Goal: Task Accomplishment & Management: Manage account settings

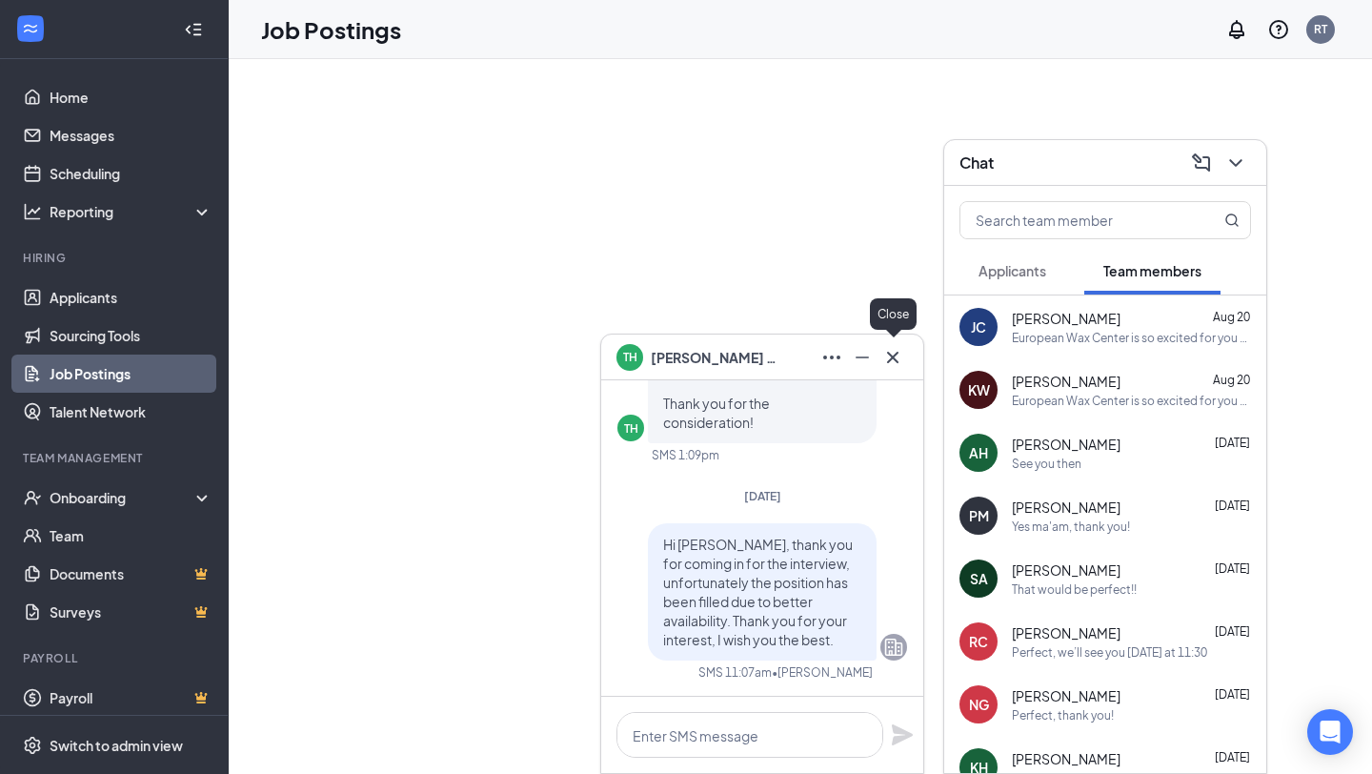
click at [901, 362] on icon "Cross" at bounding box center [892, 357] width 23 height 23
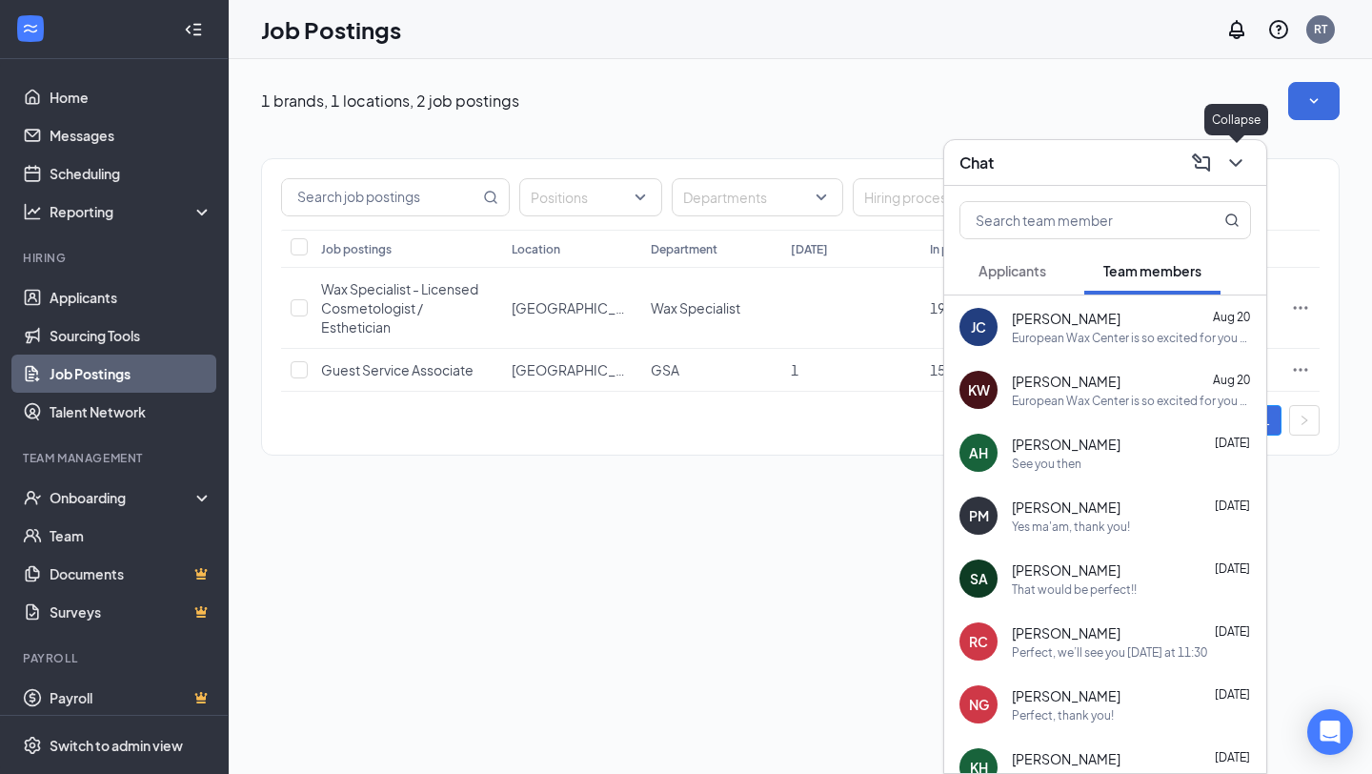
click at [1231, 163] on icon "ChevronDown" at bounding box center [1235, 162] width 23 height 23
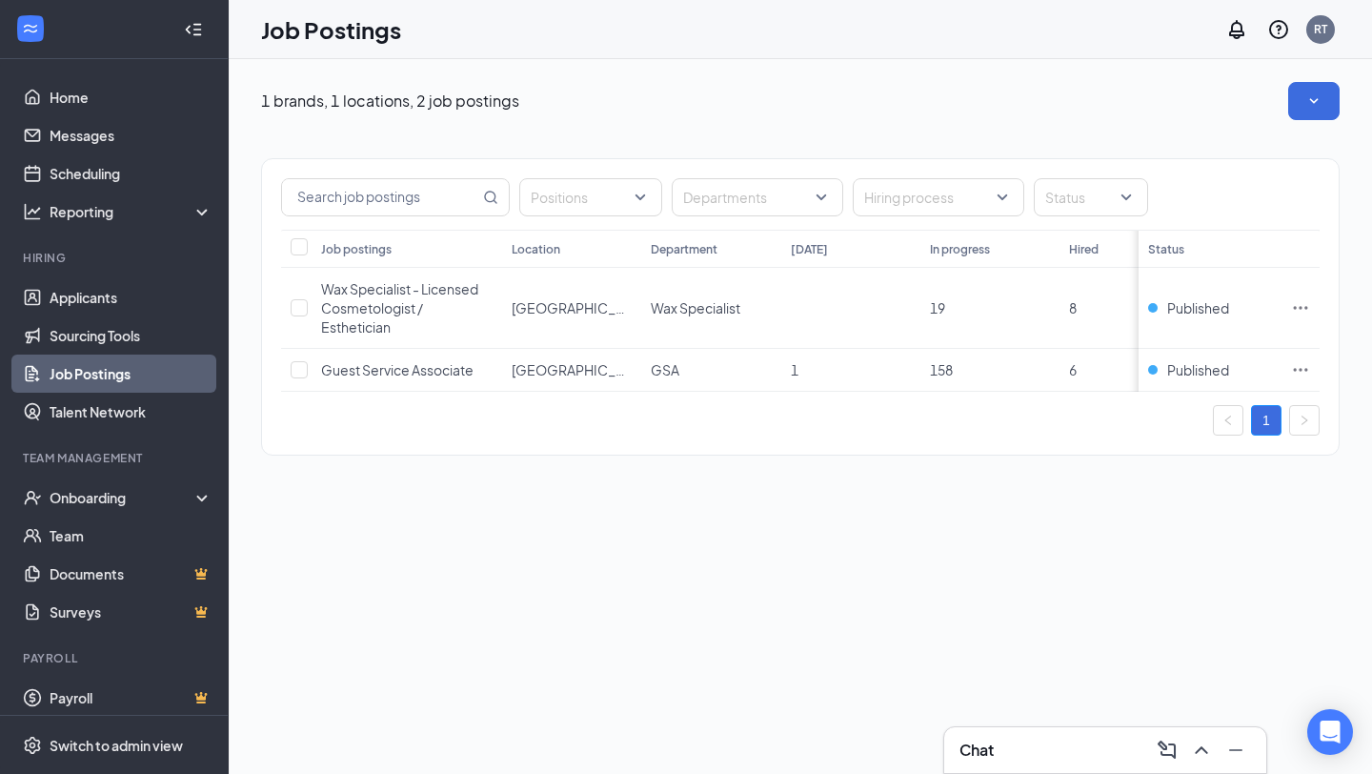
click at [75, 365] on link "Job Postings" at bounding box center [131, 373] width 163 height 38
click at [91, 99] on link "Home" at bounding box center [131, 97] width 163 height 38
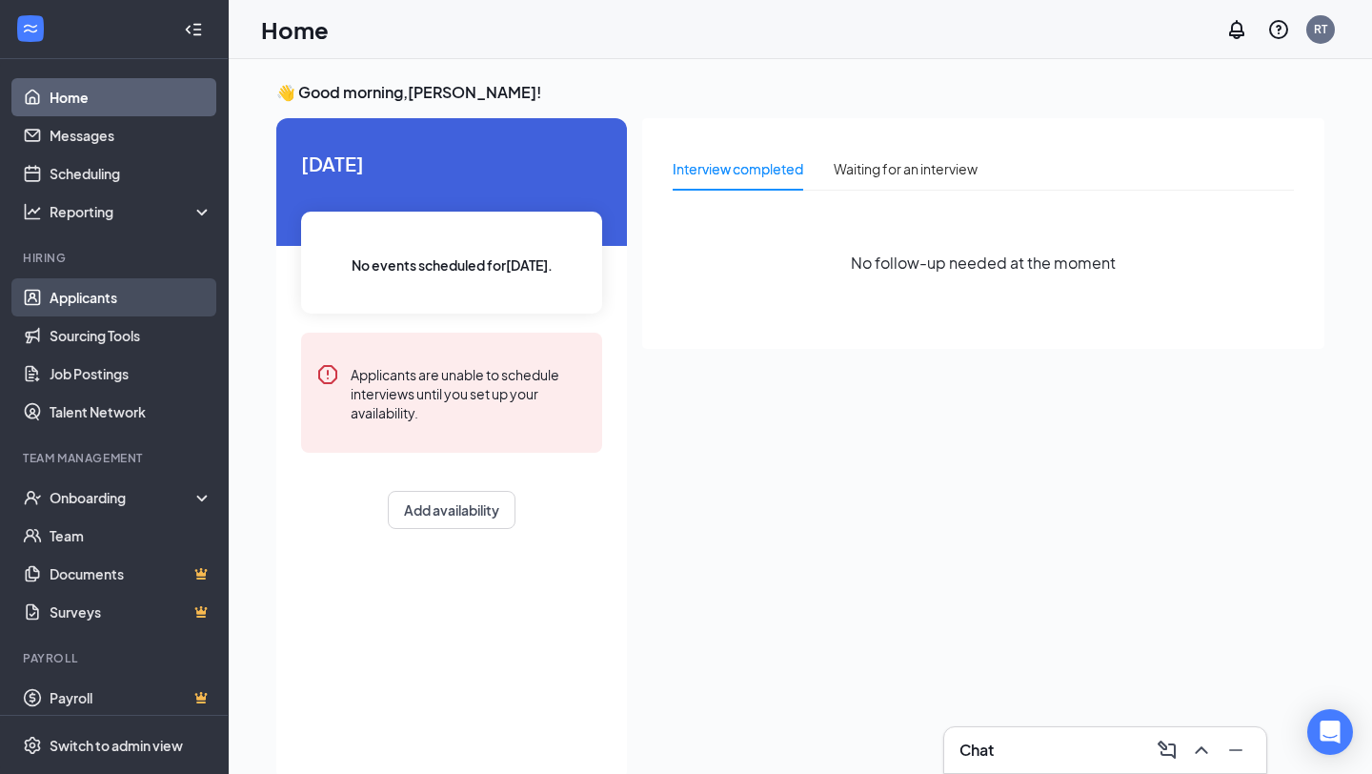
click at [95, 299] on link "Applicants" at bounding box center [131, 297] width 163 height 38
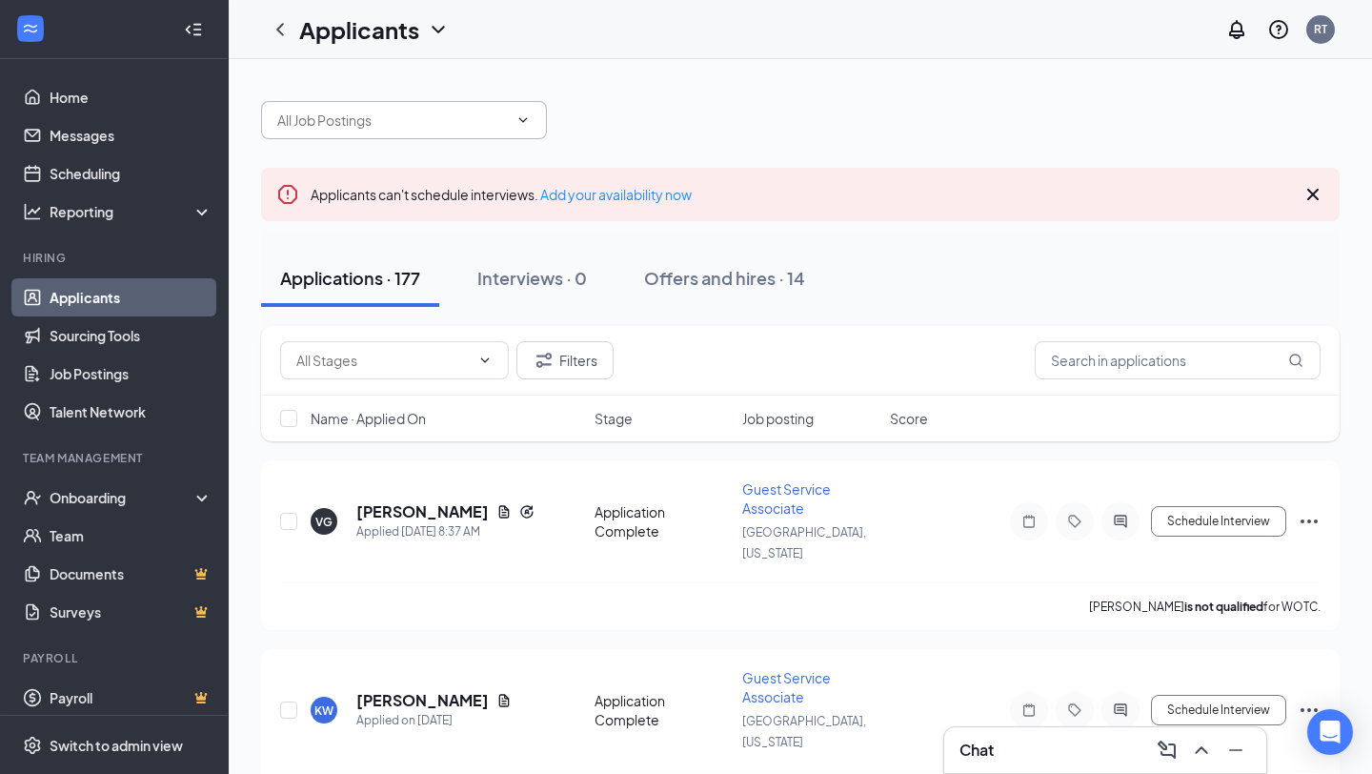
click at [472, 119] on input "text" at bounding box center [392, 120] width 231 height 21
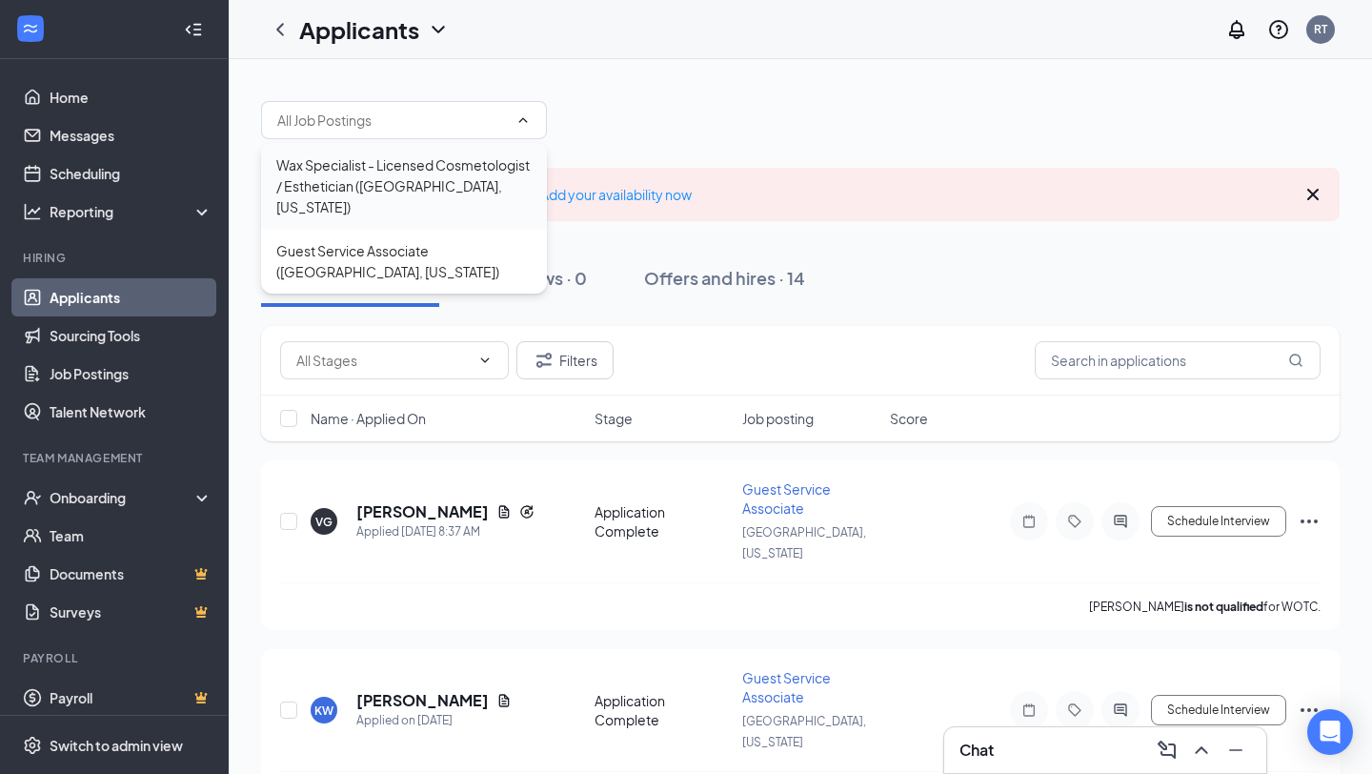
click at [457, 182] on div "Wax Specialist - Licensed Cosmetologist / Esthetician ([GEOGRAPHIC_DATA], [US_S…" at bounding box center [403, 185] width 255 height 63
type input "Wax Specialist - Licensed Cosmetologist / Esthetician ([GEOGRAPHIC_DATA], [US_S…"
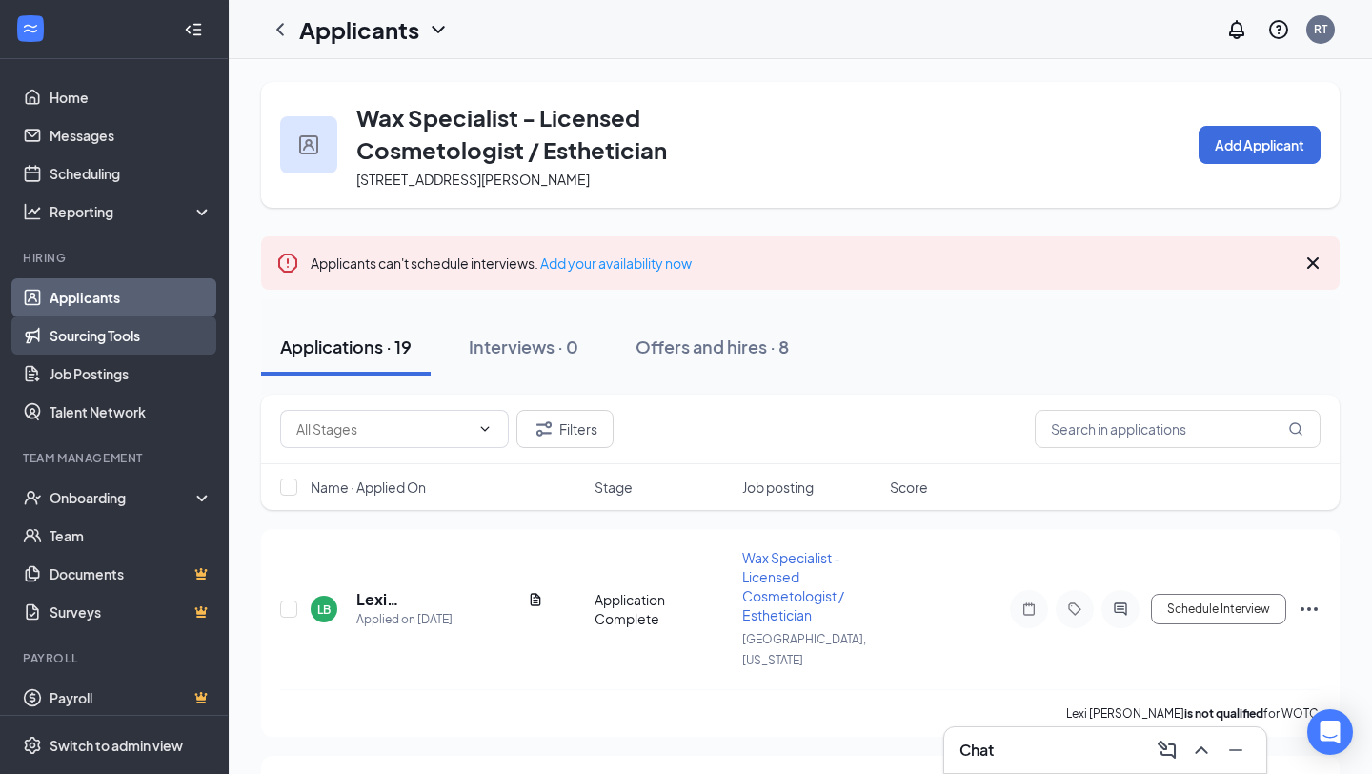
click at [89, 344] on link "Sourcing Tools" at bounding box center [131, 335] width 163 height 38
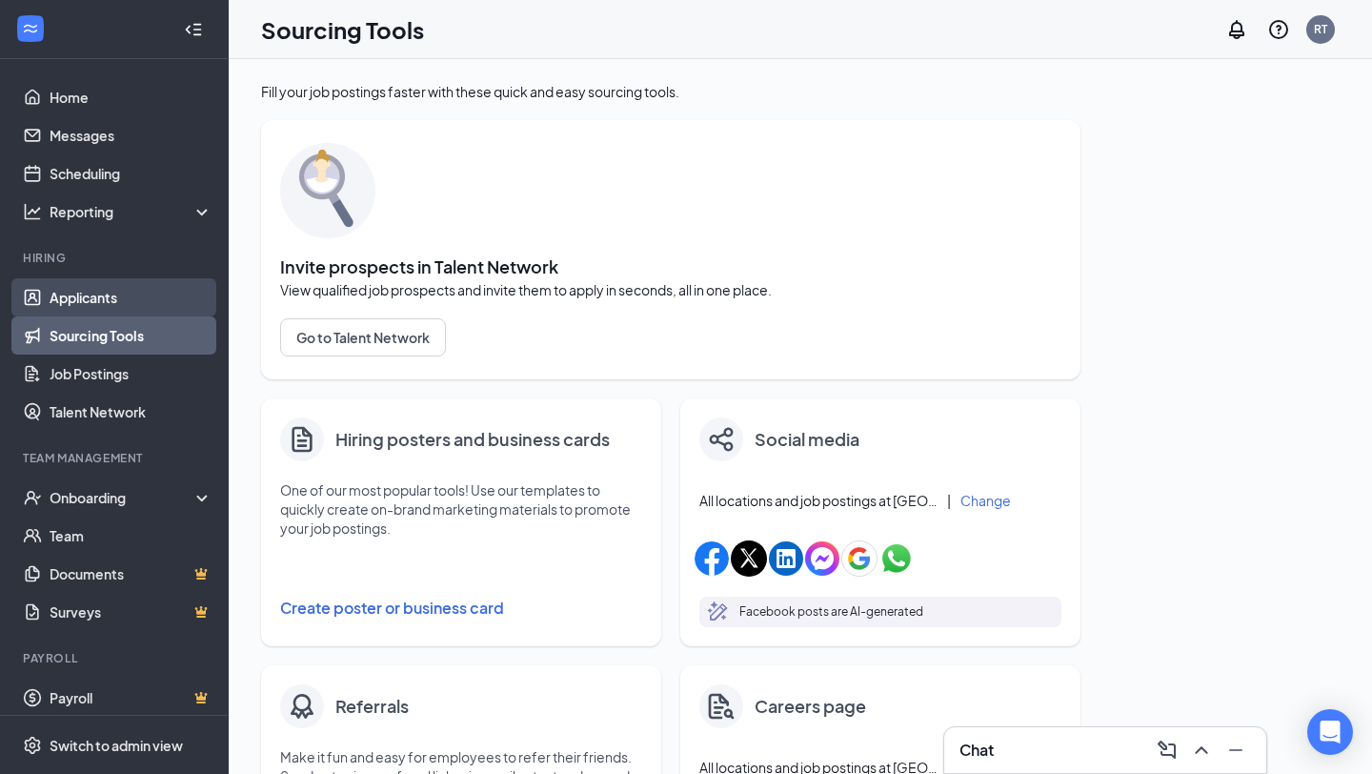
click at [158, 287] on link "Applicants" at bounding box center [131, 297] width 163 height 38
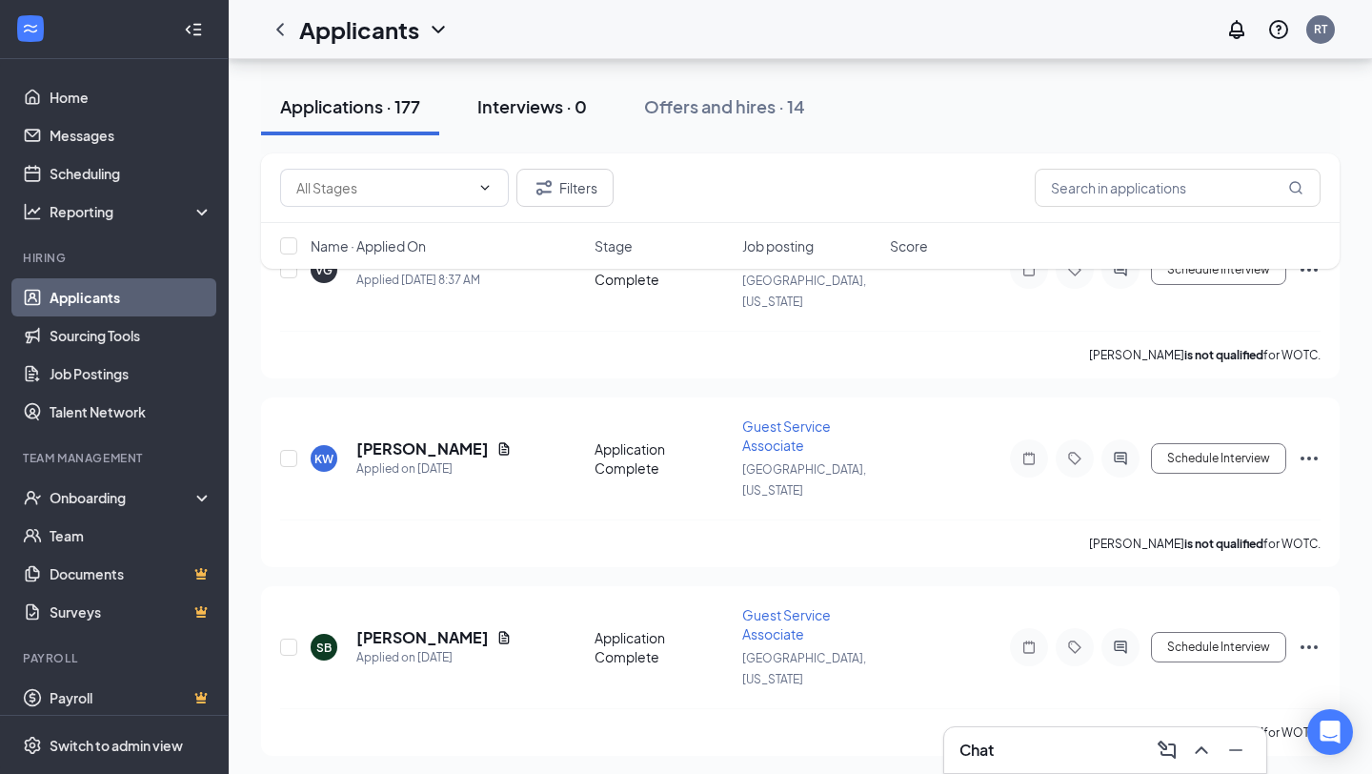
scroll to position [247, 0]
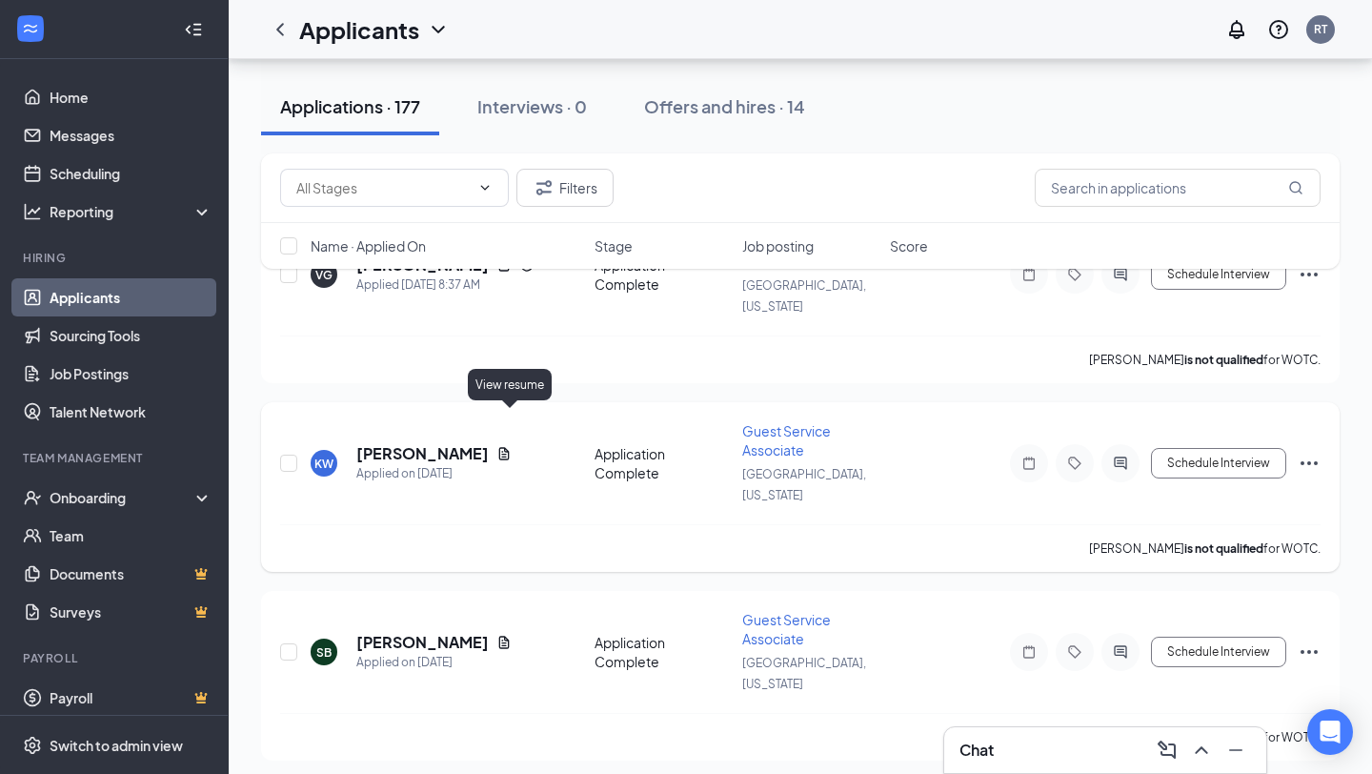
click at [510, 447] on icon "Document" at bounding box center [504, 453] width 10 height 12
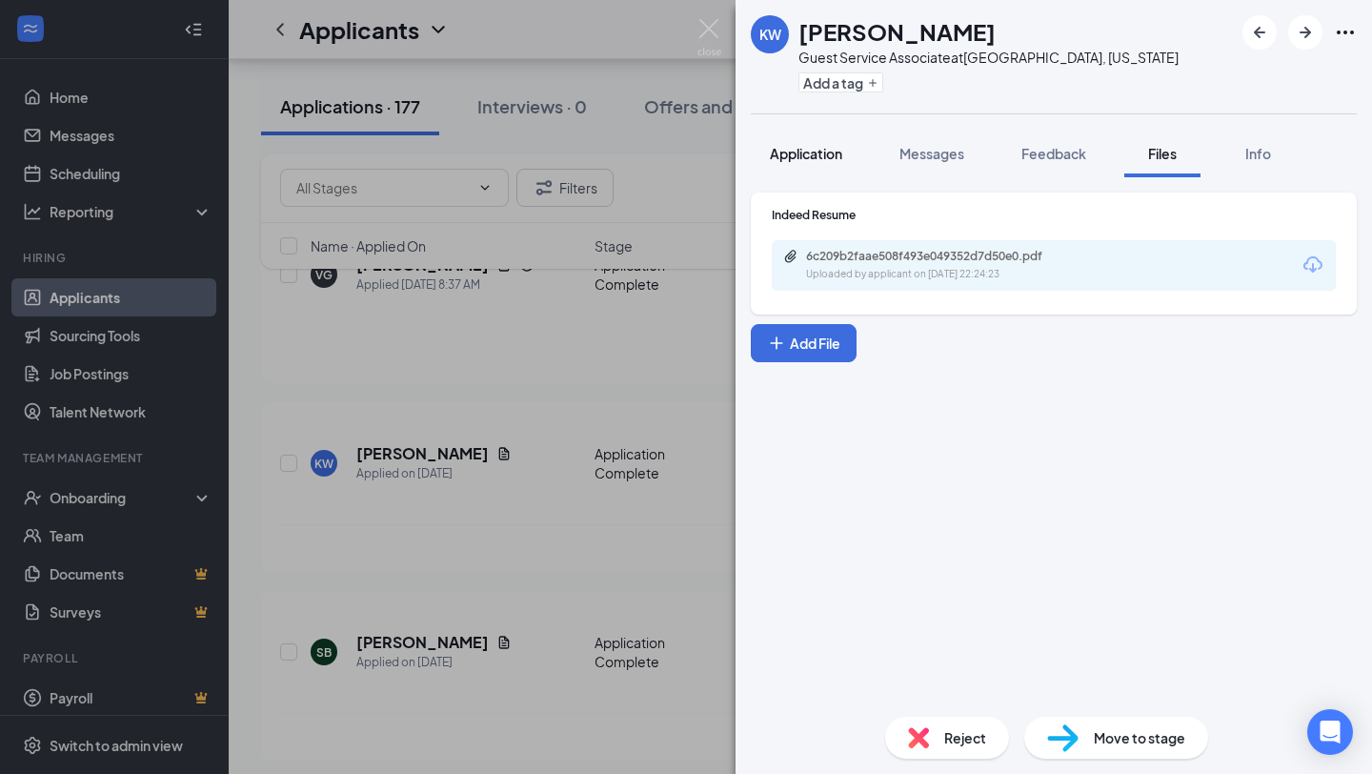
click at [803, 163] on button "Application" at bounding box center [806, 154] width 111 height 48
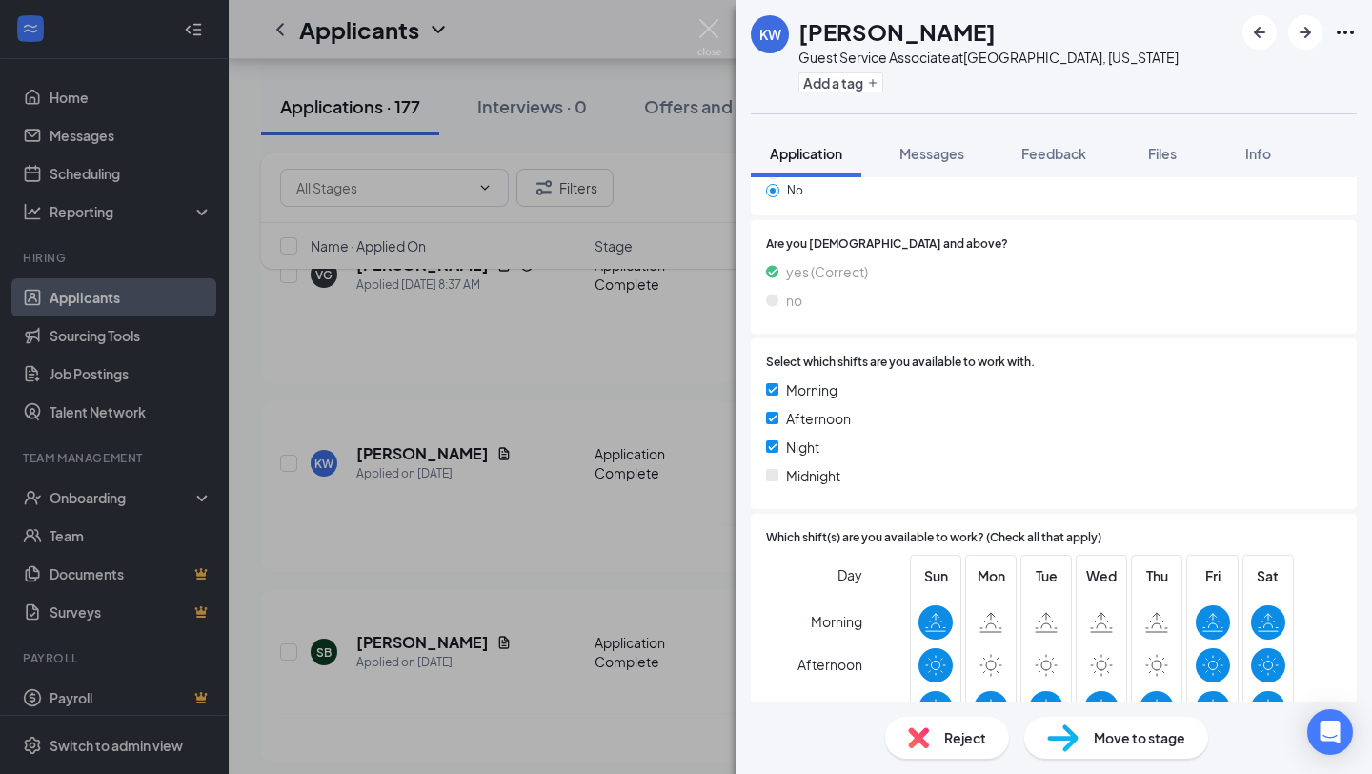
scroll to position [1680, 0]
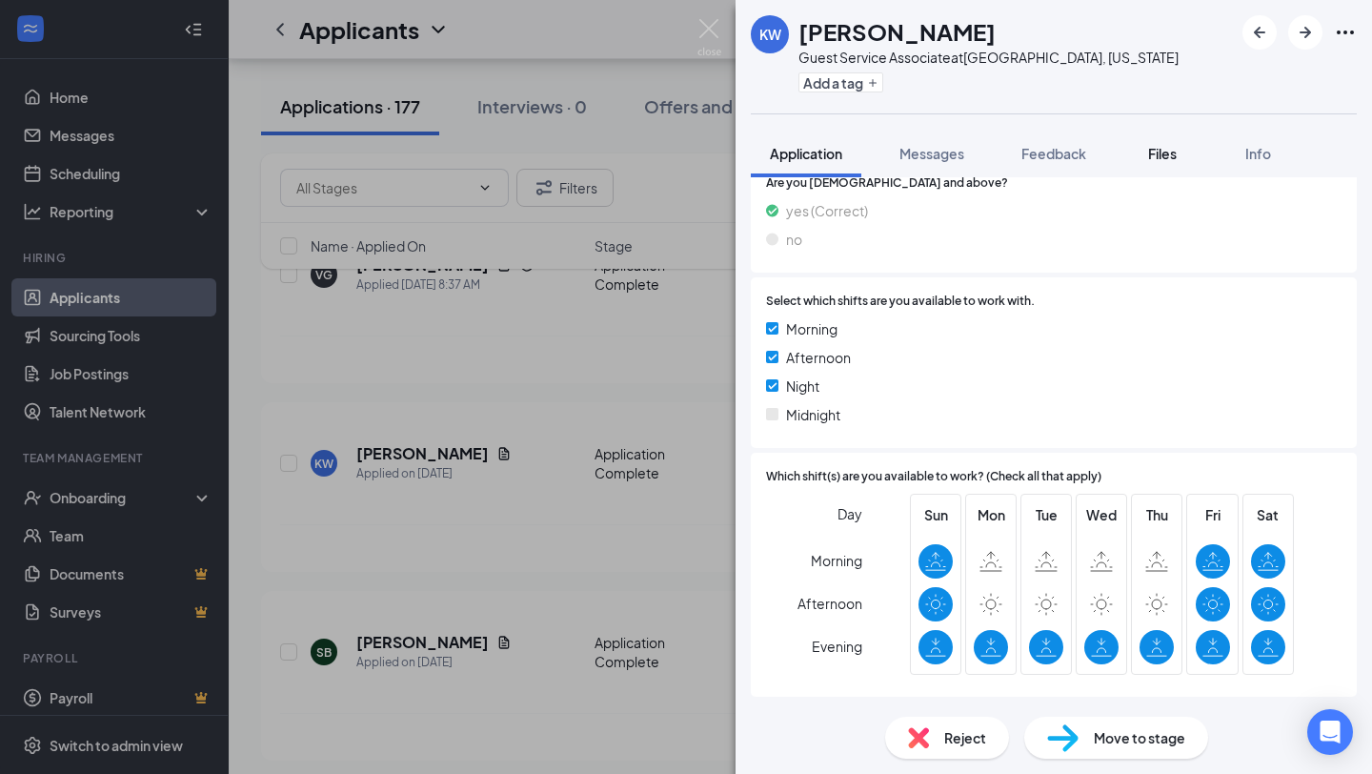
click at [1181, 166] on button "Files" at bounding box center [1162, 154] width 76 height 48
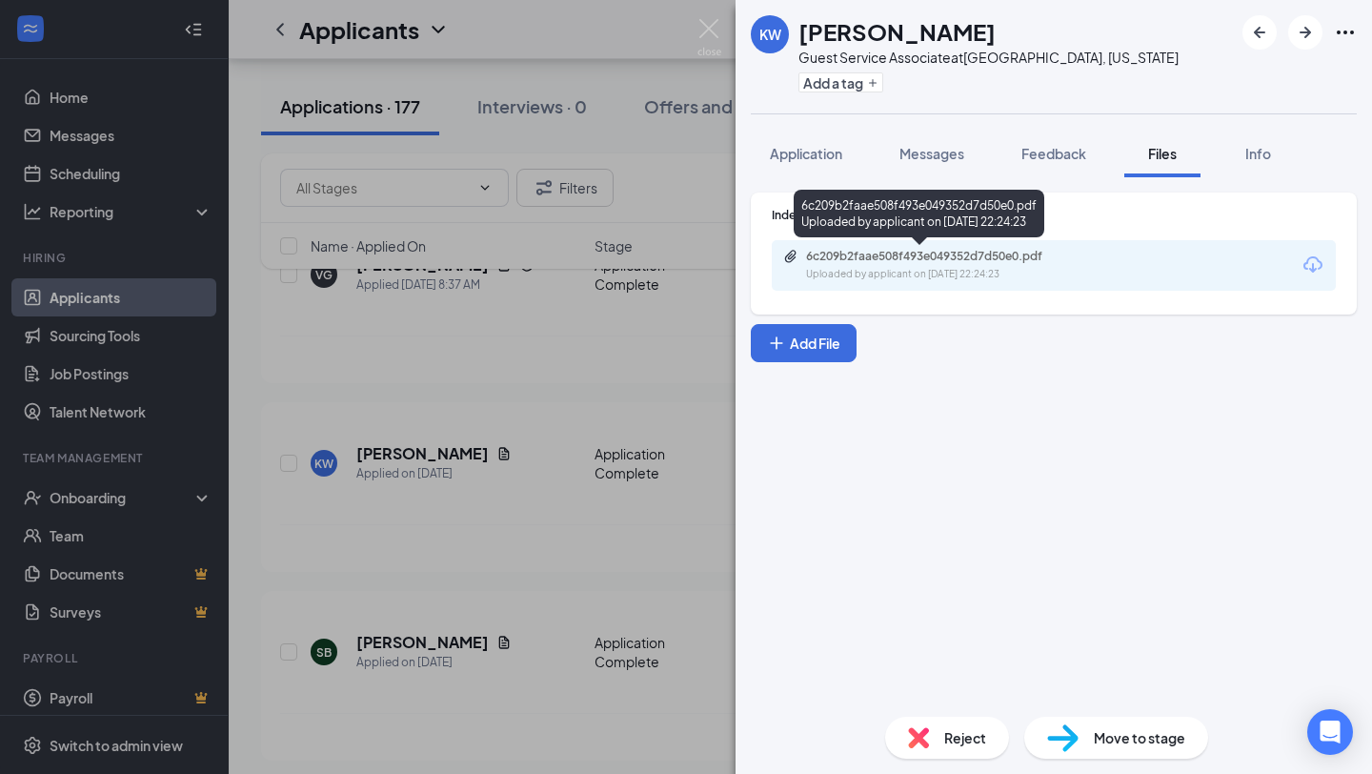
click at [873, 271] on div "Uploaded by applicant on [DATE] 22:24:23" at bounding box center [949, 274] width 286 height 15
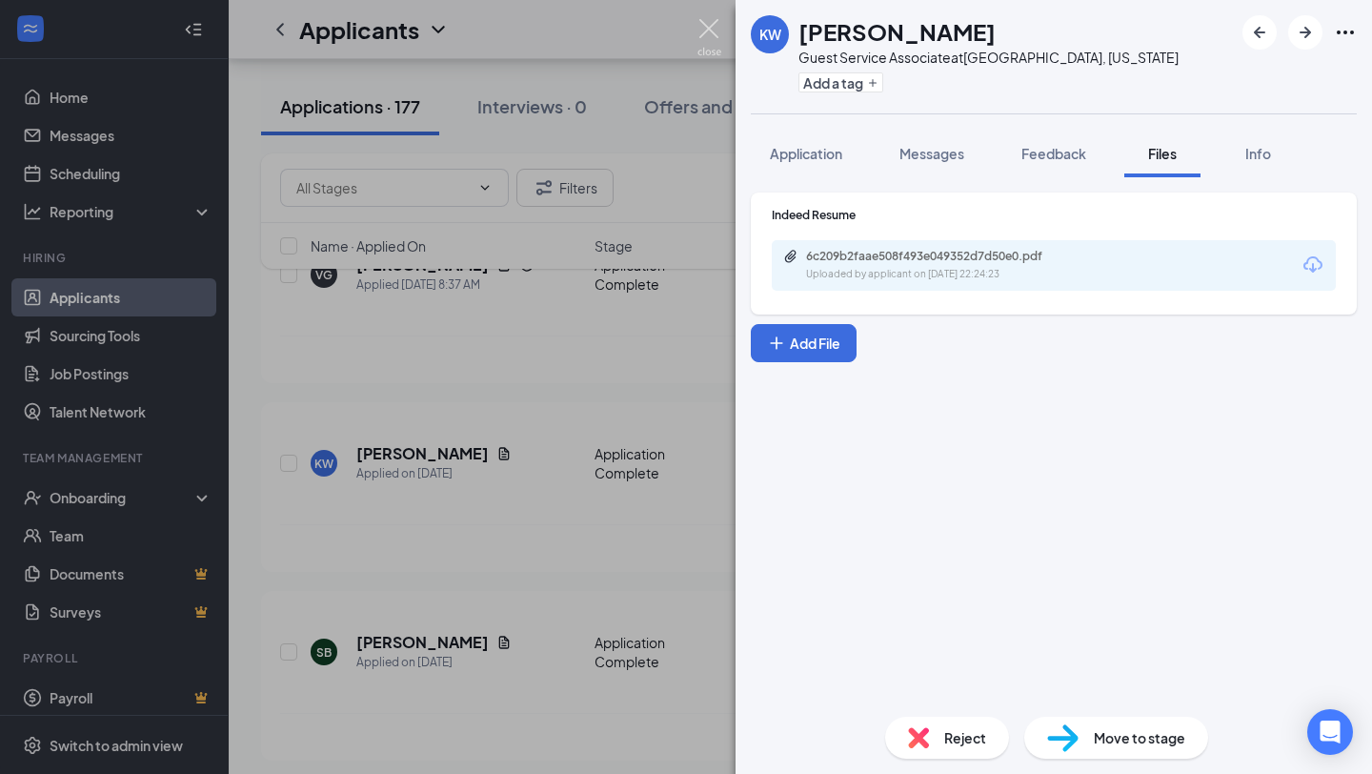
click at [717, 31] on img at bounding box center [709, 37] width 24 height 37
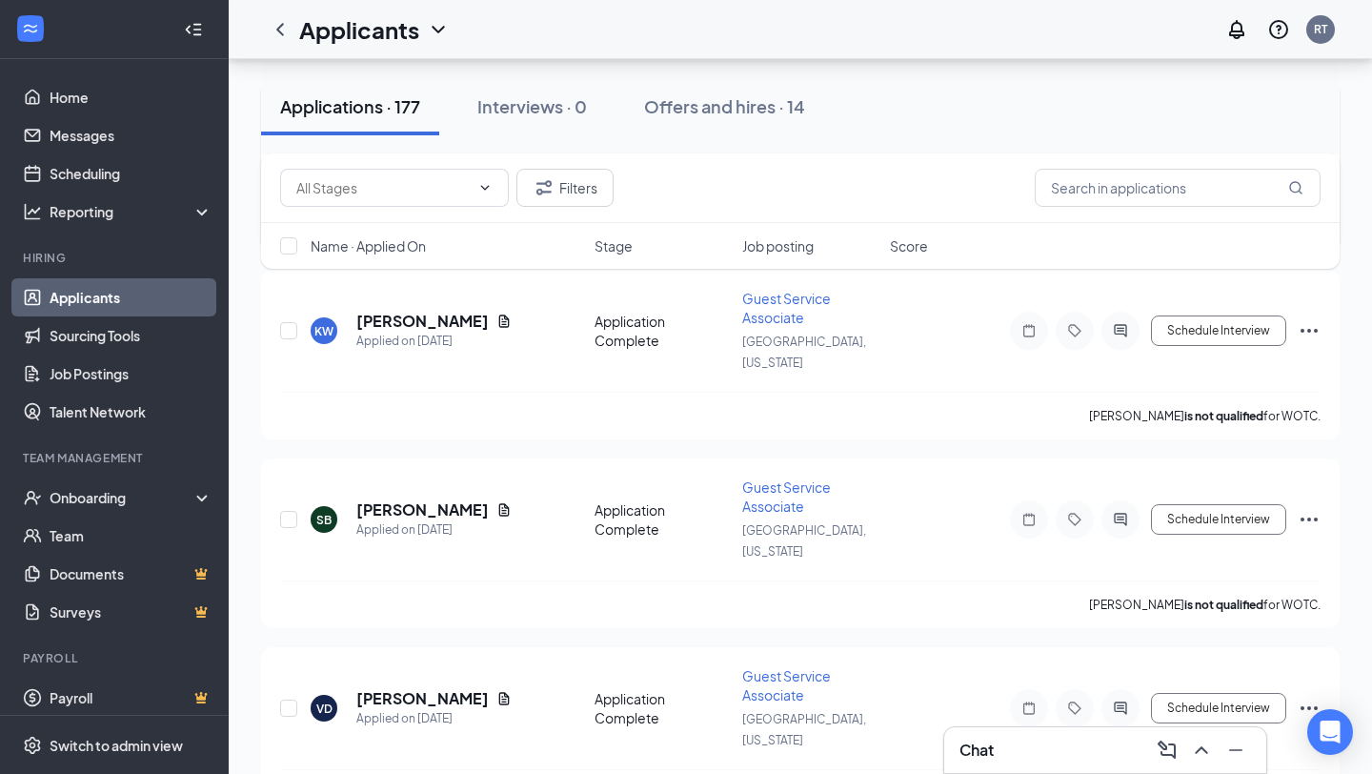
scroll to position [445, 0]
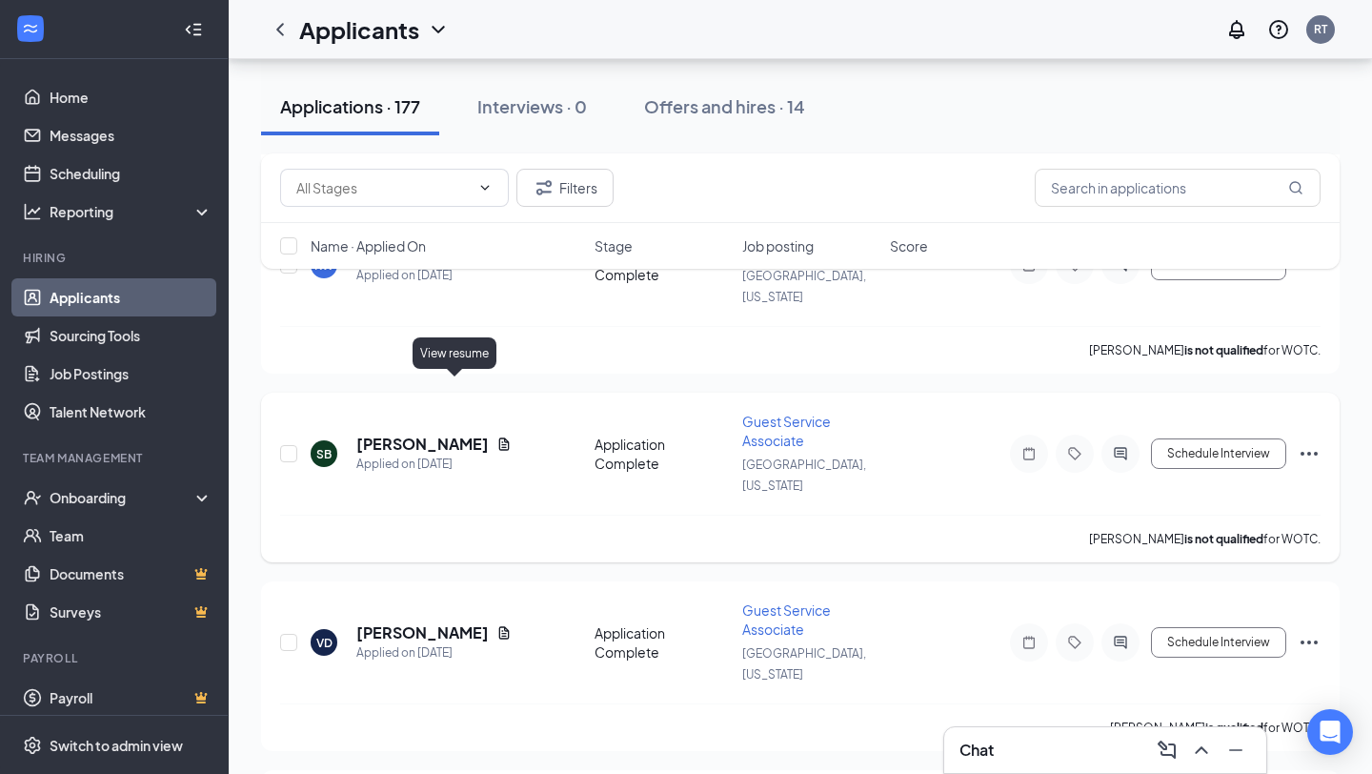
click at [496, 436] on icon "Document" at bounding box center [503, 443] width 15 height 15
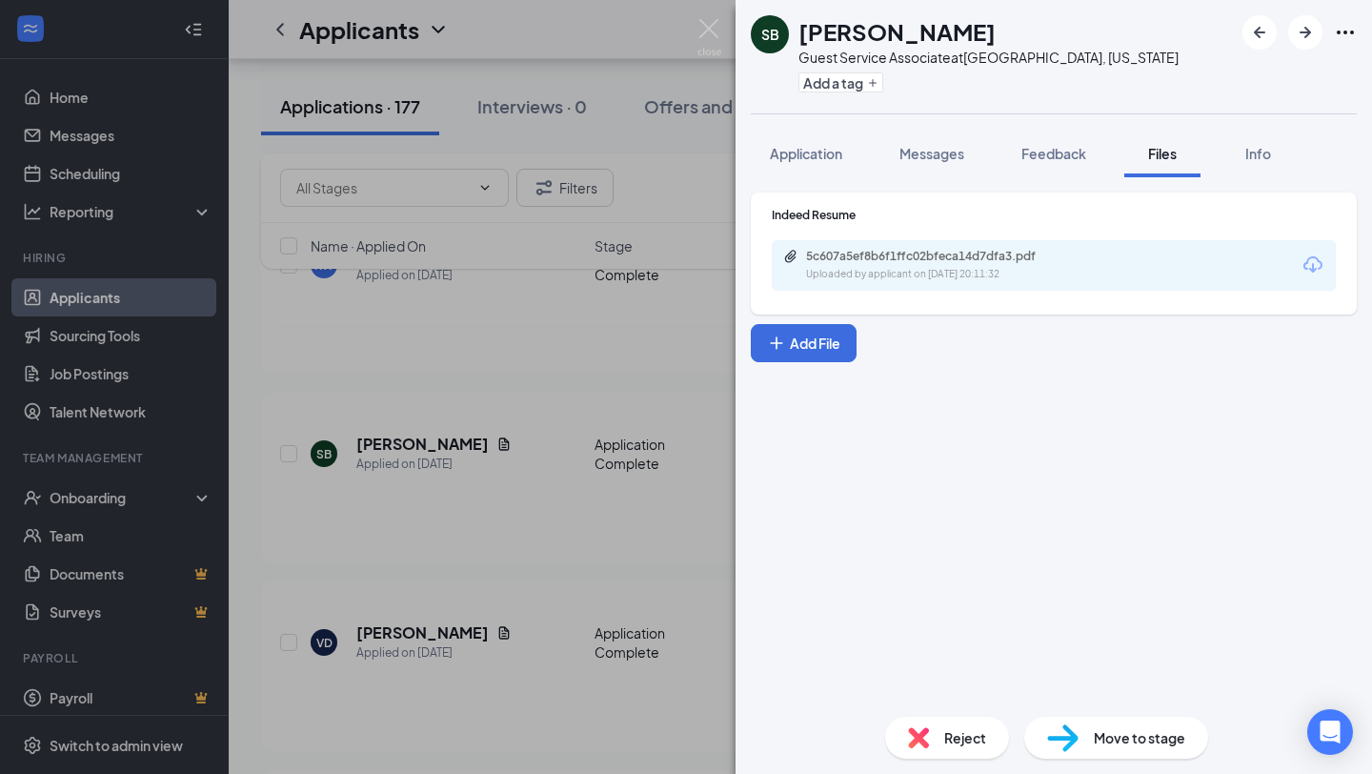
click at [716, 18] on div "SB [PERSON_NAME] Guest Service Associate at [GEOGRAPHIC_DATA], [US_STATE] Add a…" at bounding box center [686, 387] width 1372 height 774
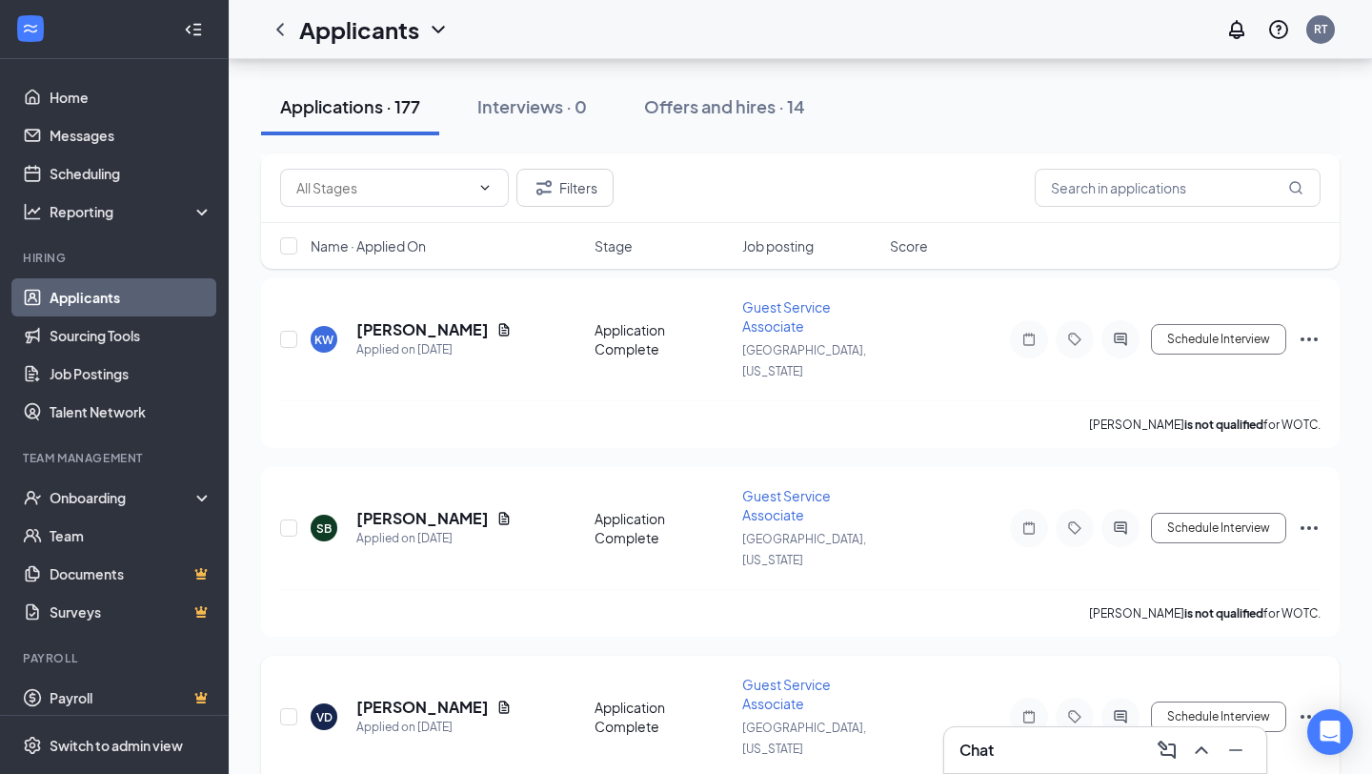
scroll to position [375, 0]
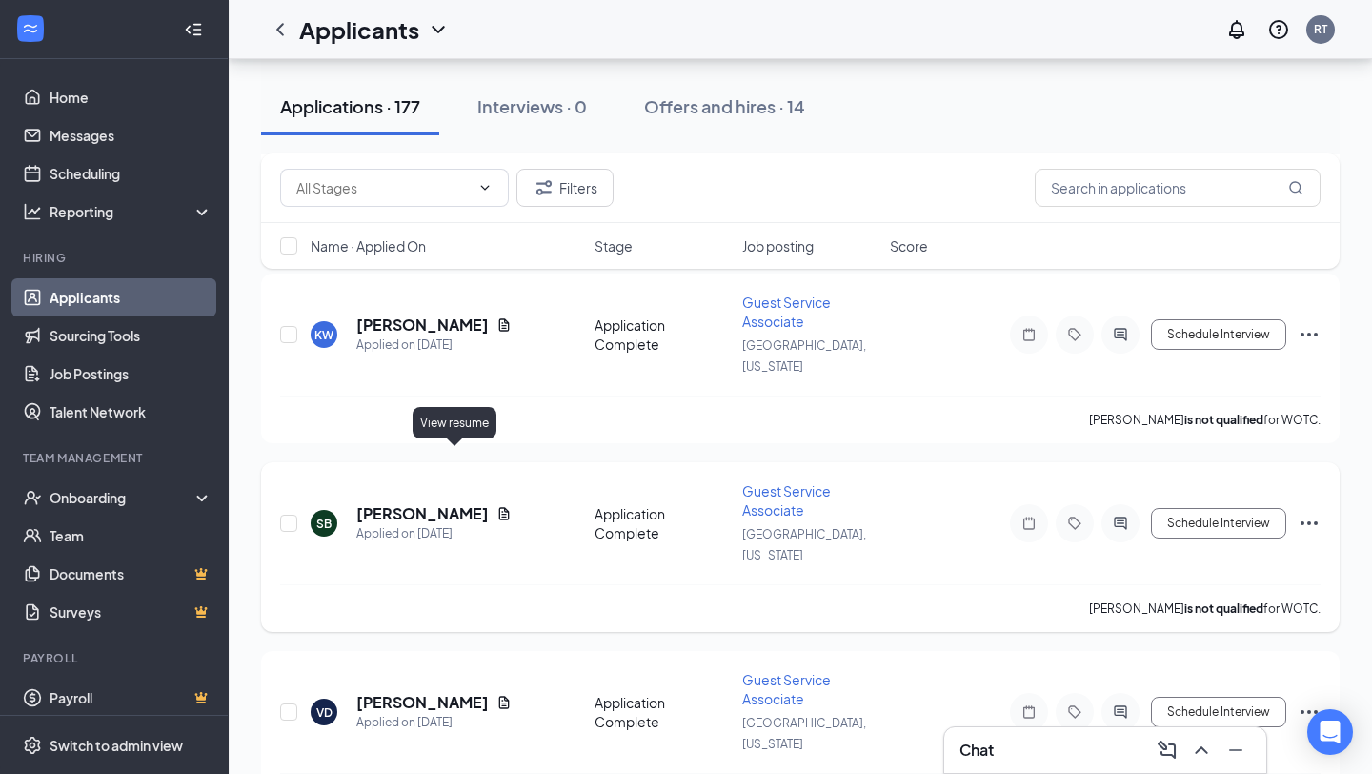
click at [496, 506] on icon "Document" at bounding box center [503, 513] width 15 height 15
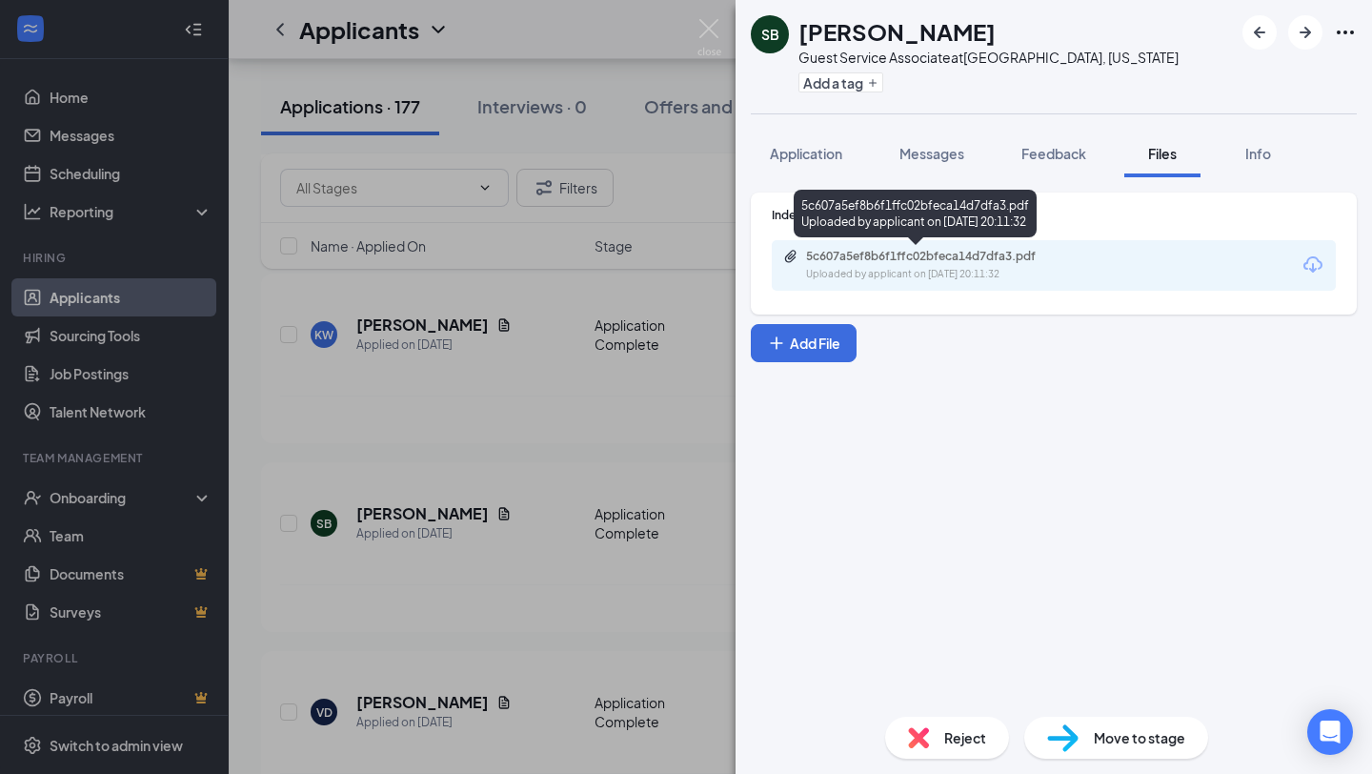
click at [834, 278] on div "Uploaded by applicant on [DATE] 20:11:32" at bounding box center [949, 274] width 286 height 15
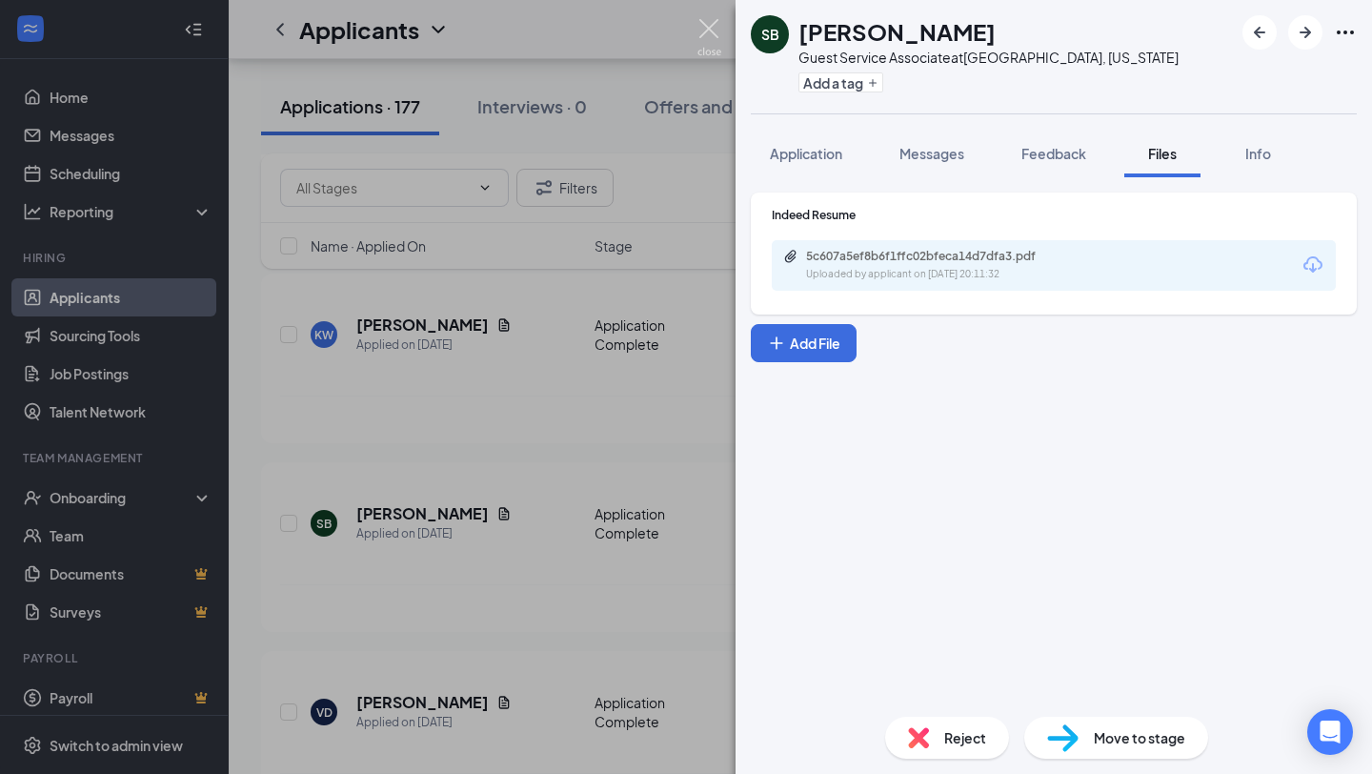
click at [719, 34] on img at bounding box center [709, 37] width 24 height 37
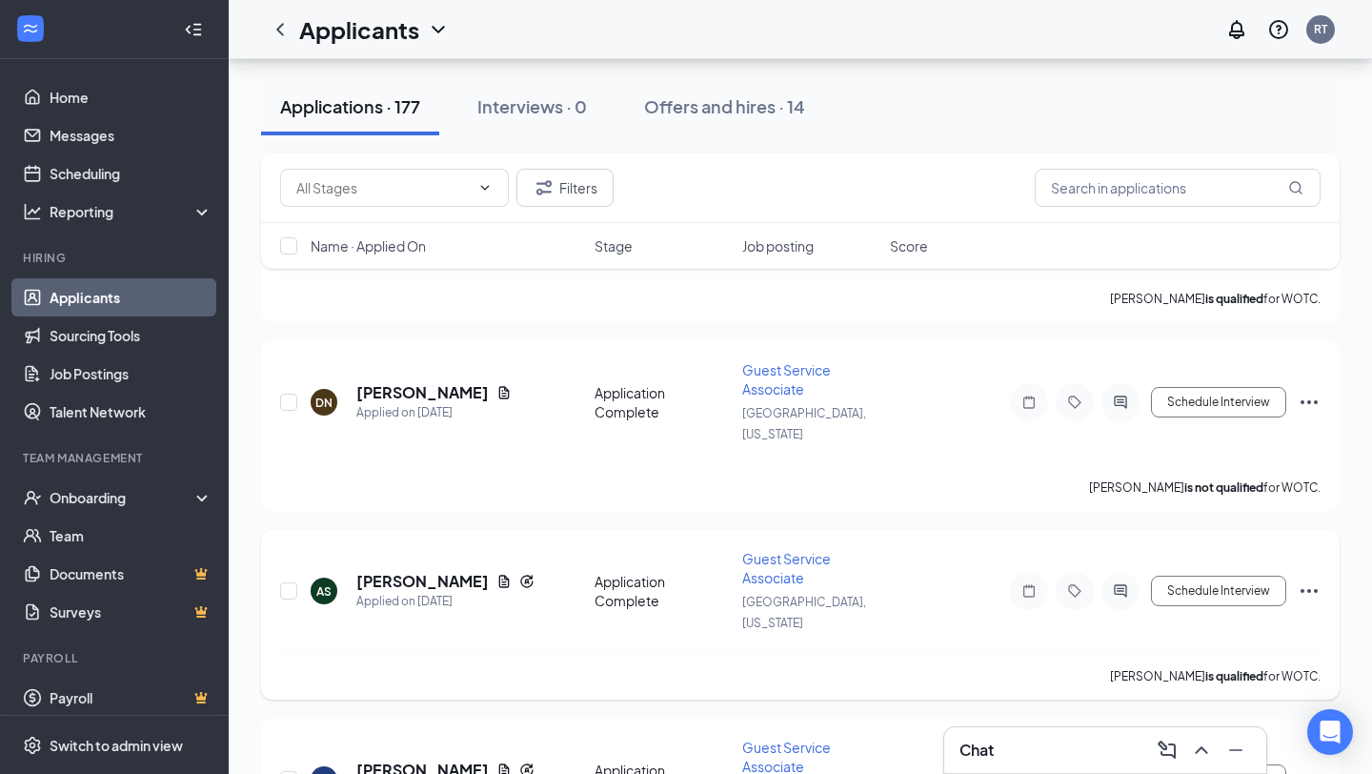
scroll to position [865, 0]
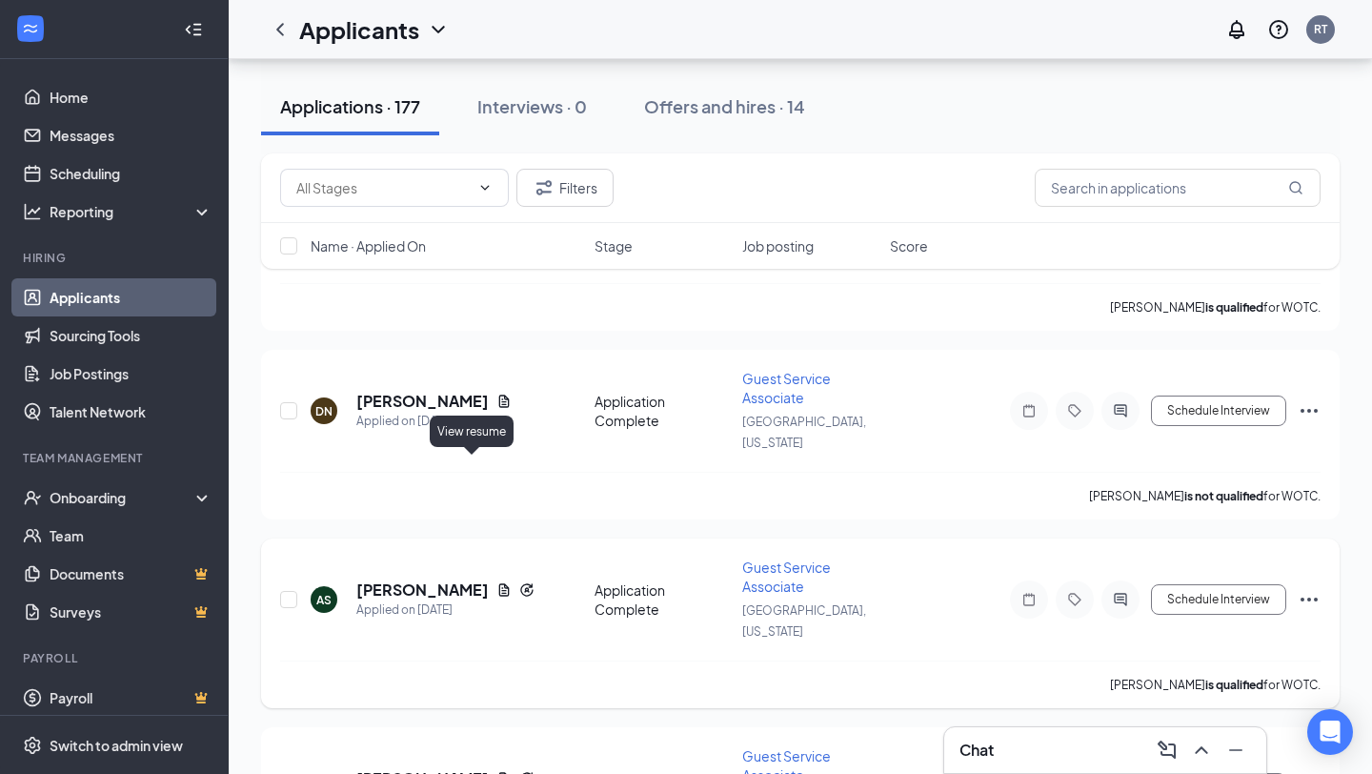
click at [499, 583] on icon "Document" at bounding box center [504, 589] width 10 height 12
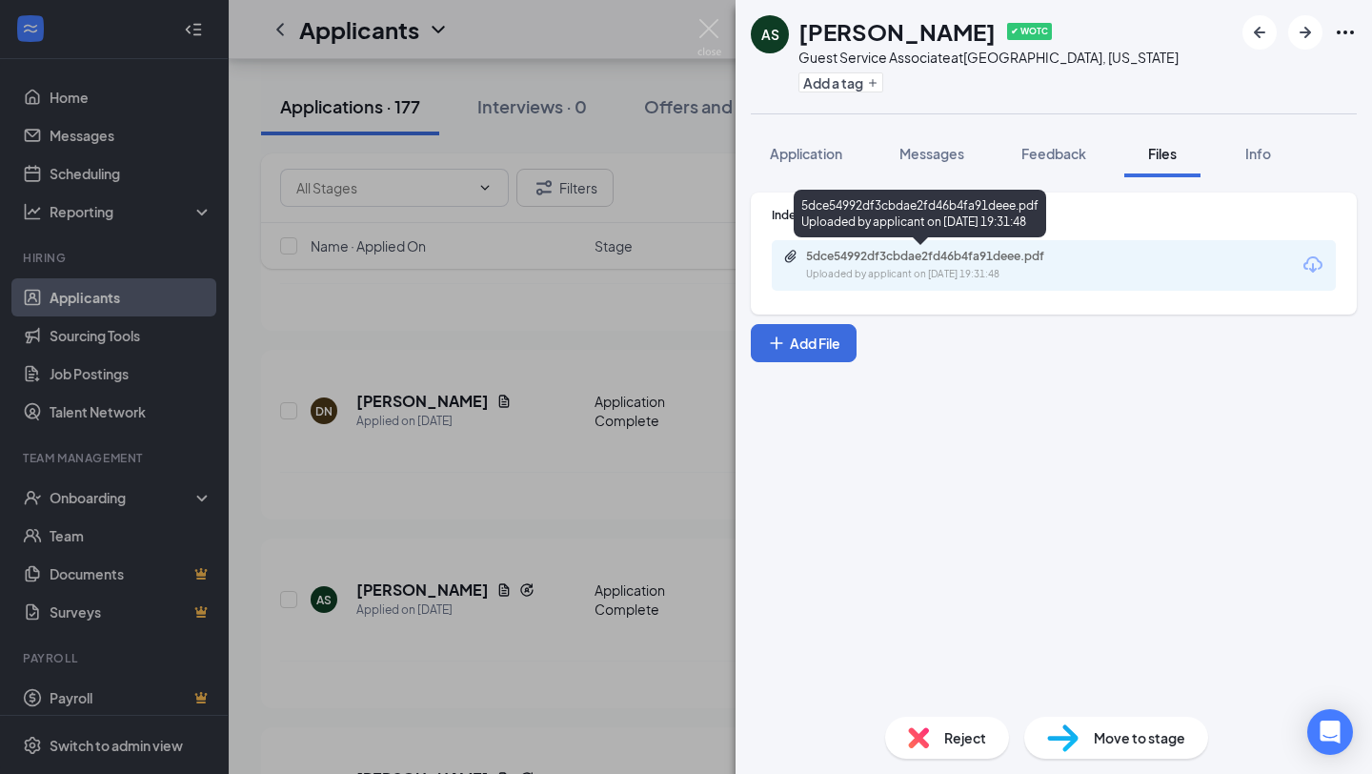
click at [1001, 262] on div "5dce54992df3cbdae2fd46b4fa91deee.pdf" at bounding box center [939, 256] width 267 height 15
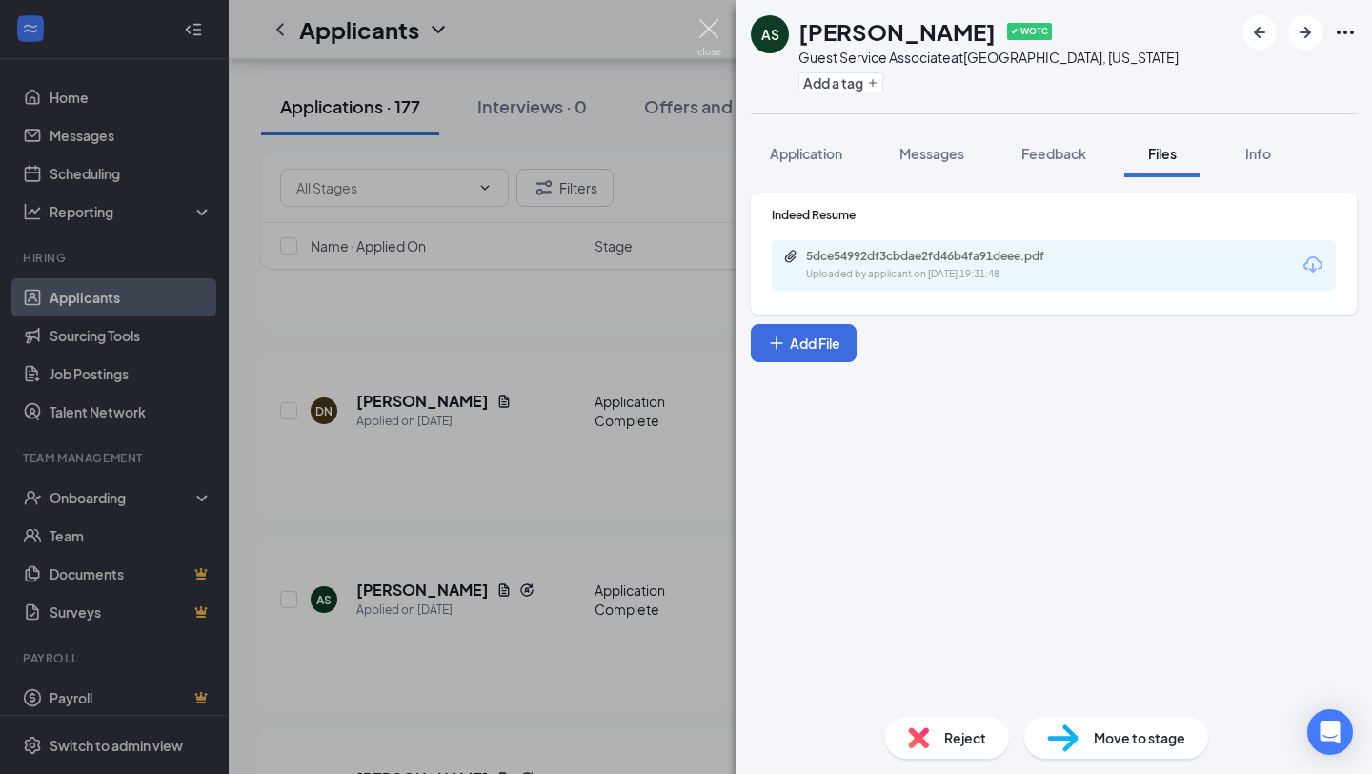
click at [715, 31] on img at bounding box center [709, 37] width 24 height 37
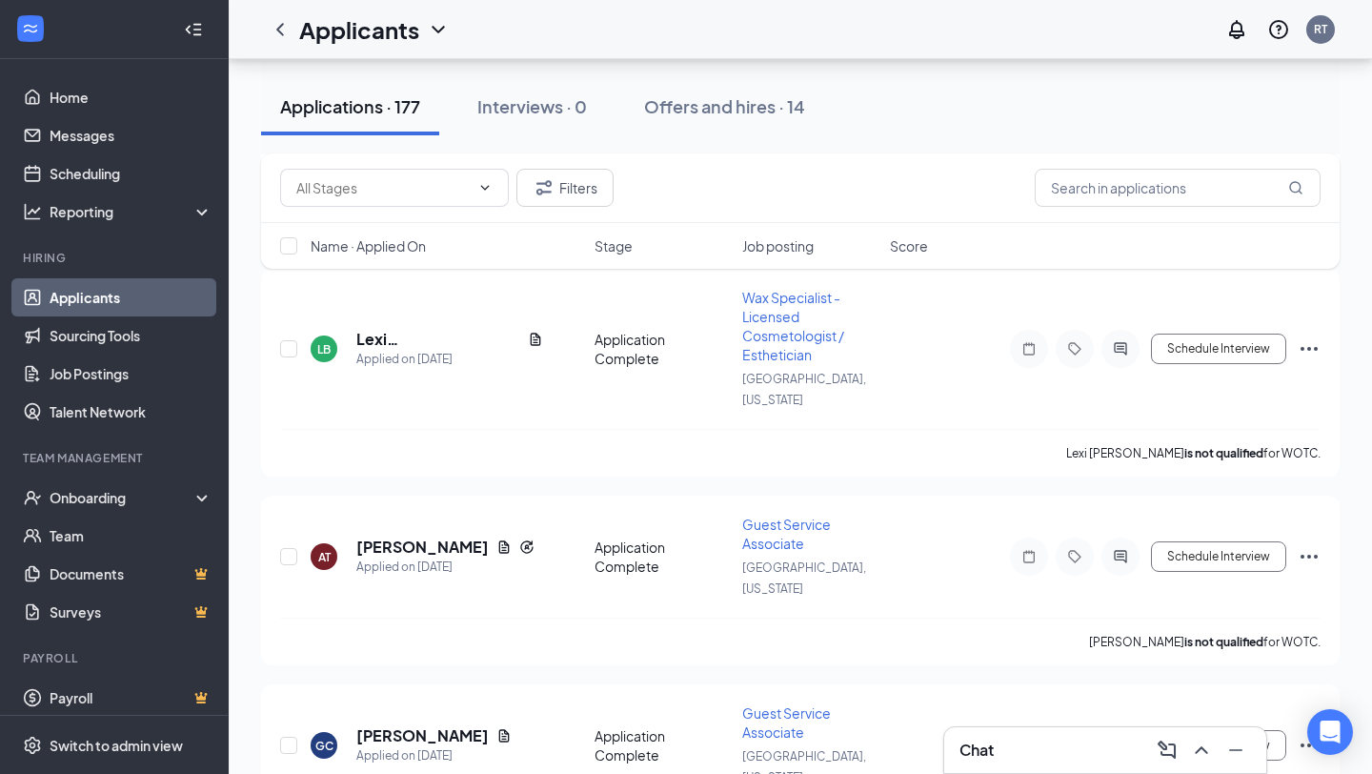
scroll to position [1544, 0]
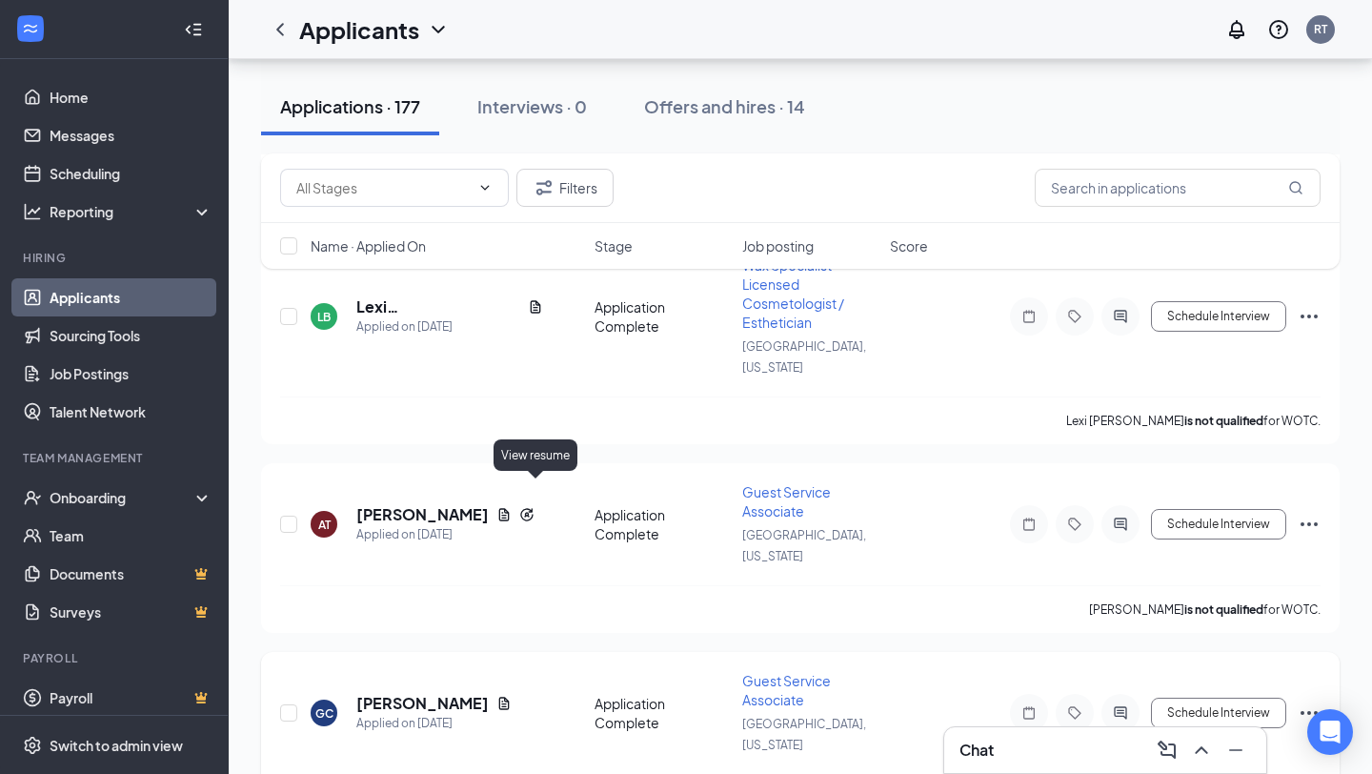
click at [512, 695] on icon "Document" at bounding box center [503, 702] width 15 height 15
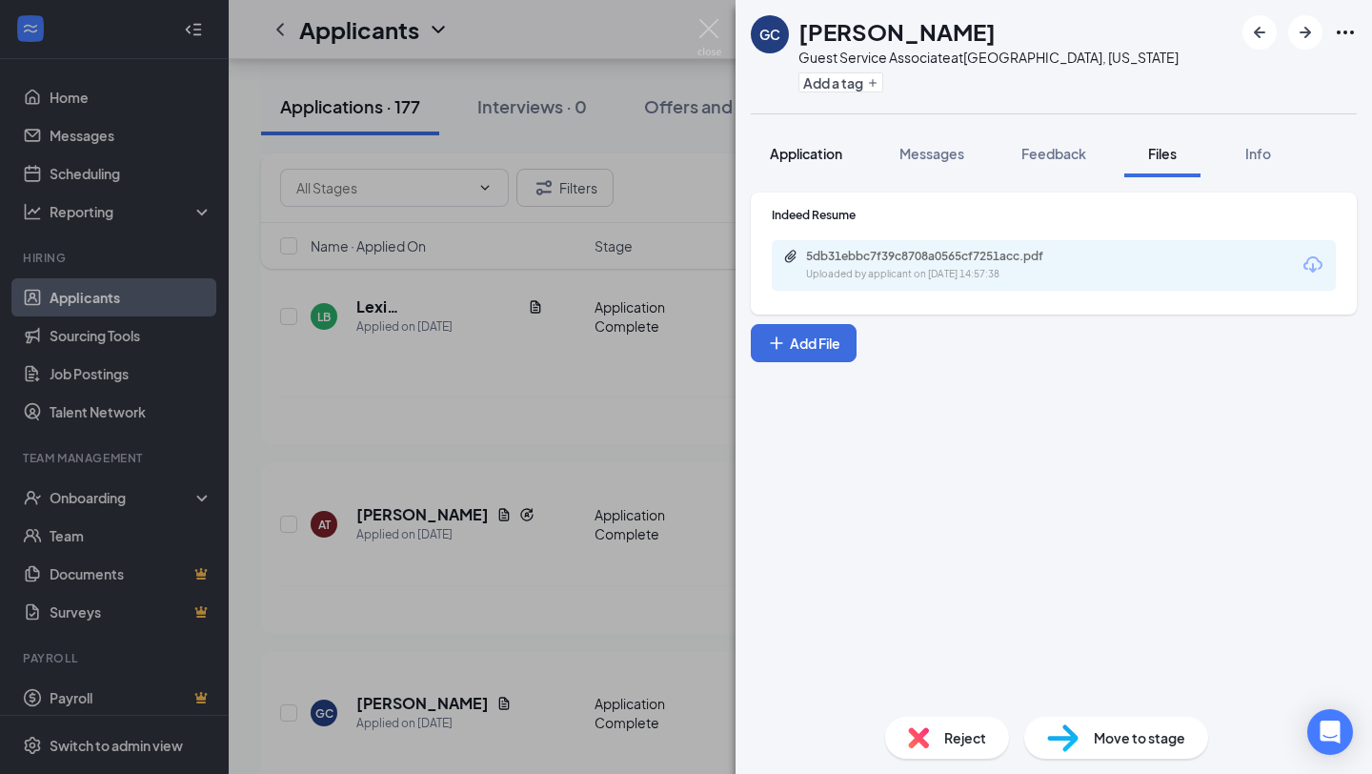
click at [835, 168] on button "Application" at bounding box center [806, 154] width 111 height 48
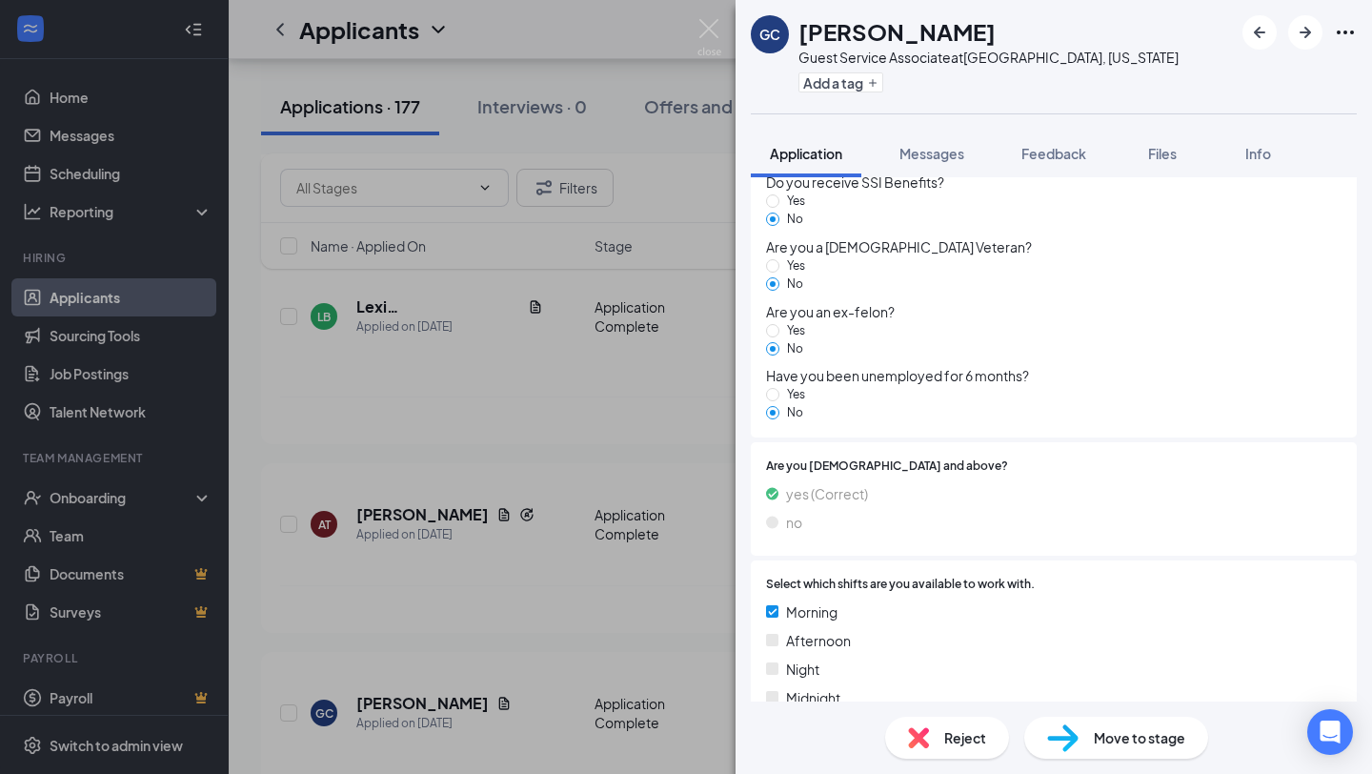
scroll to position [1680, 0]
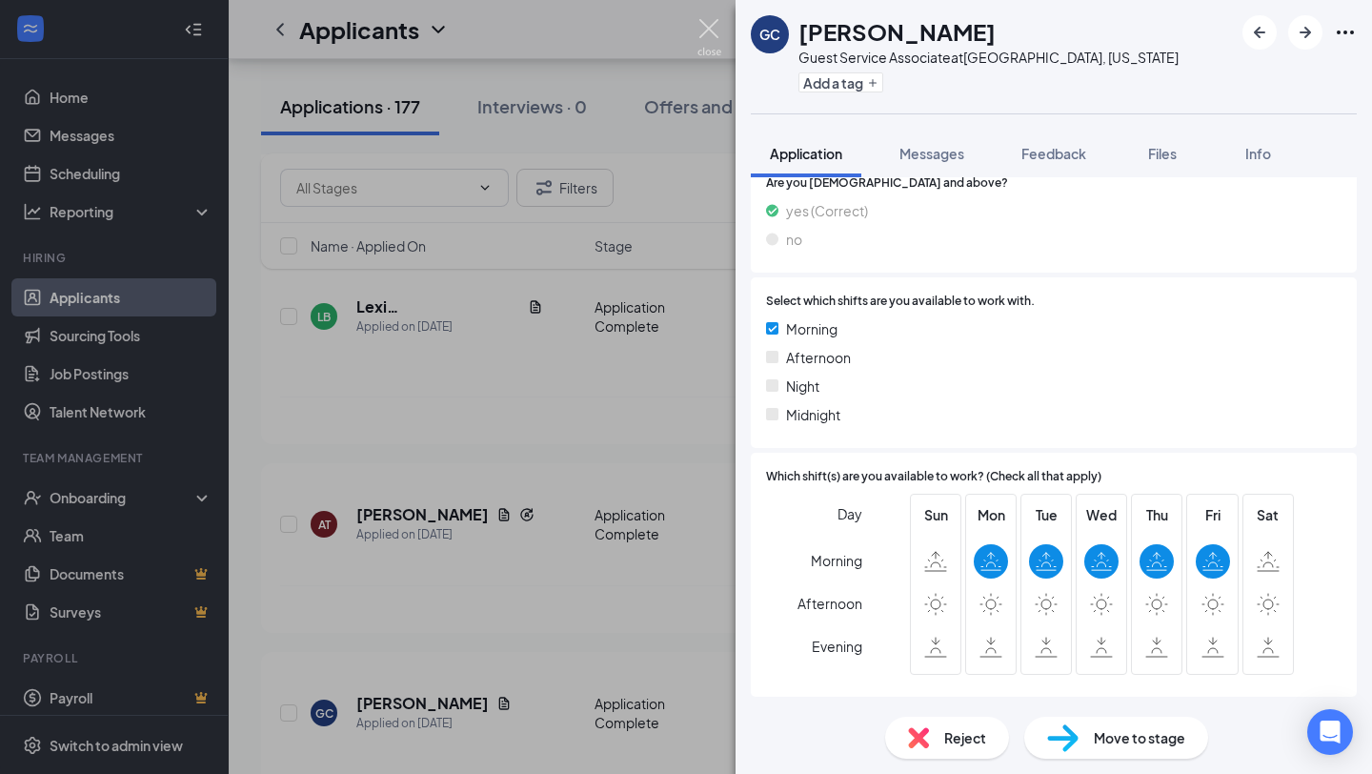
click at [716, 29] on img at bounding box center [709, 37] width 24 height 37
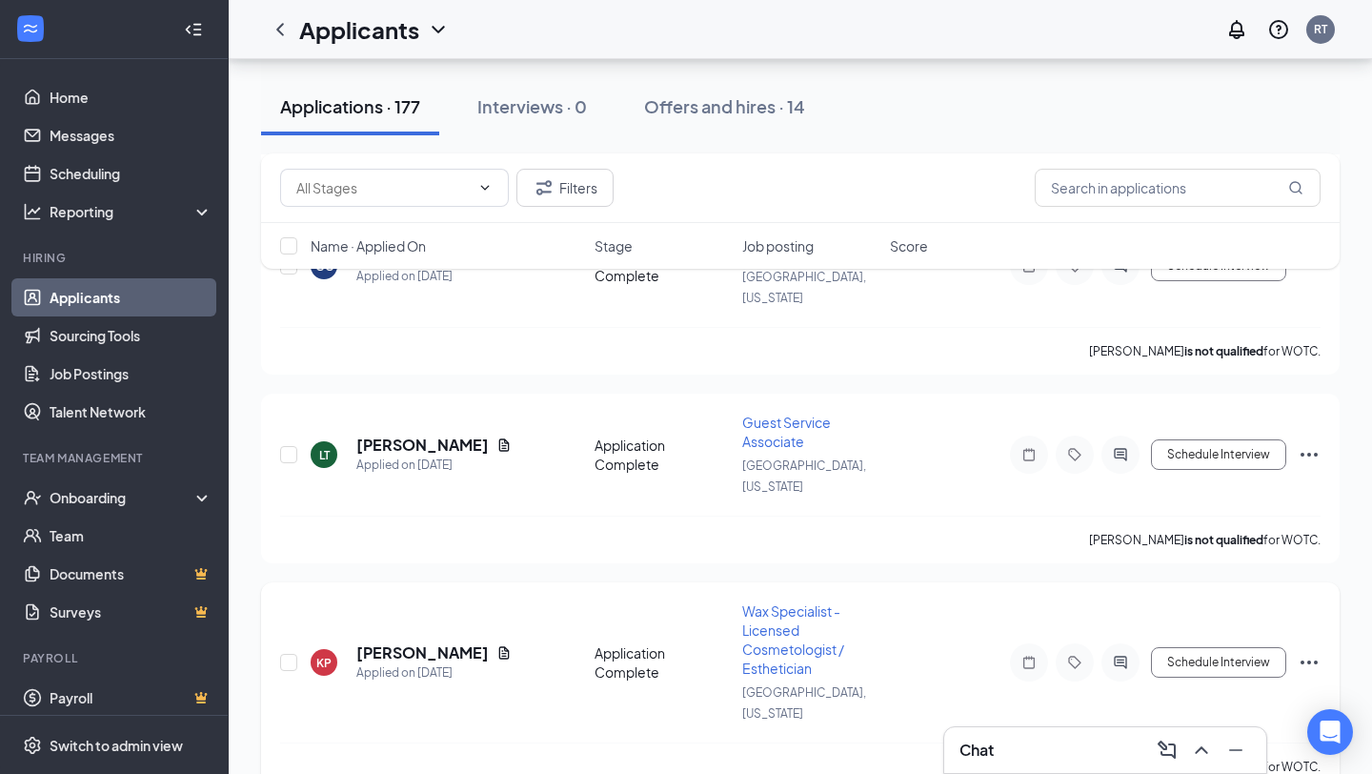
scroll to position [1990, 0]
click at [499, 647] on icon "Document" at bounding box center [504, 653] width 10 height 12
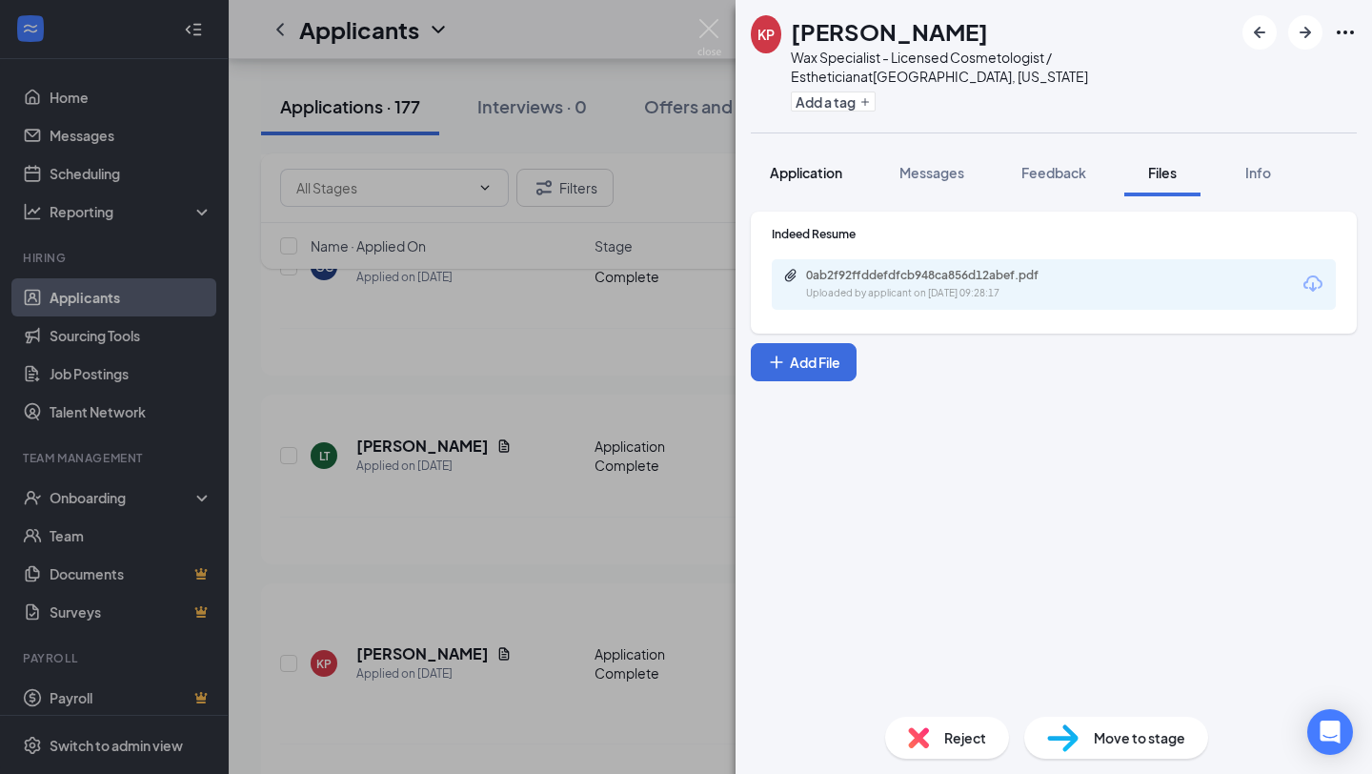
click at [819, 177] on span "Application" at bounding box center [806, 172] width 72 height 17
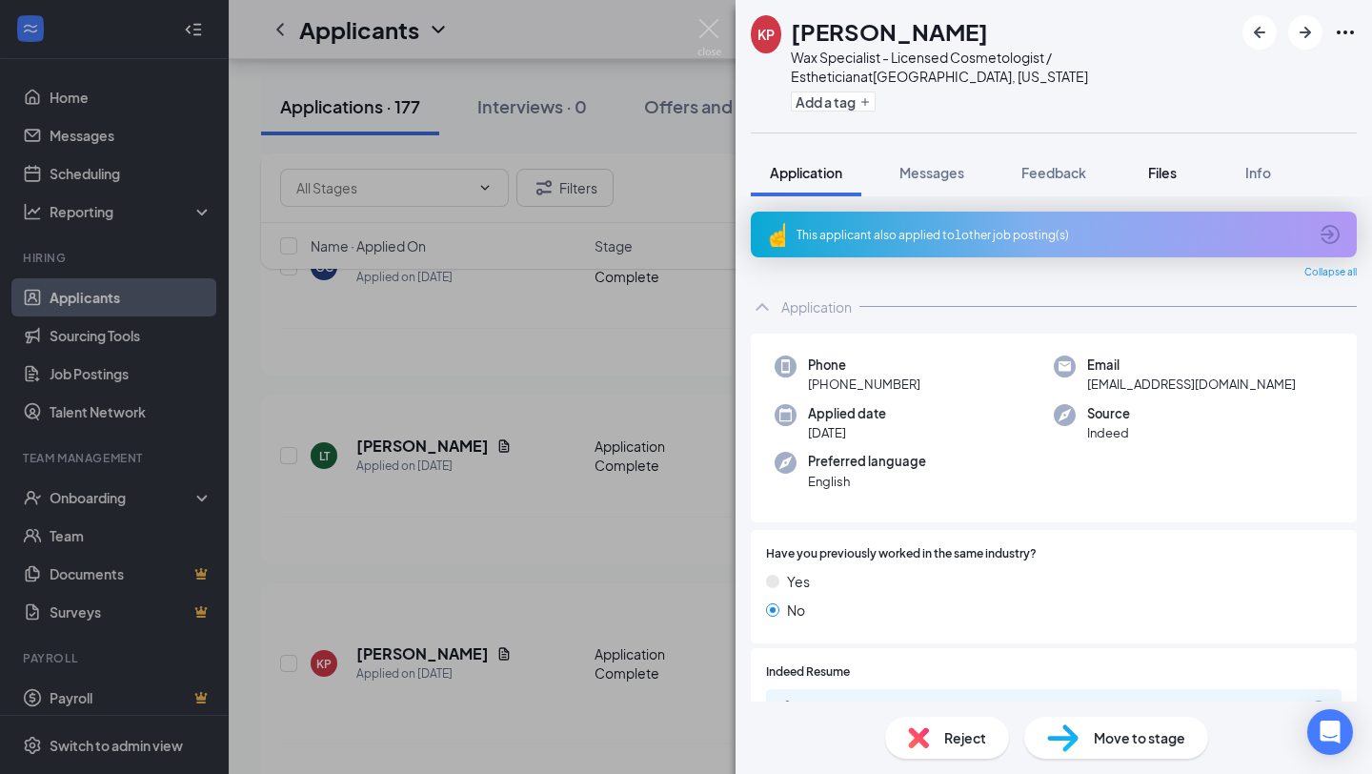
click at [1167, 177] on span "Files" at bounding box center [1162, 172] width 29 height 17
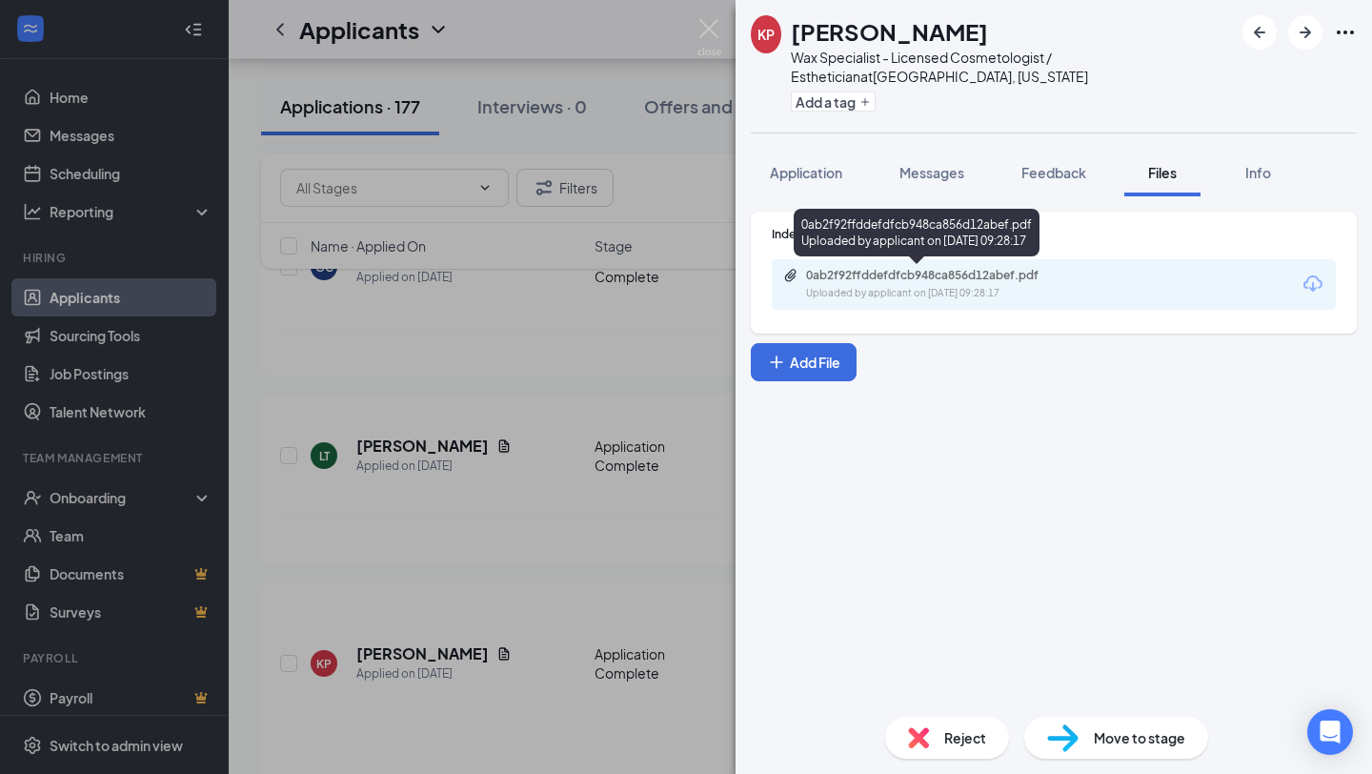
click at [885, 287] on div "Uploaded by applicant on [DATE] 09:28:17" at bounding box center [949, 293] width 286 height 15
click at [956, 279] on div "0ab2f92ffddefdfcb948ca856d12abef.pdf" at bounding box center [939, 275] width 267 height 15
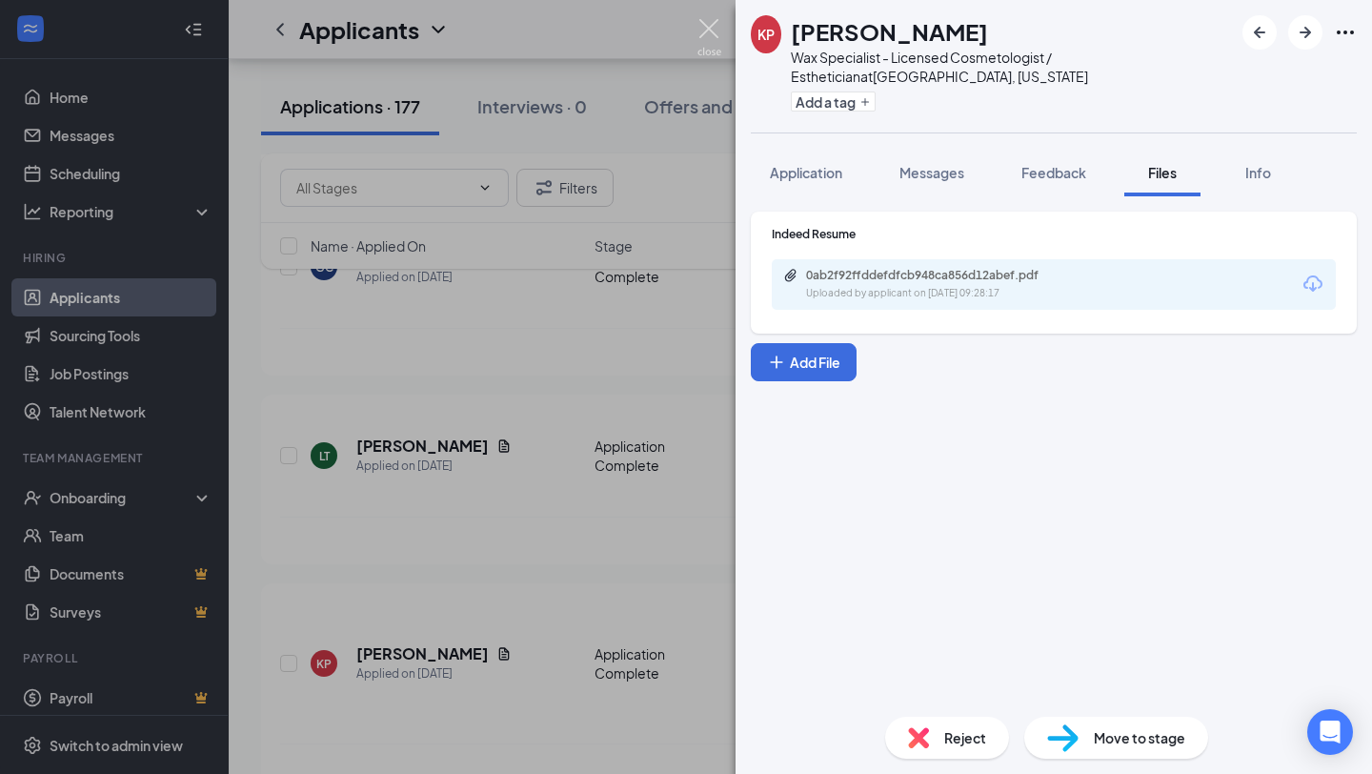
click at [716, 35] on img at bounding box center [709, 37] width 24 height 37
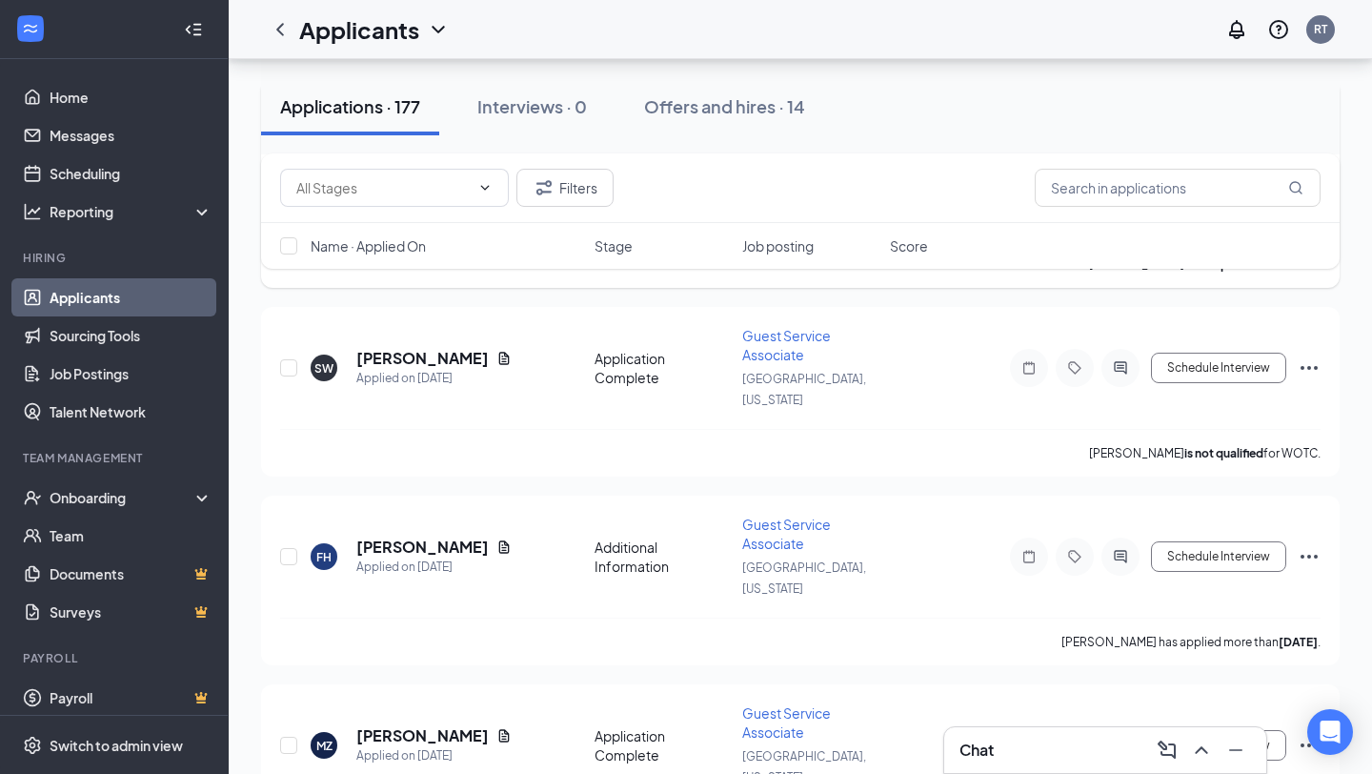
scroll to position [2742, 0]
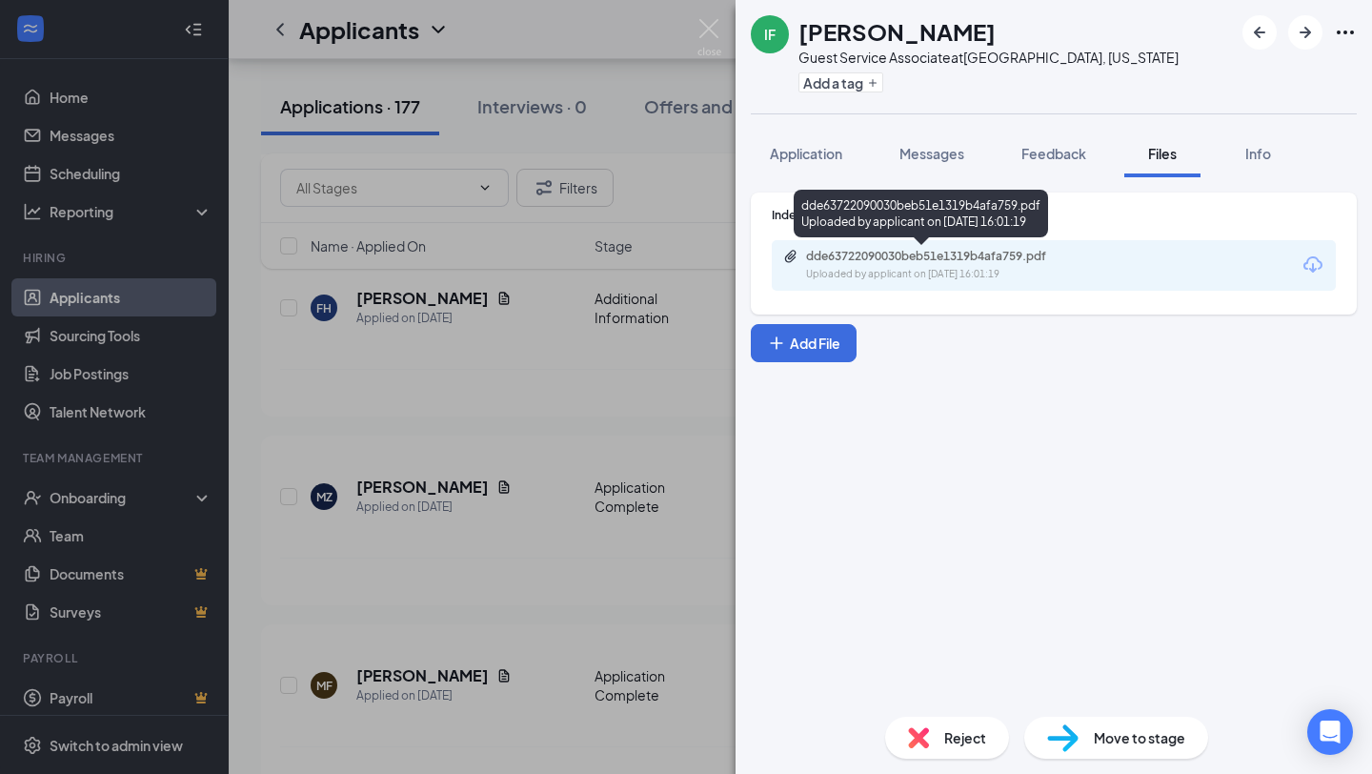
click at [994, 263] on div "dde63722090030beb51e1319b4afa759.pdf" at bounding box center [939, 256] width 267 height 15
click at [697, 37] on img at bounding box center [709, 37] width 24 height 37
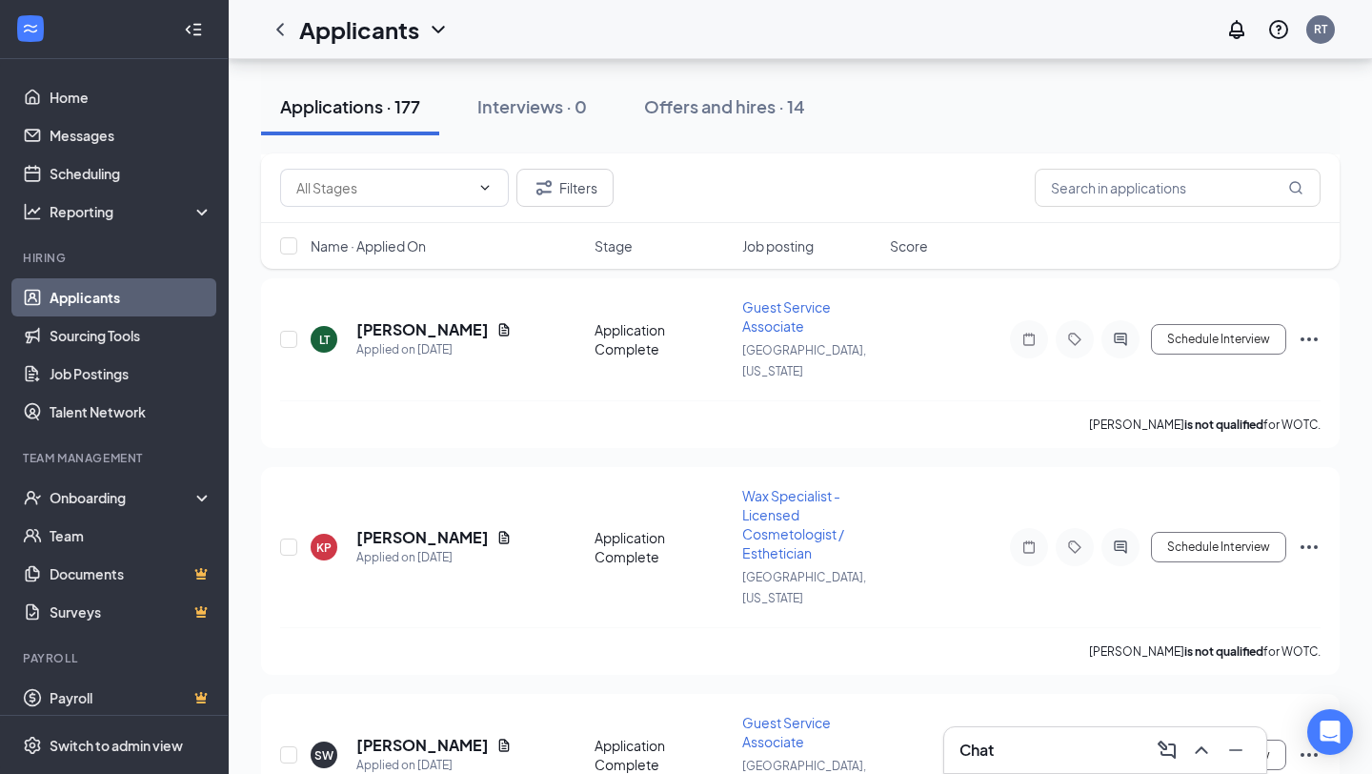
scroll to position [2103, 0]
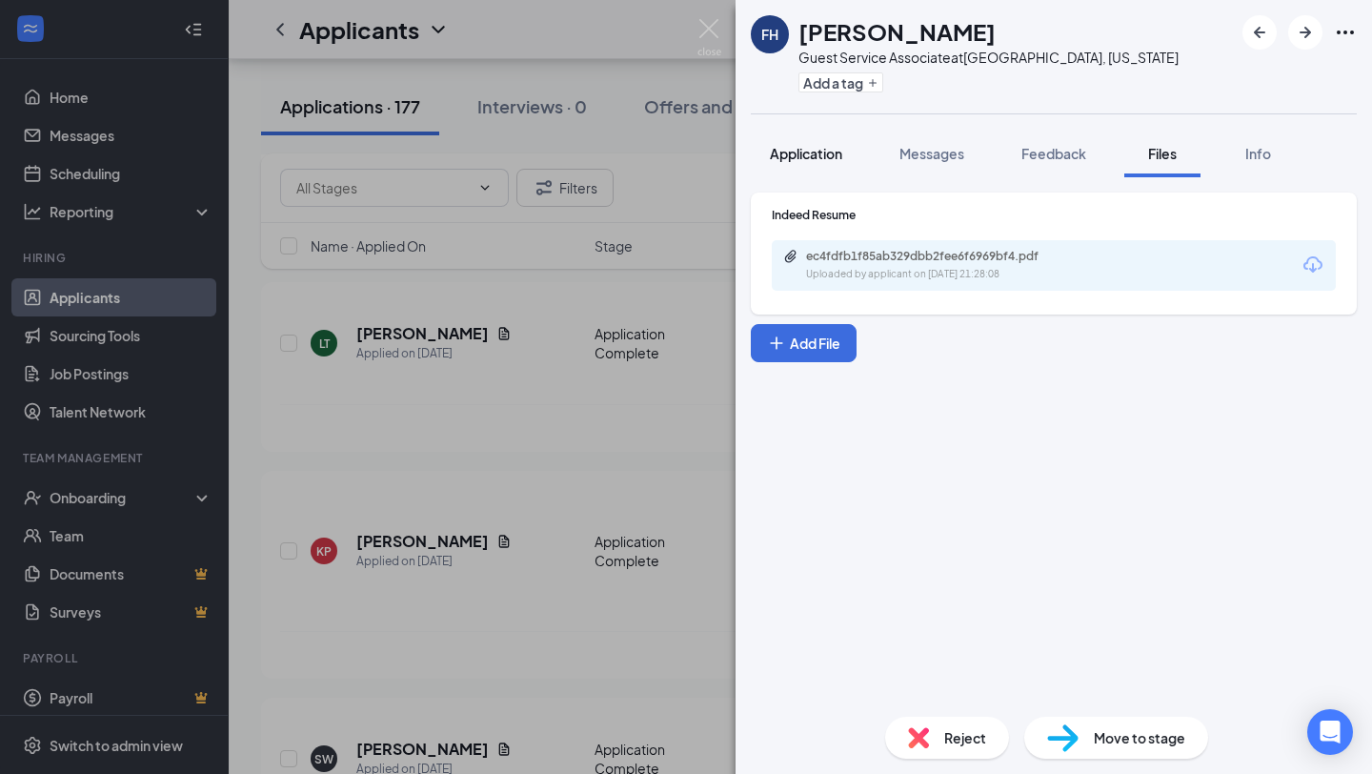
click at [821, 154] on span "Application" at bounding box center [806, 153] width 72 height 17
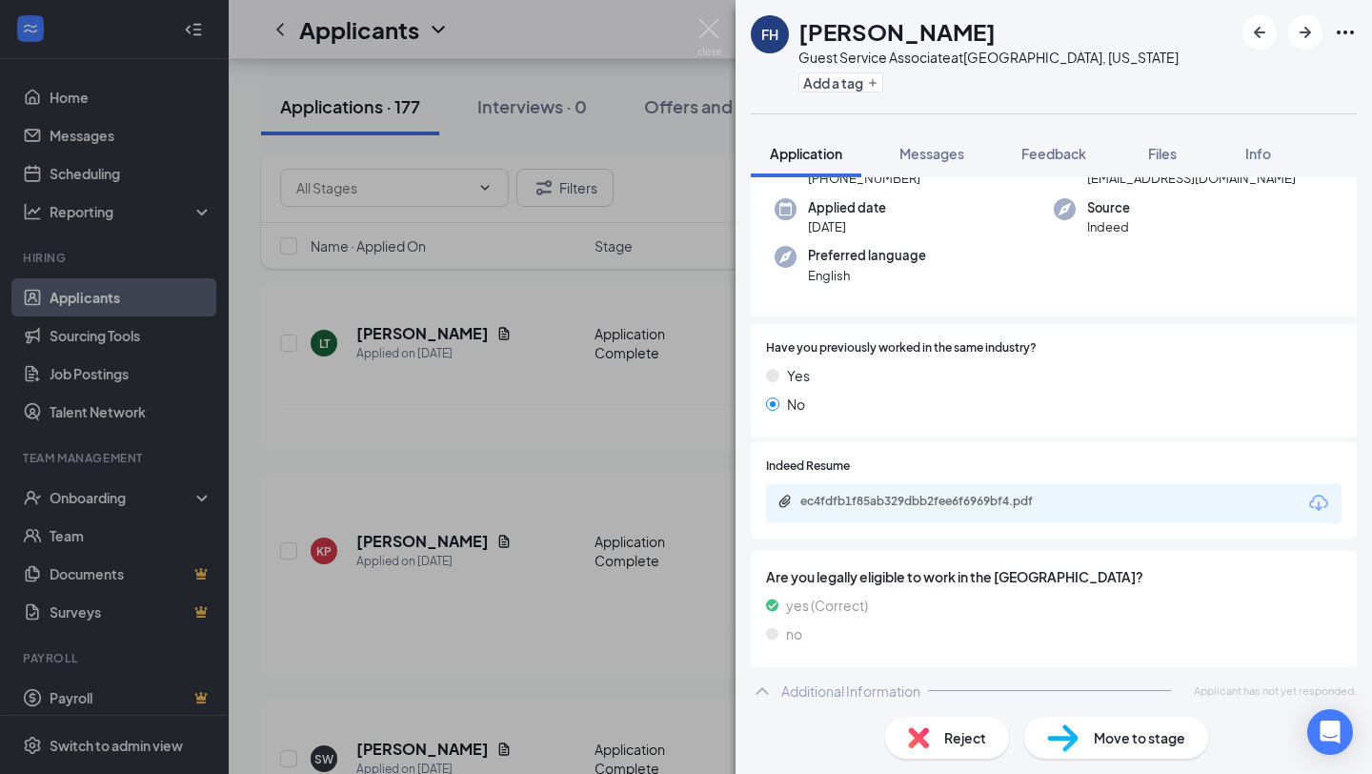
scroll to position [142, 0]
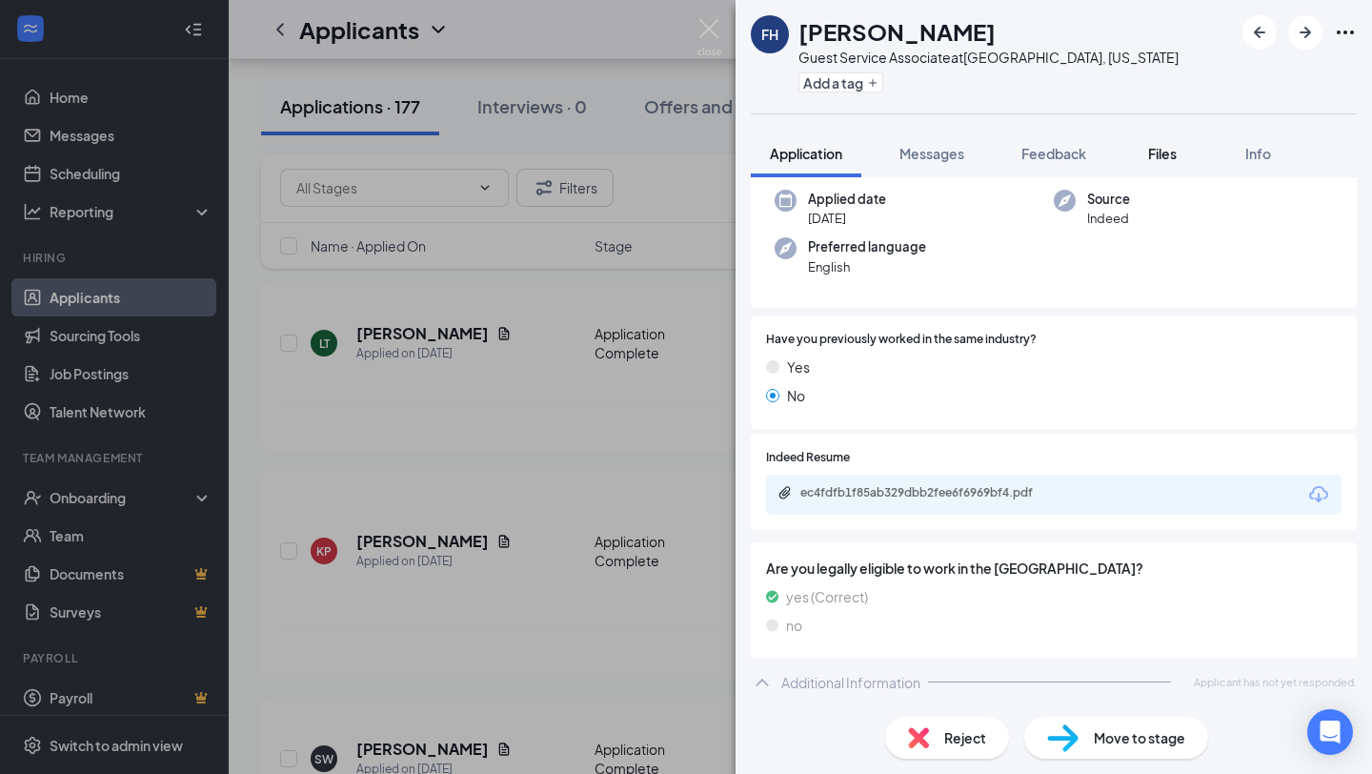
click at [1175, 148] on span "Files" at bounding box center [1162, 153] width 29 height 17
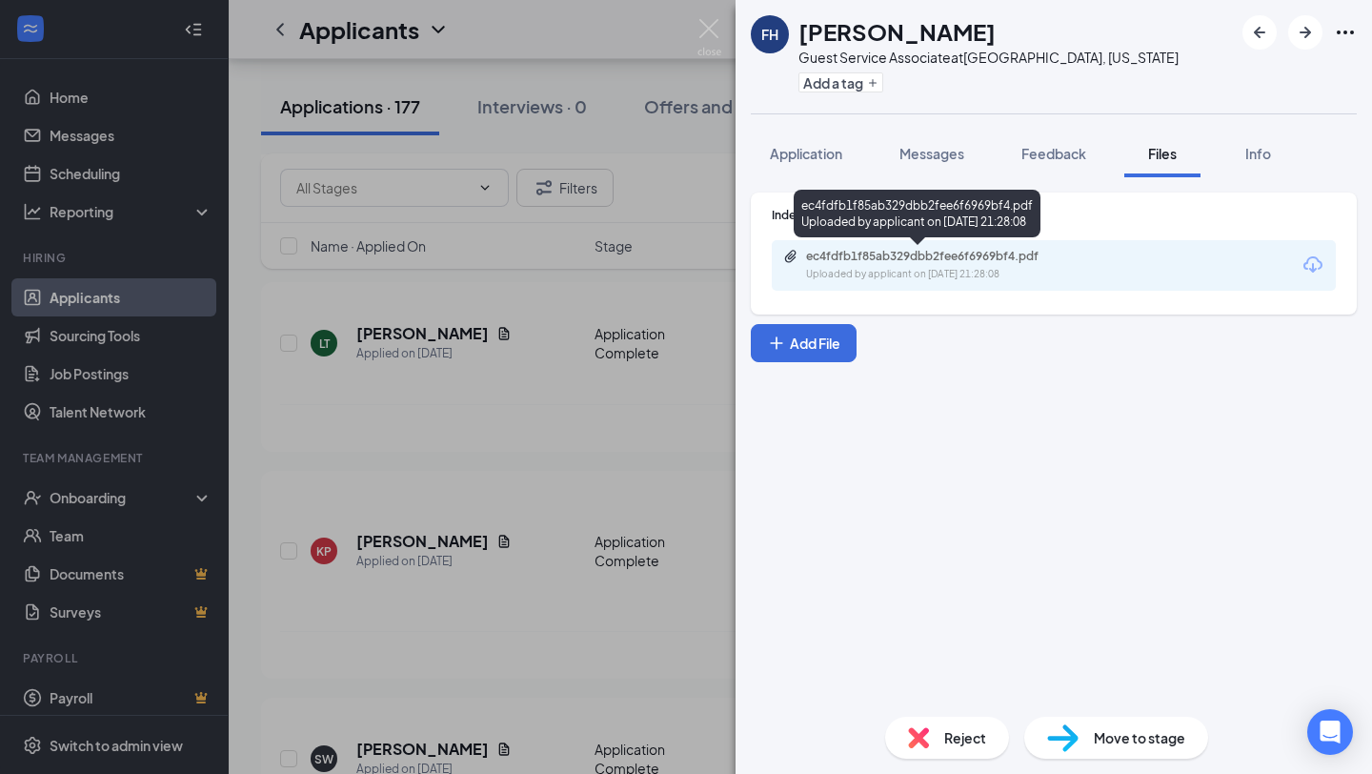
click at [995, 261] on div "ec4fdfb1f85ab329dbb2fee6f6969bf4.pdf" at bounding box center [939, 256] width 267 height 15
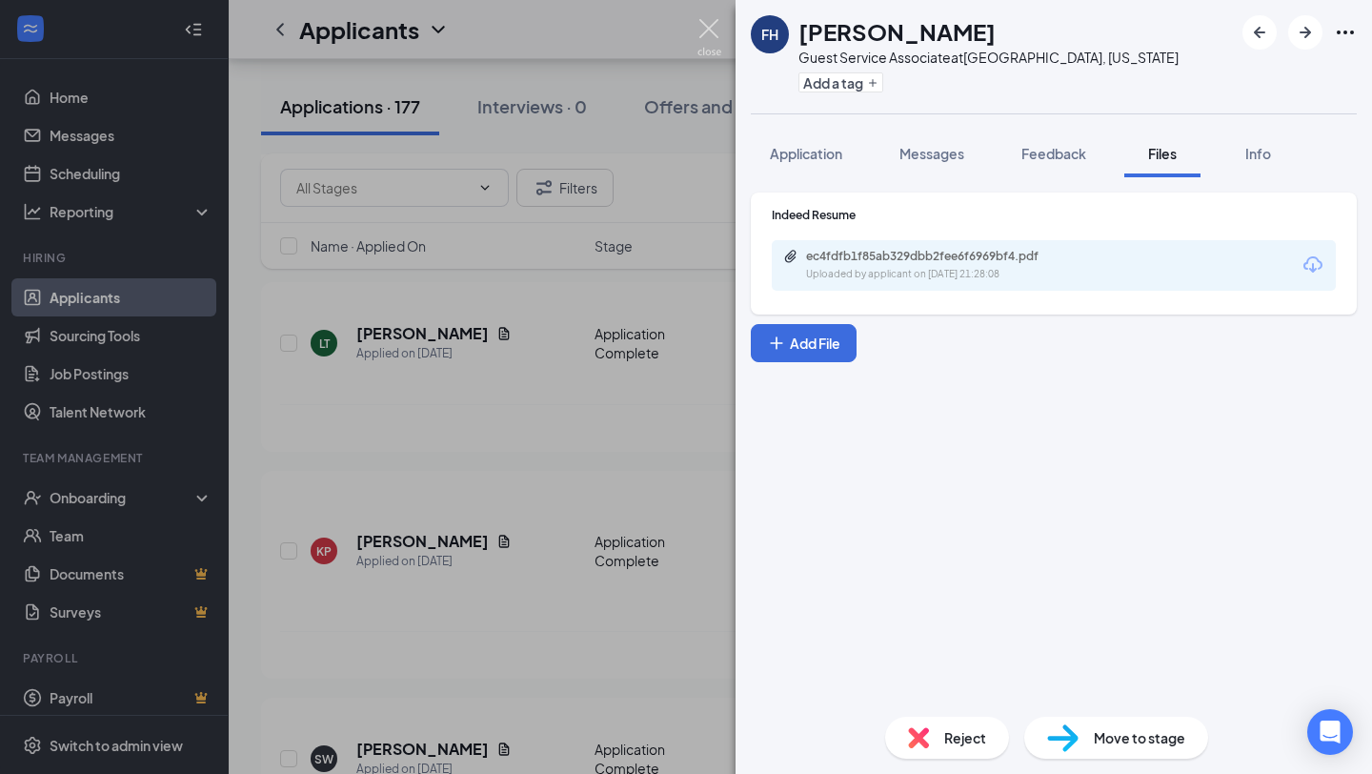
click at [719, 28] on img at bounding box center [709, 37] width 24 height 37
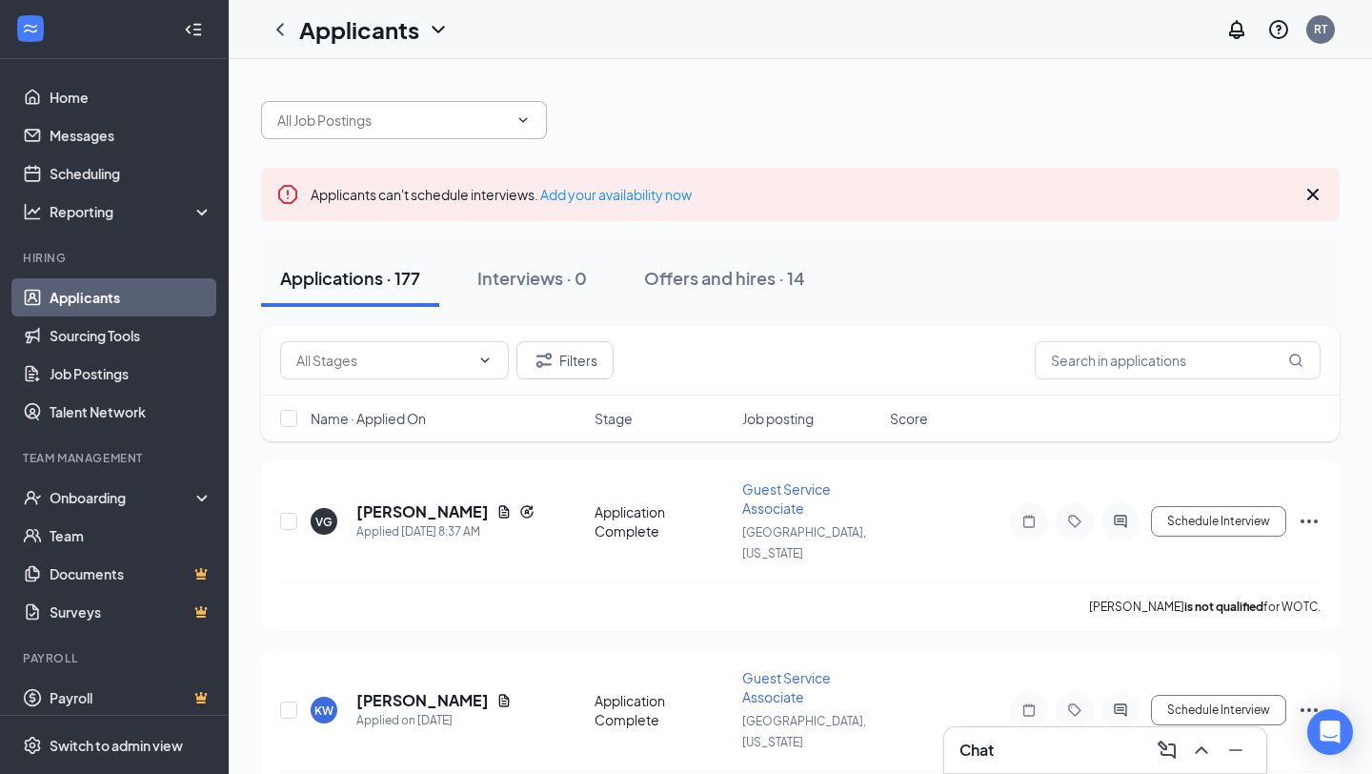
click at [468, 126] on input "text" at bounding box center [392, 120] width 231 height 21
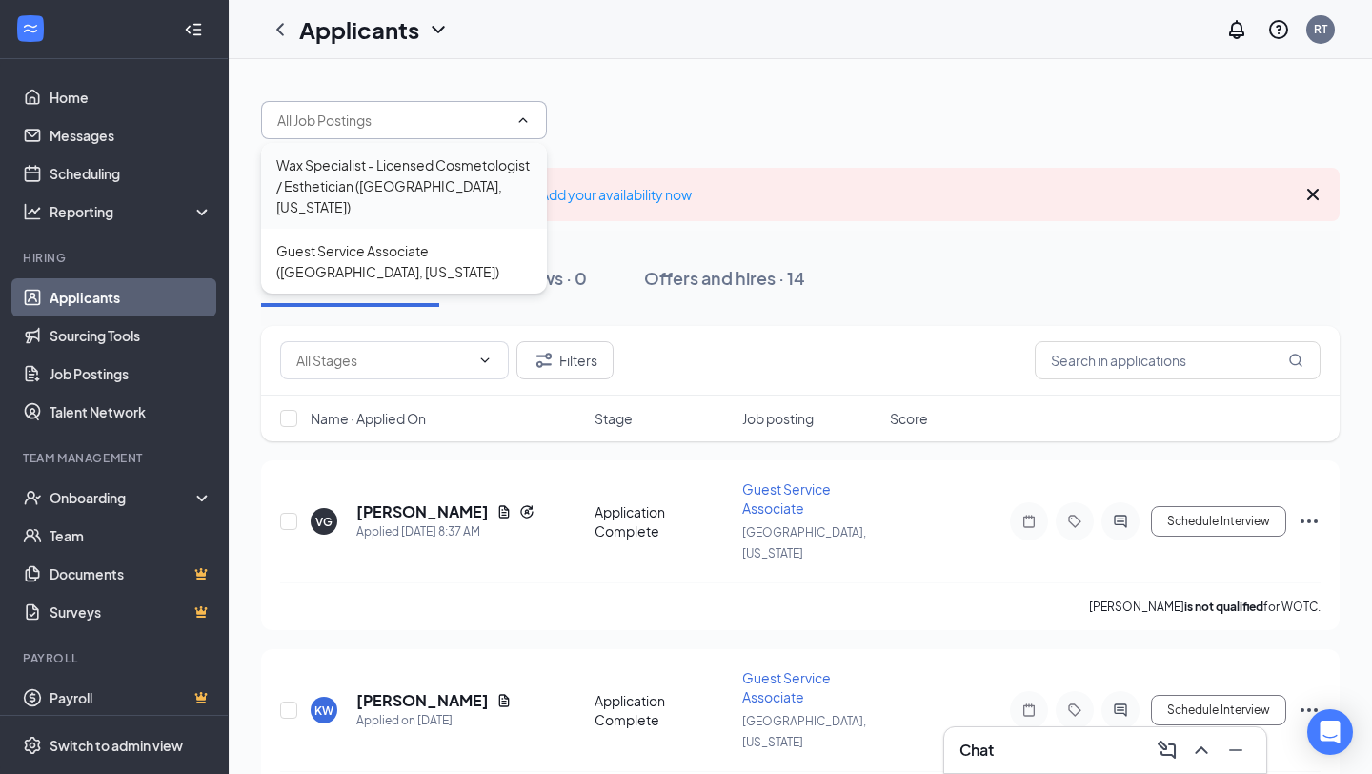
click at [430, 168] on div "Wax Specialist - Licensed Cosmetologist / Esthetician ([GEOGRAPHIC_DATA], [US_S…" at bounding box center [403, 185] width 255 height 63
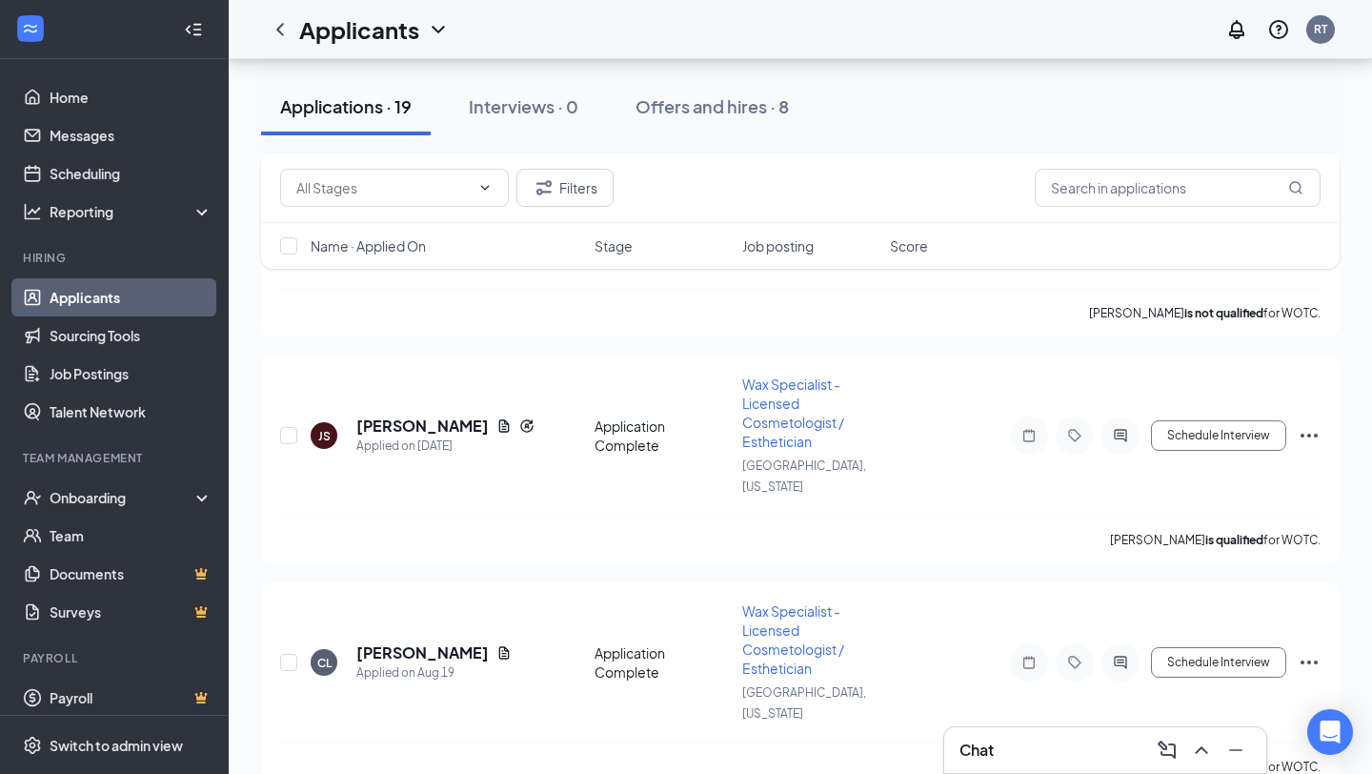
scroll to position [1082, 0]
click at [678, 131] on button "Offers and hires · 8" at bounding box center [711, 106] width 191 height 57
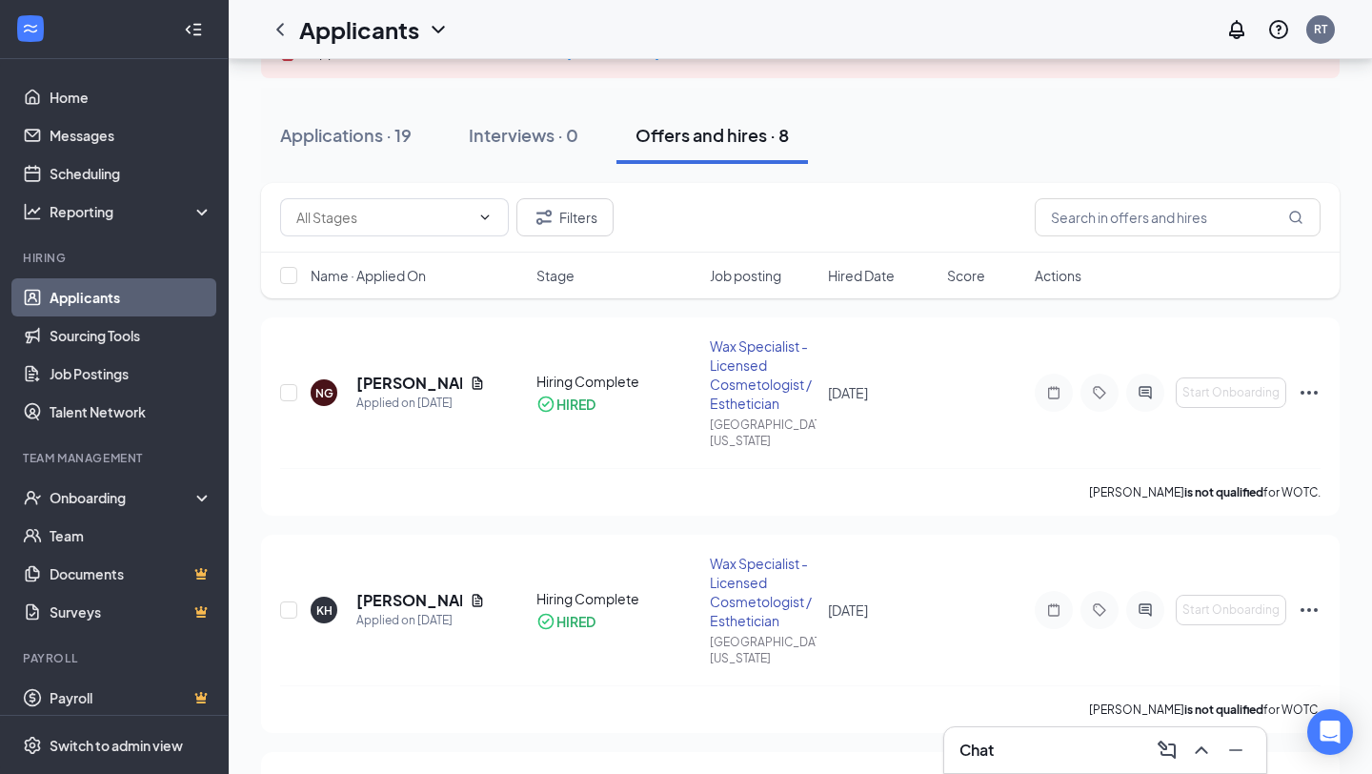
scroll to position [219, 0]
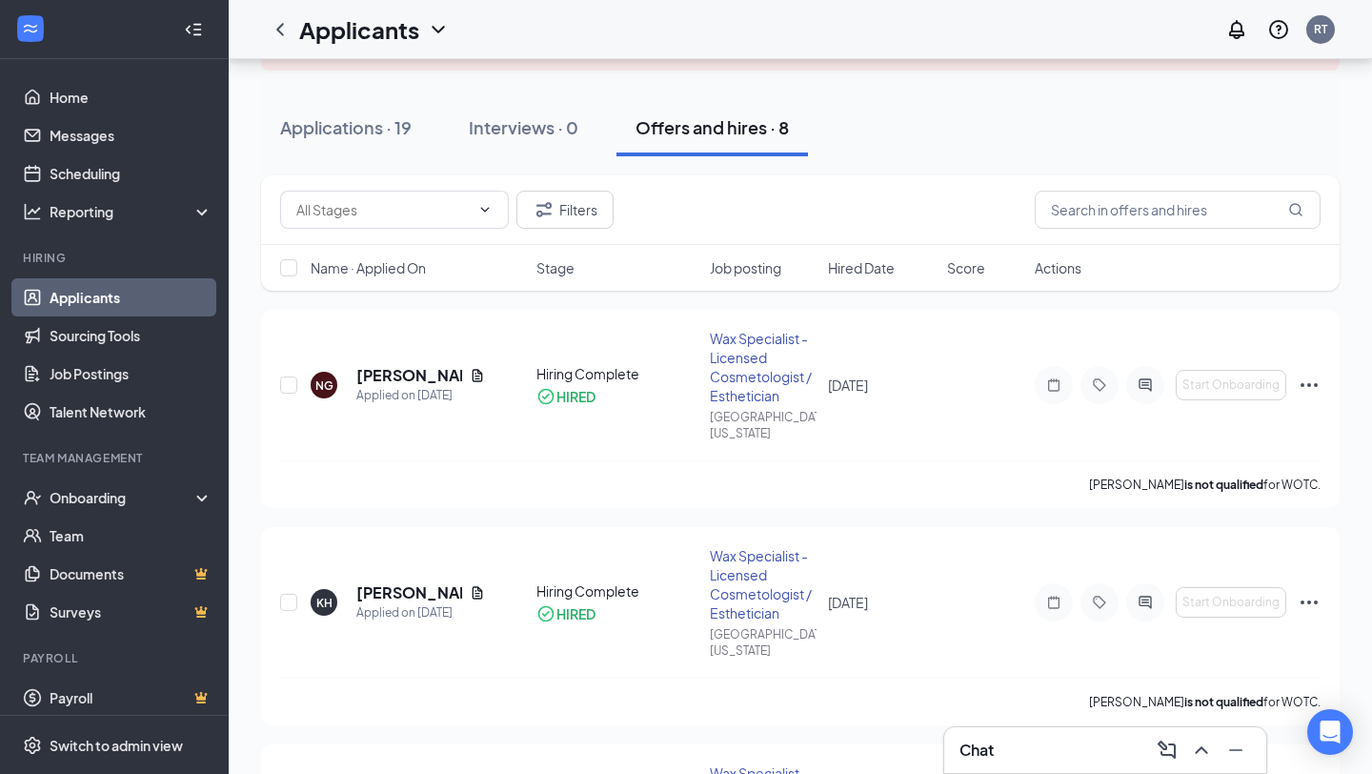
click at [149, 297] on link "Applicants" at bounding box center [131, 297] width 163 height 38
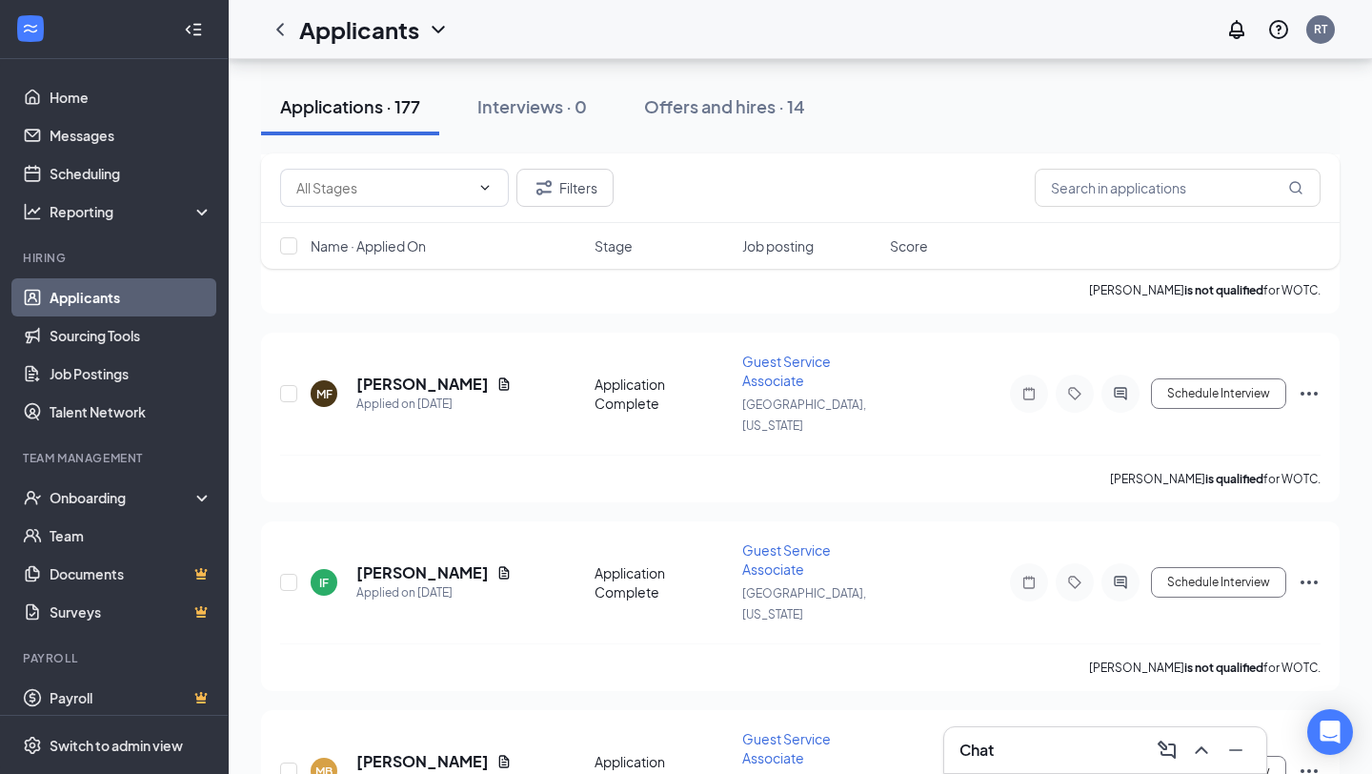
scroll to position [3005, 0]
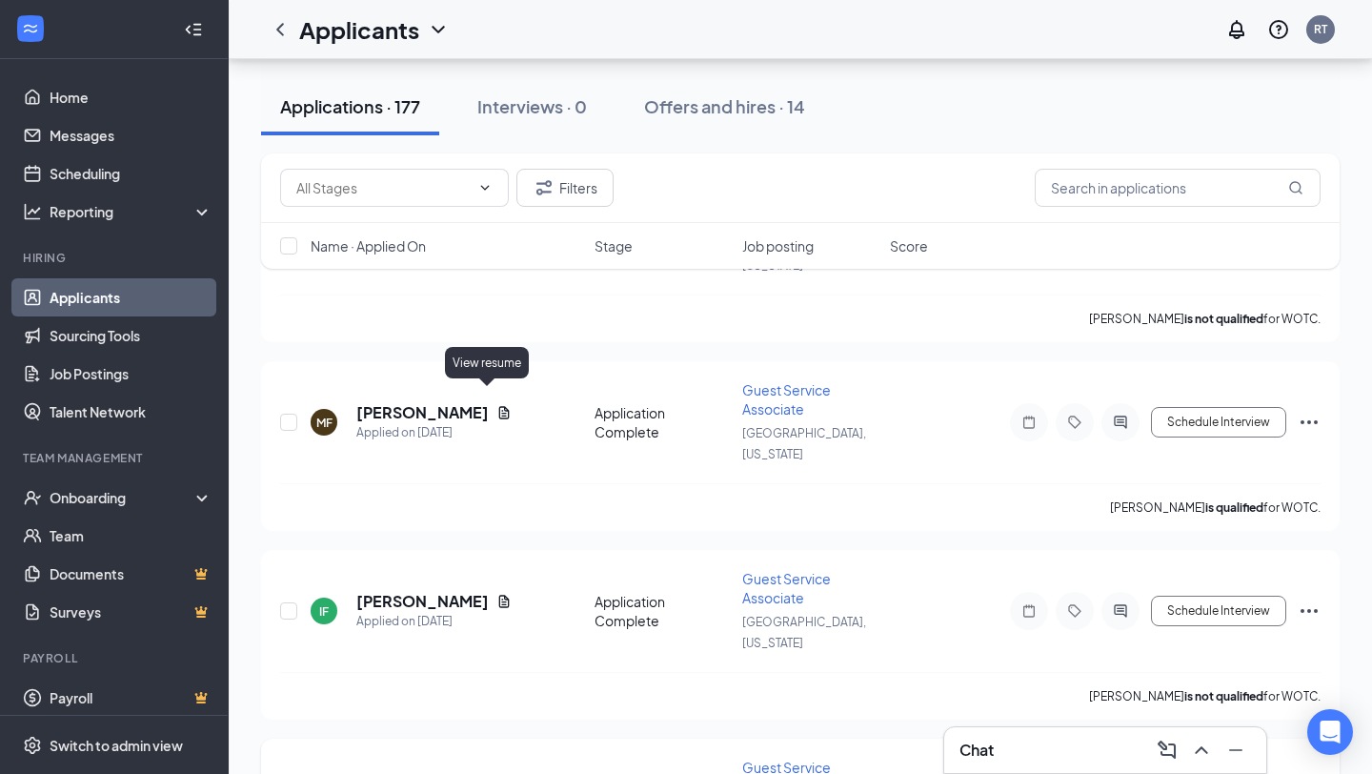
click at [499, 773] on icon "Document" at bounding box center [504, 789] width 10 height 12
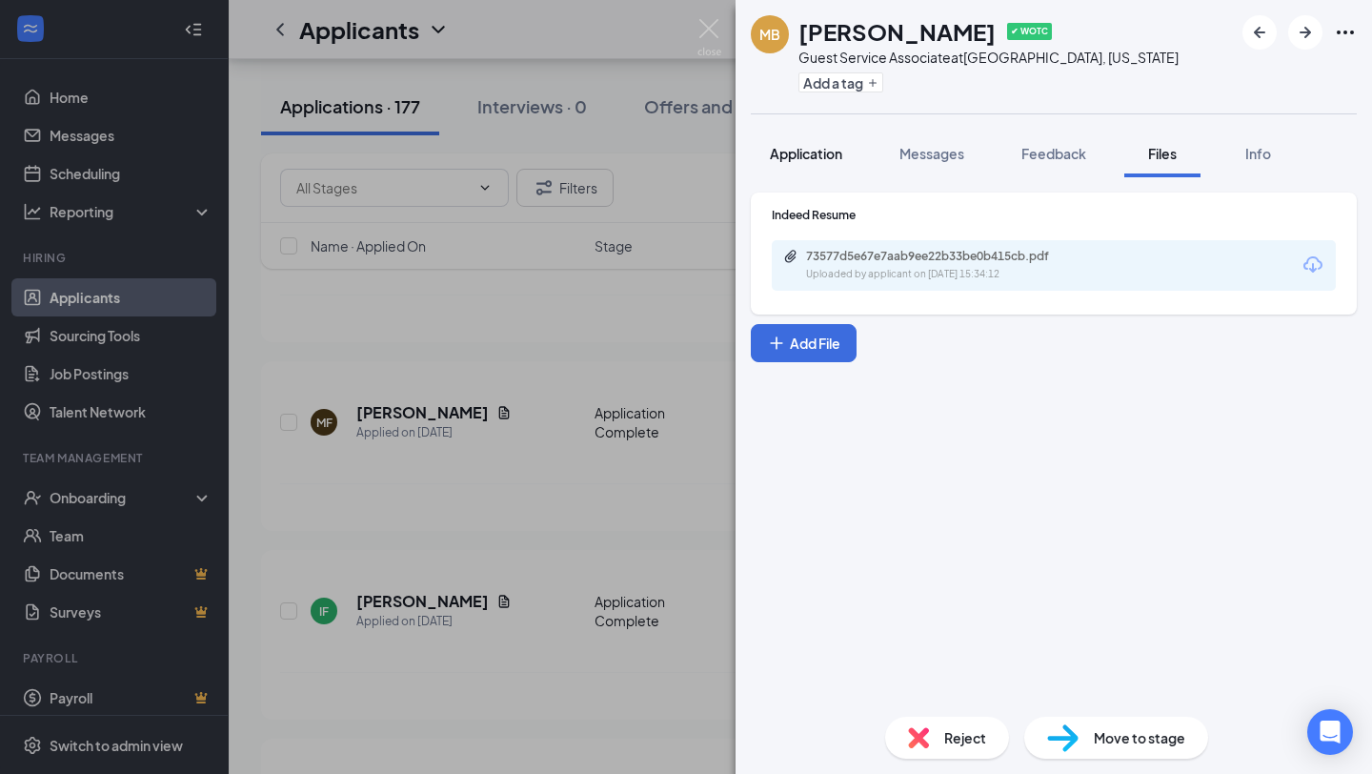
click at [786, 155] on span "Application" at bounding box center [806, 153] width 72 height 17
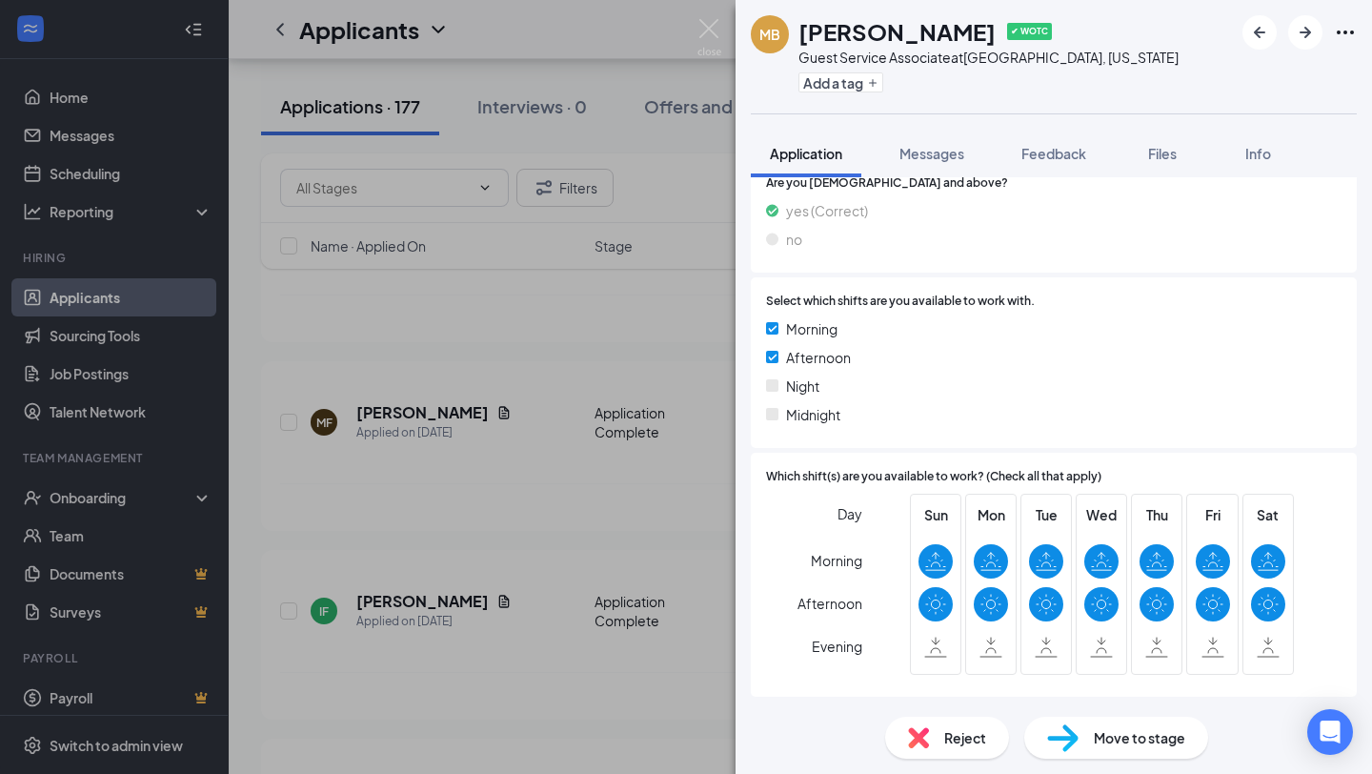
scroll to position [1680, 0]
click at [1166, 153] on span "Files" at bounding box center [1162, 153] width 29 height 17
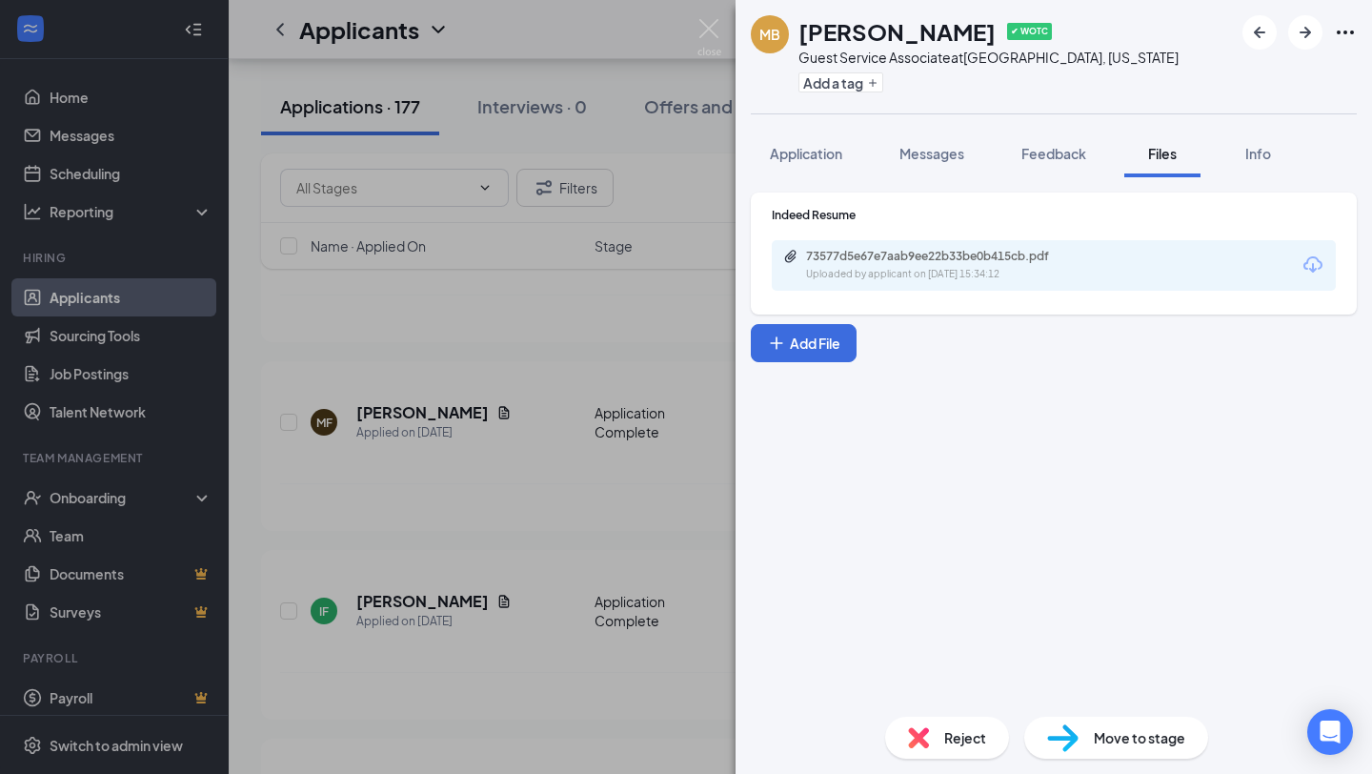
click at [1049, 241] on div "73577d5e67e7aab9ee22b33be0b415cb.pdf Uploaded by applicant on [DATE] 15:34:12" at bounding box center [1054, 265] width 564 height 50
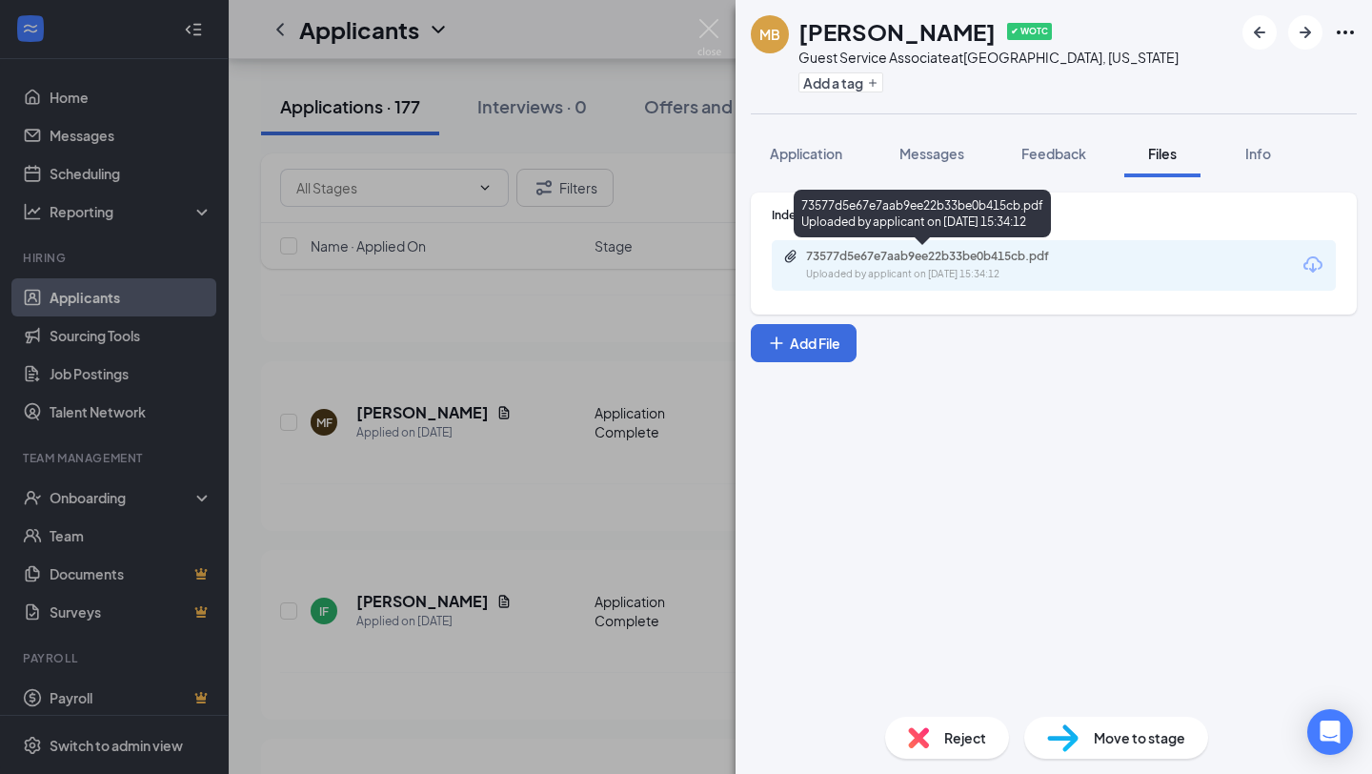
click at [1035, 258] on div "73577d5e67e7aab9ee22b33be0b415cb.pdf" at bounding box center [939, 256] width 267 height 15
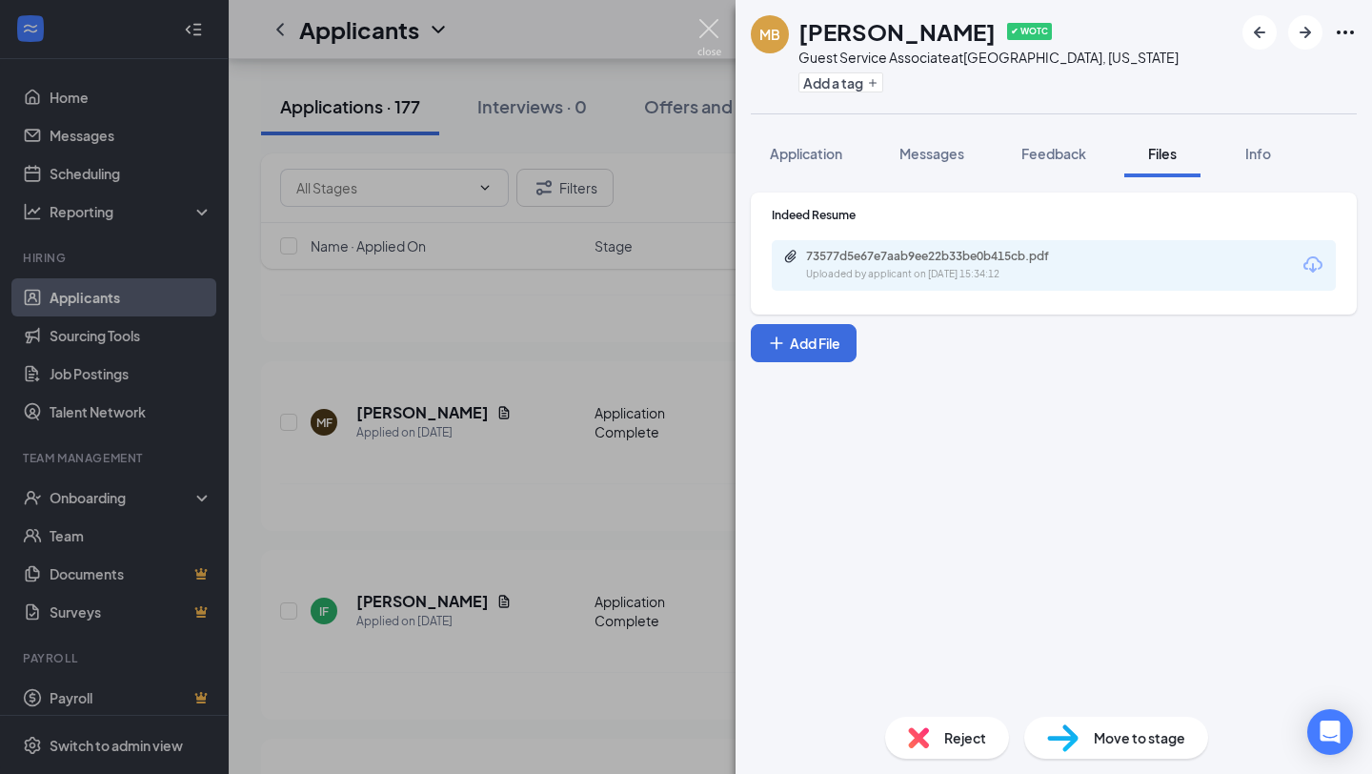
click at [710, 50] on img at bounding box center [709, 37] width 24 height 37
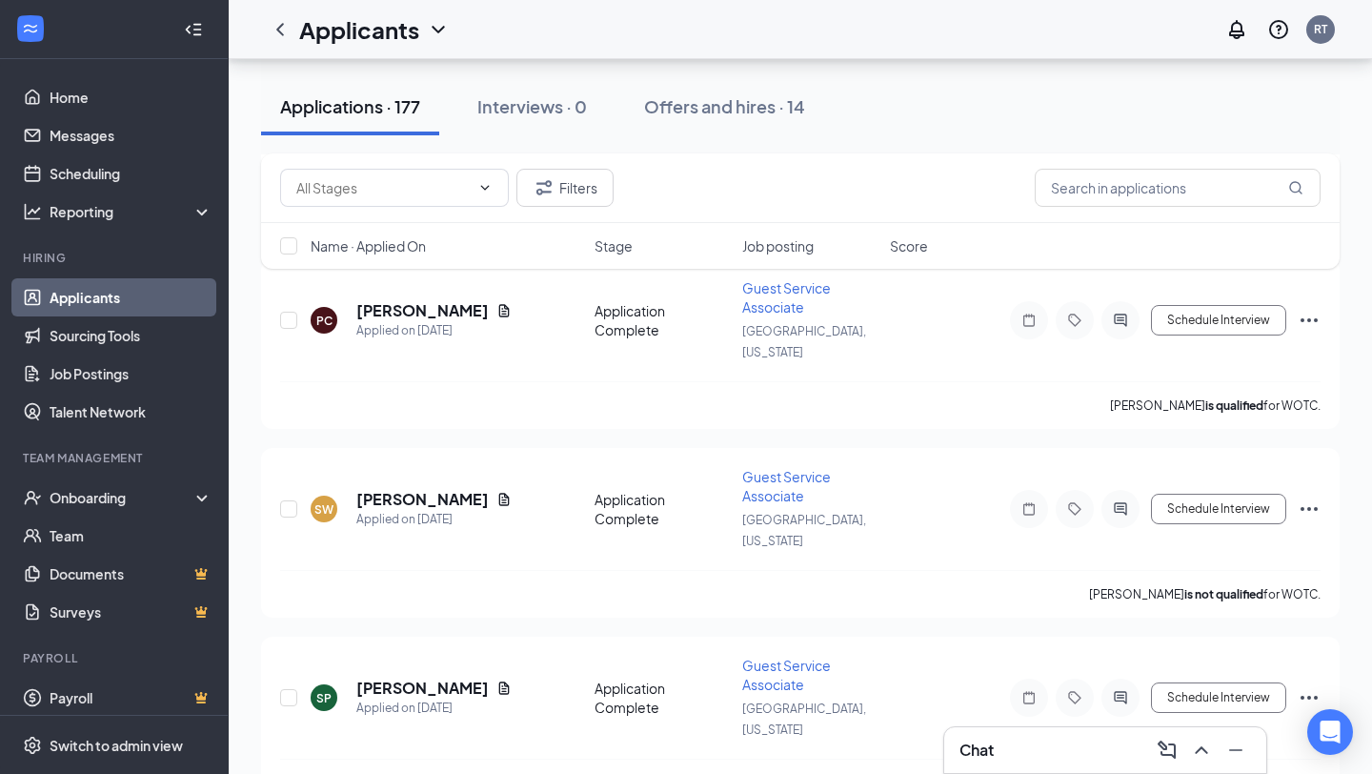
scroll to position [6194, 0]
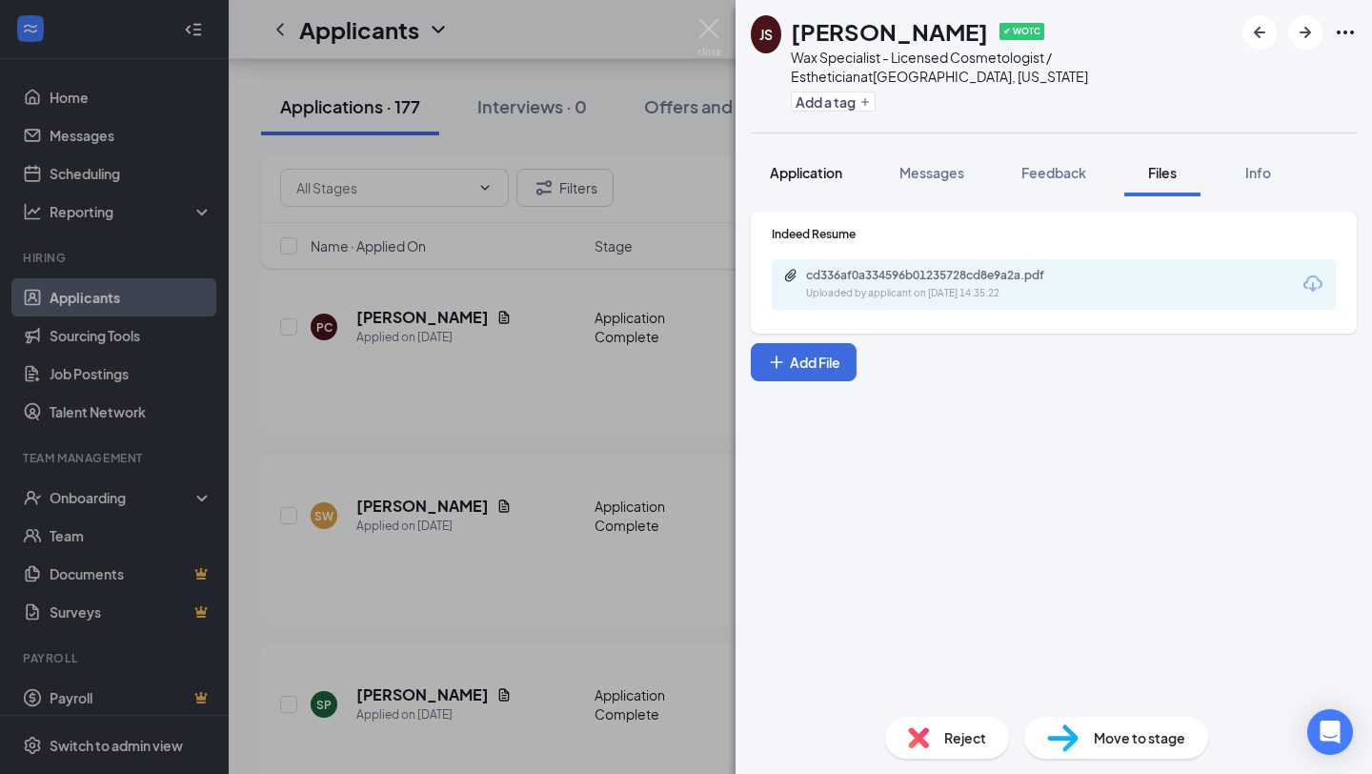
click at [794, 170] on span "Application" at bounding box center [806, 172] width 72 height 17
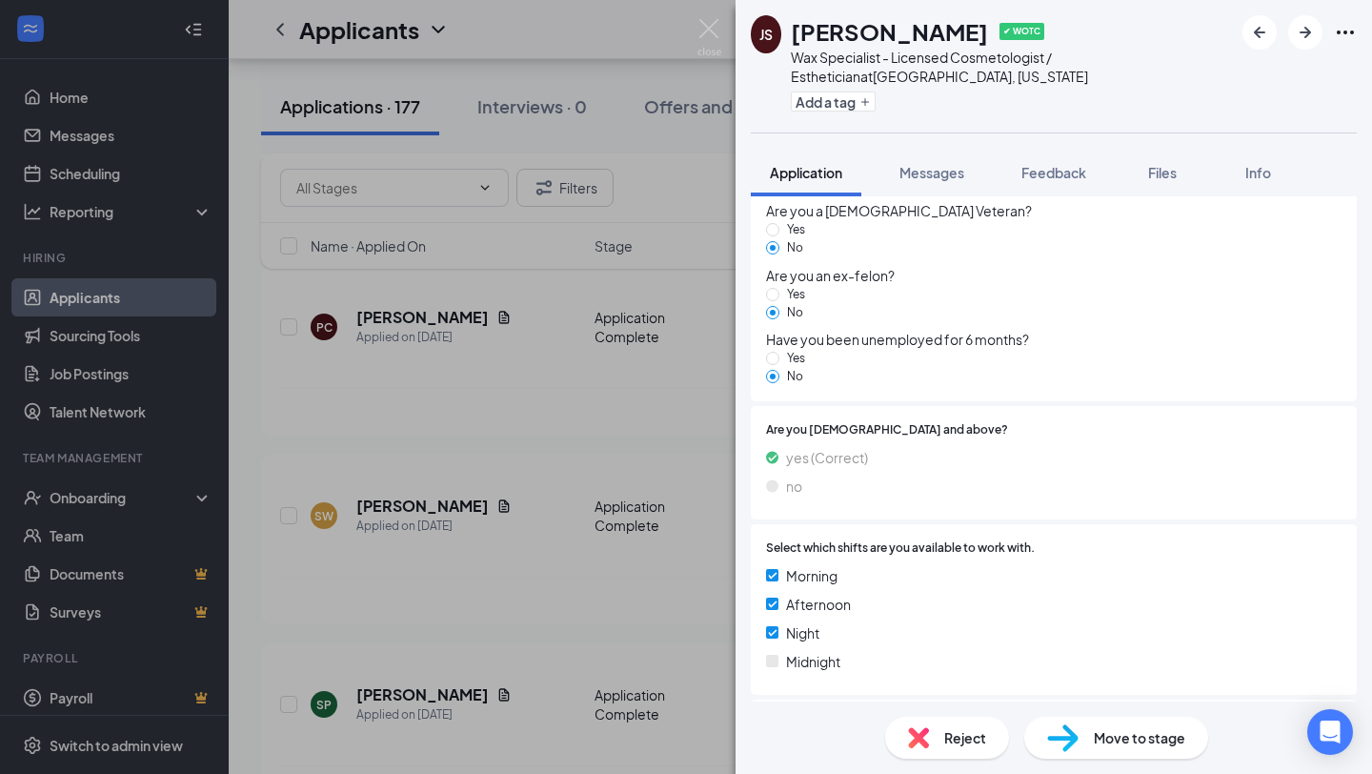
scroll to position [1753, 0]
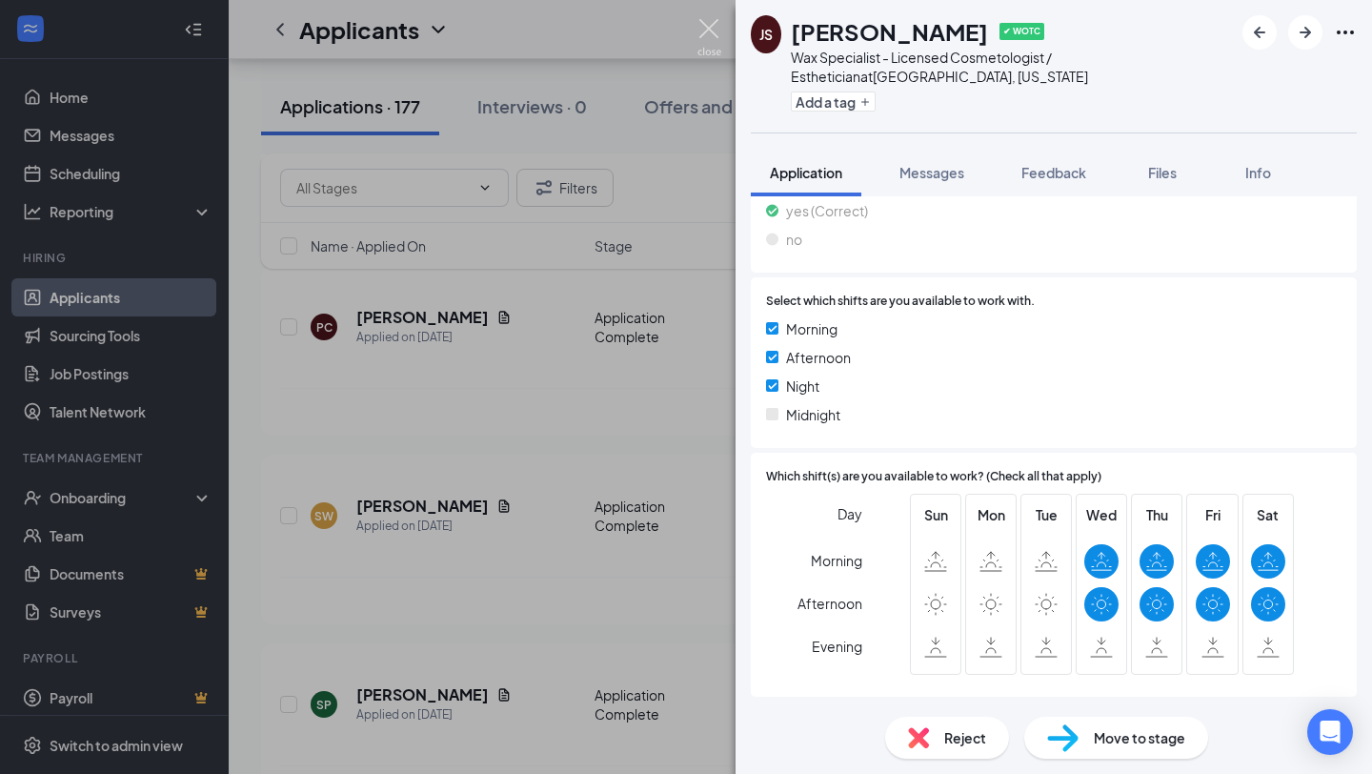
click at [701, 38] on img at bounding box center [709, 37] width 24 height 37
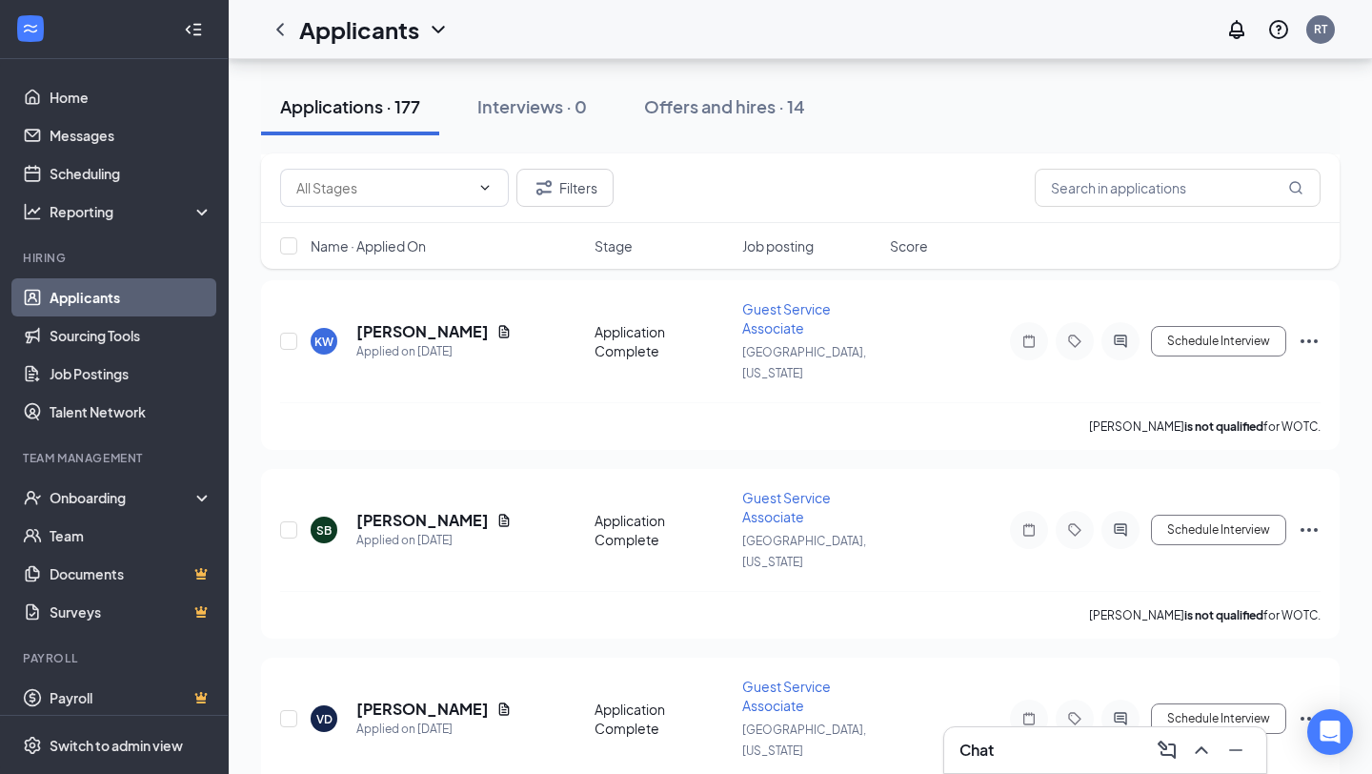
scroll to position [368, 0]
click at [510, 326] on icon "Document" at bounding box center [504, 332] width 10 height 12
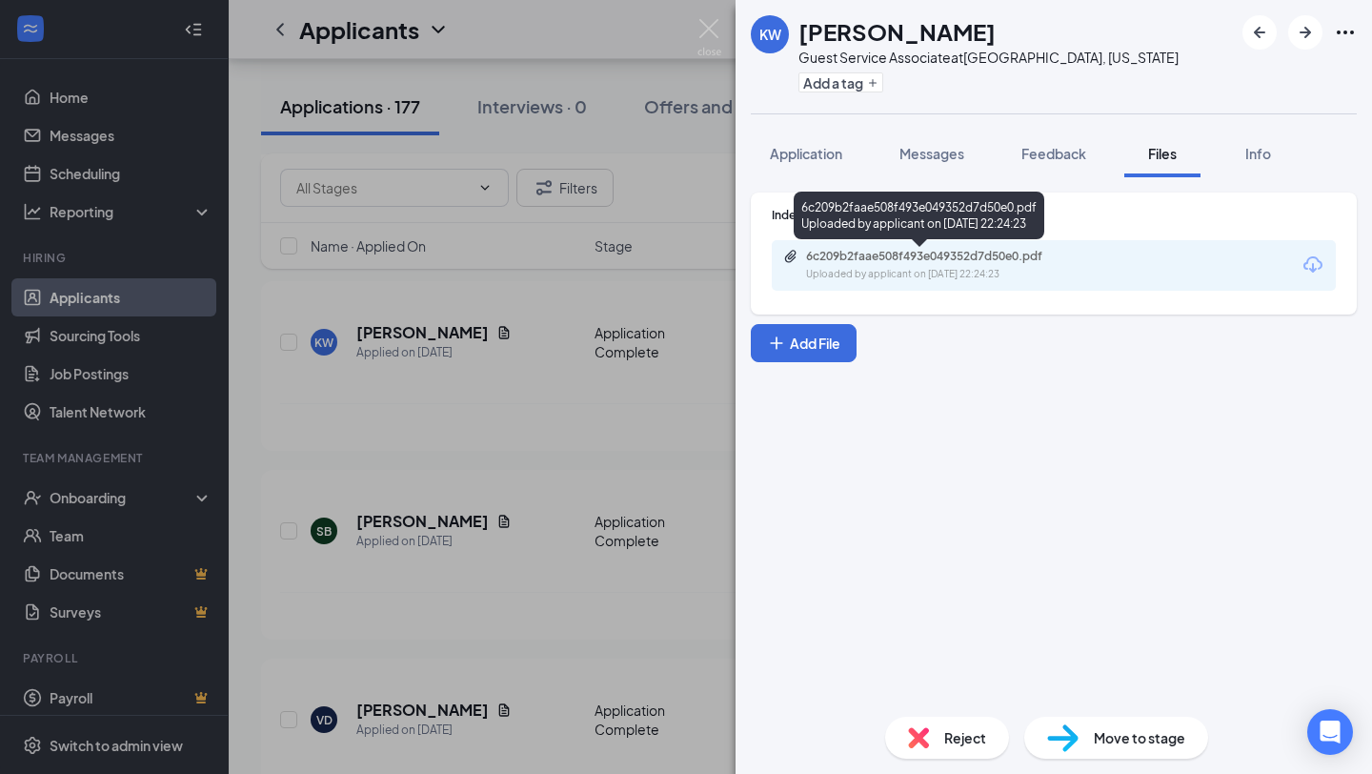
click at [949, 266] on div "6c209b2faae508f493e049352d7d50e0.pdf Uploaded by applicant on [DATE] 22:24:23" at bounding box center [937, 265] width 309 height 33
click at [715, 37] on img at bounding box center [709, 37] width 24 height 37
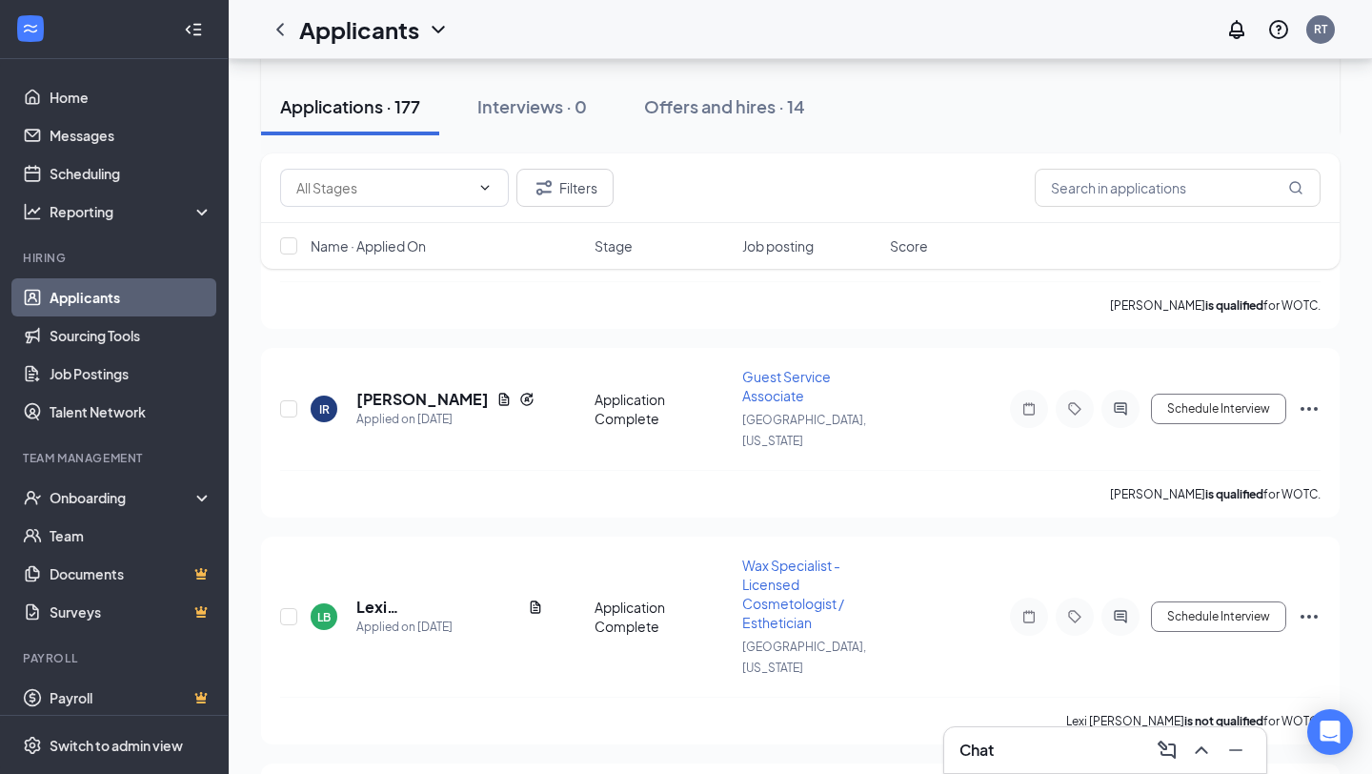
scroll to position [1244, 0]
click at [1211, 761] on div at bounding box center [1199, 749] width 34 height 30
click at [1211, 761] on button at bounding box center [1201, 749] width 30 height 30
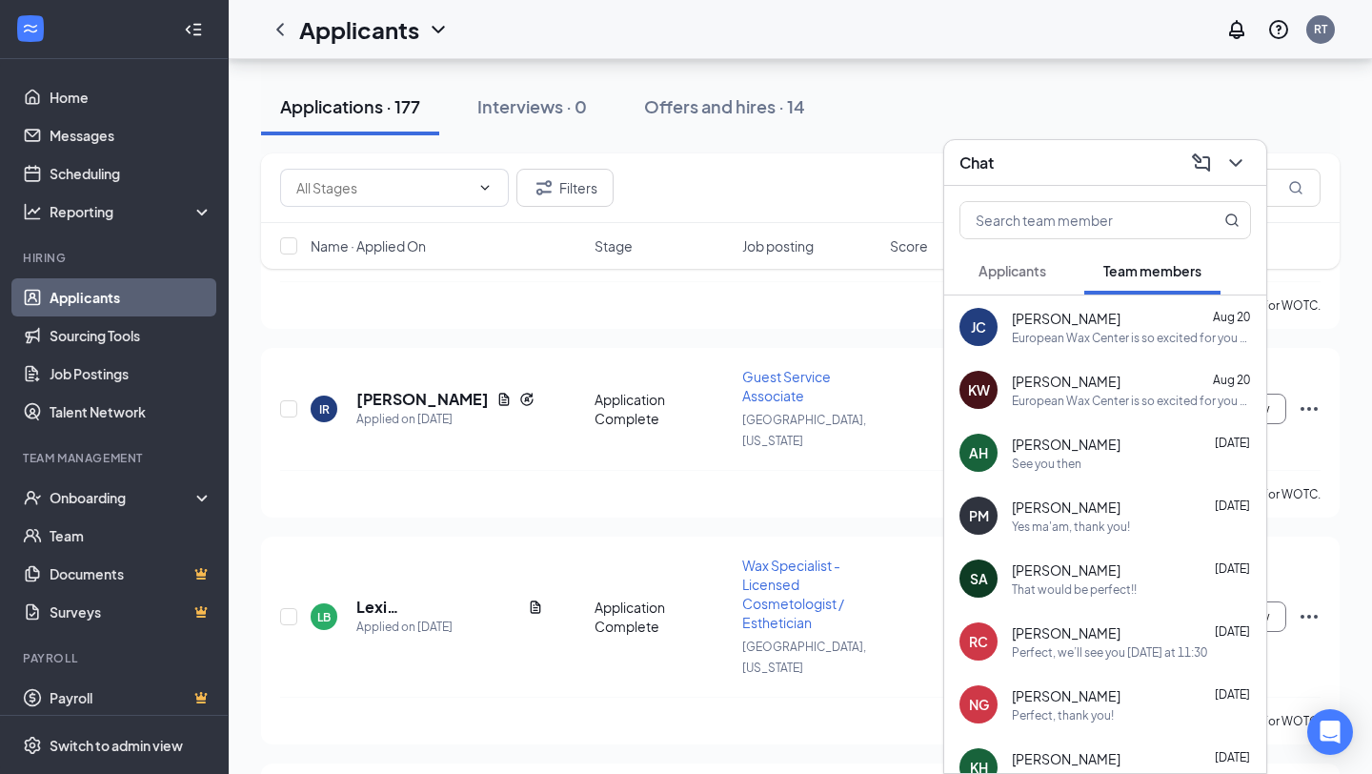
click at [1155, 533] on div "Yes ma'am, thank you!" at bounding box center [1131, 526] width 239 height 16
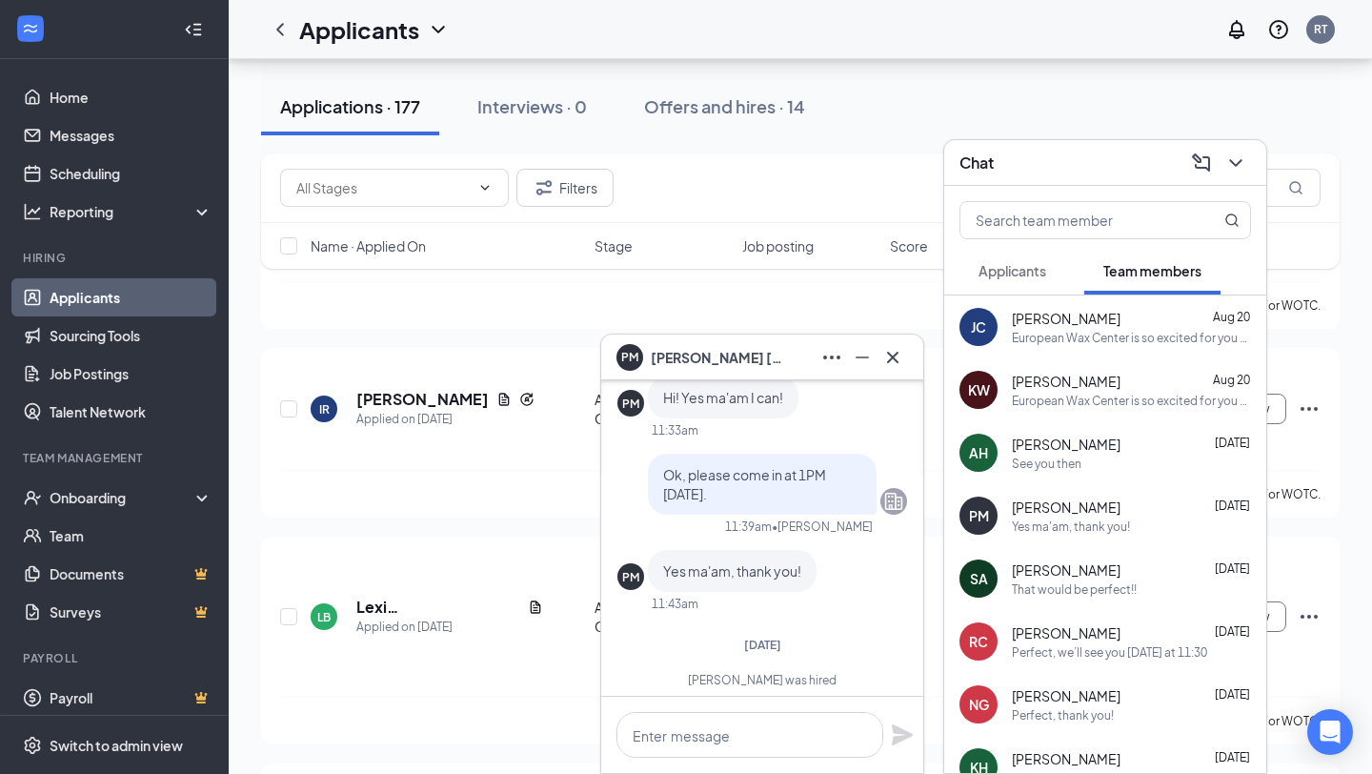
scroll to position [0, 0]
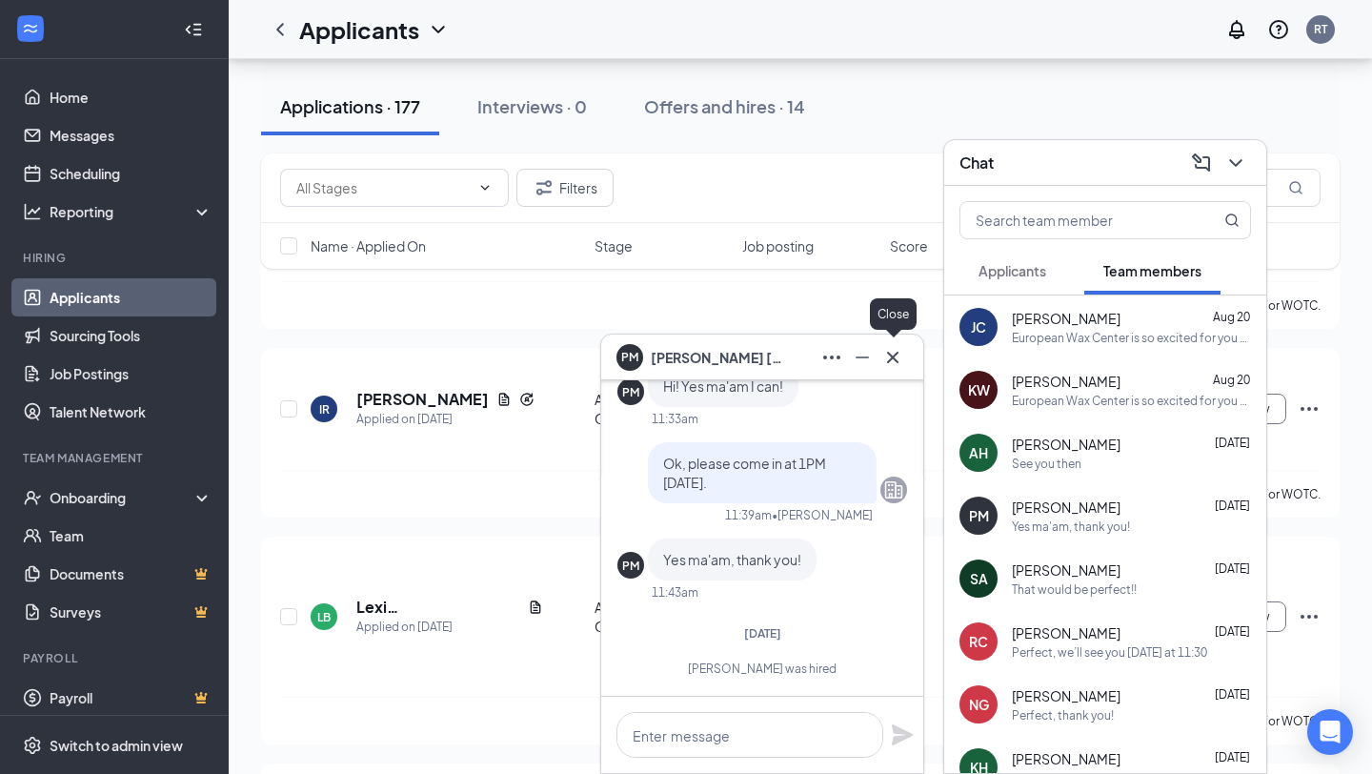
click at [896, 361] on icon "Cross" at bounding box center [892, 356] width 11 height 11
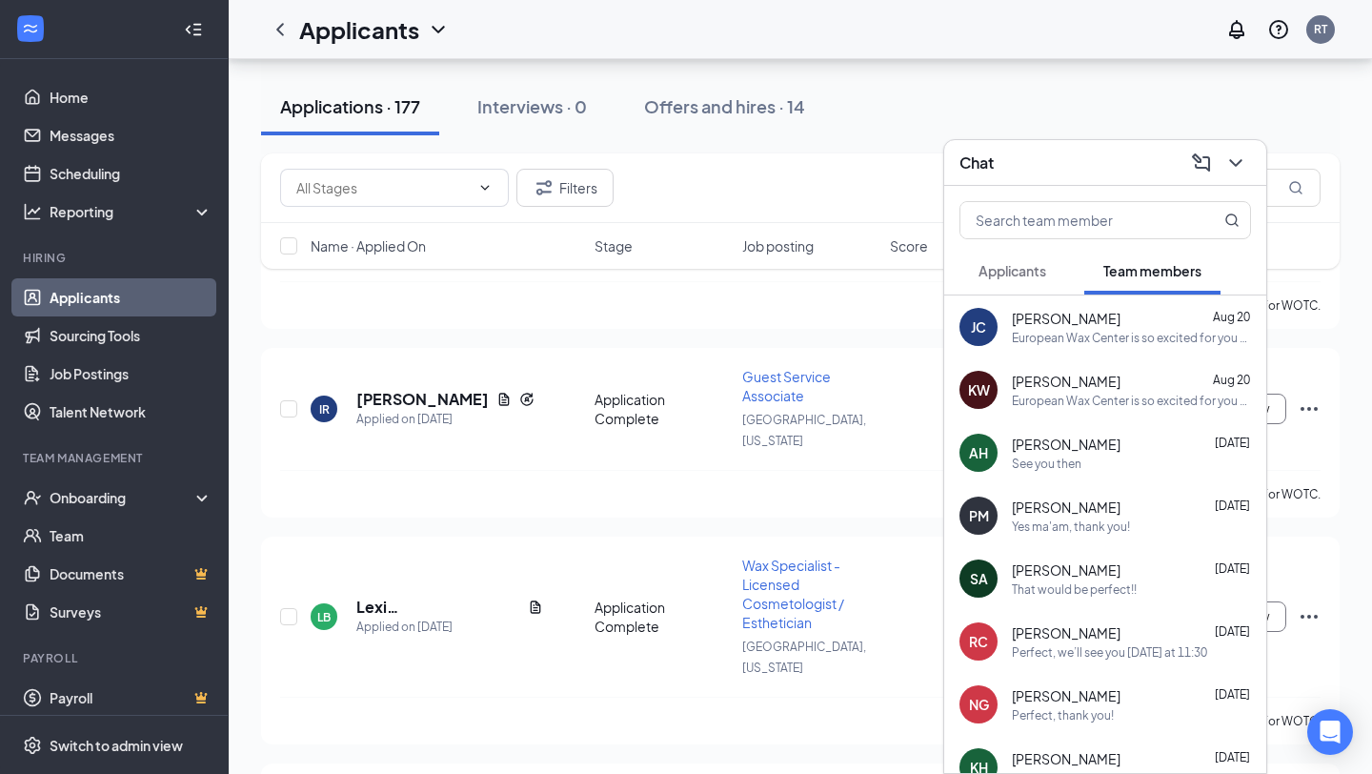
click at [1248, 159] on button at bounding box center [1235, 163] width 30 height 30
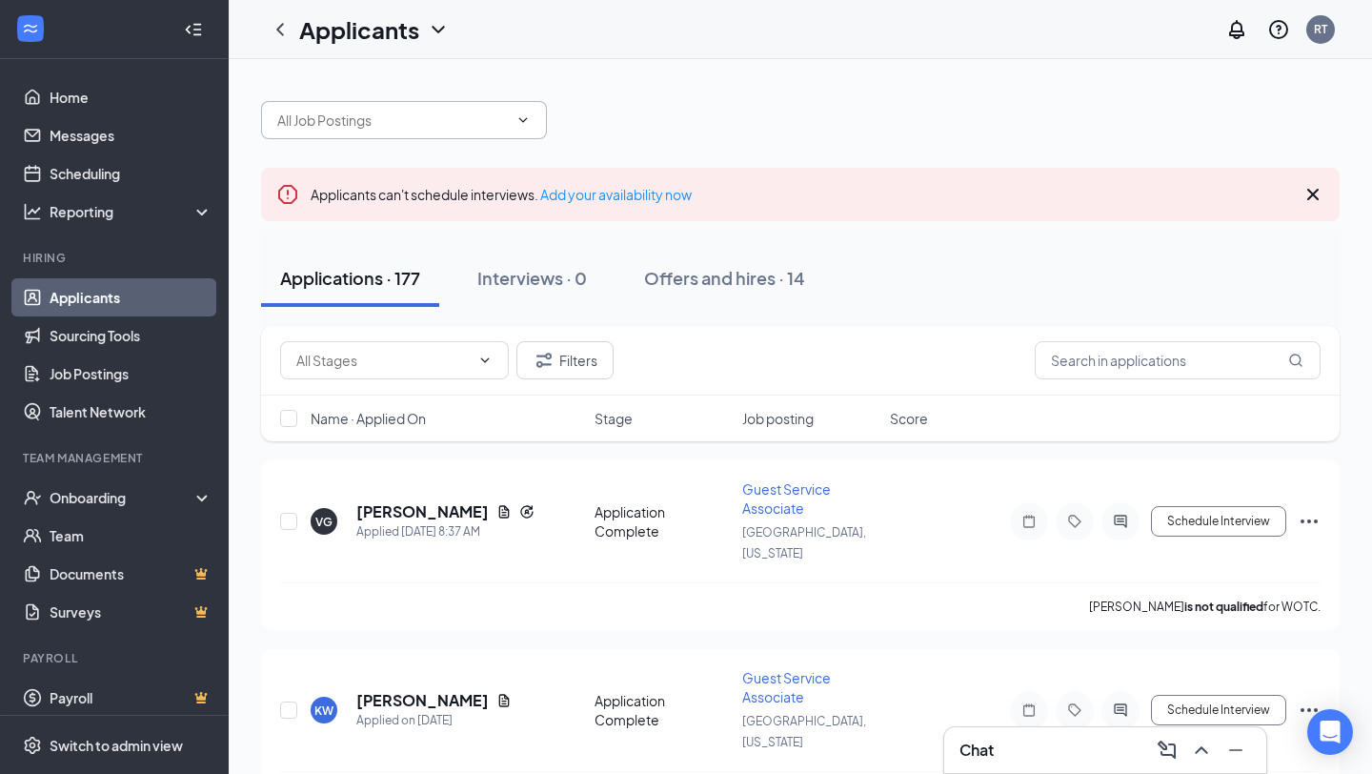
click at [496, 116] on input "text" at bounding box center [392, 120] width 231 height 21
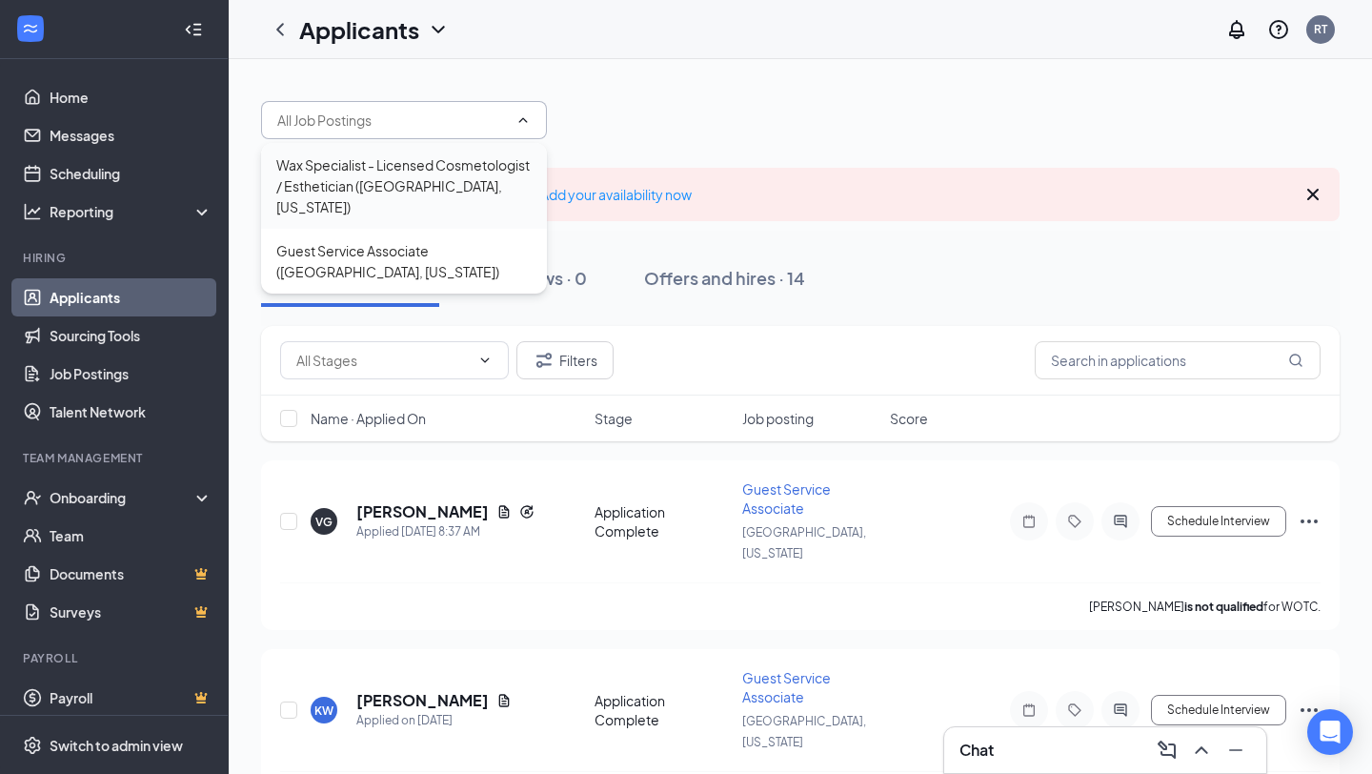
click at [412, 171] on div "Wax Specialist - Licensed Cosmetologist / Esthetician ([GEOGRAPHIC_DATA], [US_S…" at bounding box center [403, 185] width 255 height 63
type input "Wax Specialist - Licensed Cosmetologist / Esthetician ([GEOGRAPHIC_DATA], [US_S…"
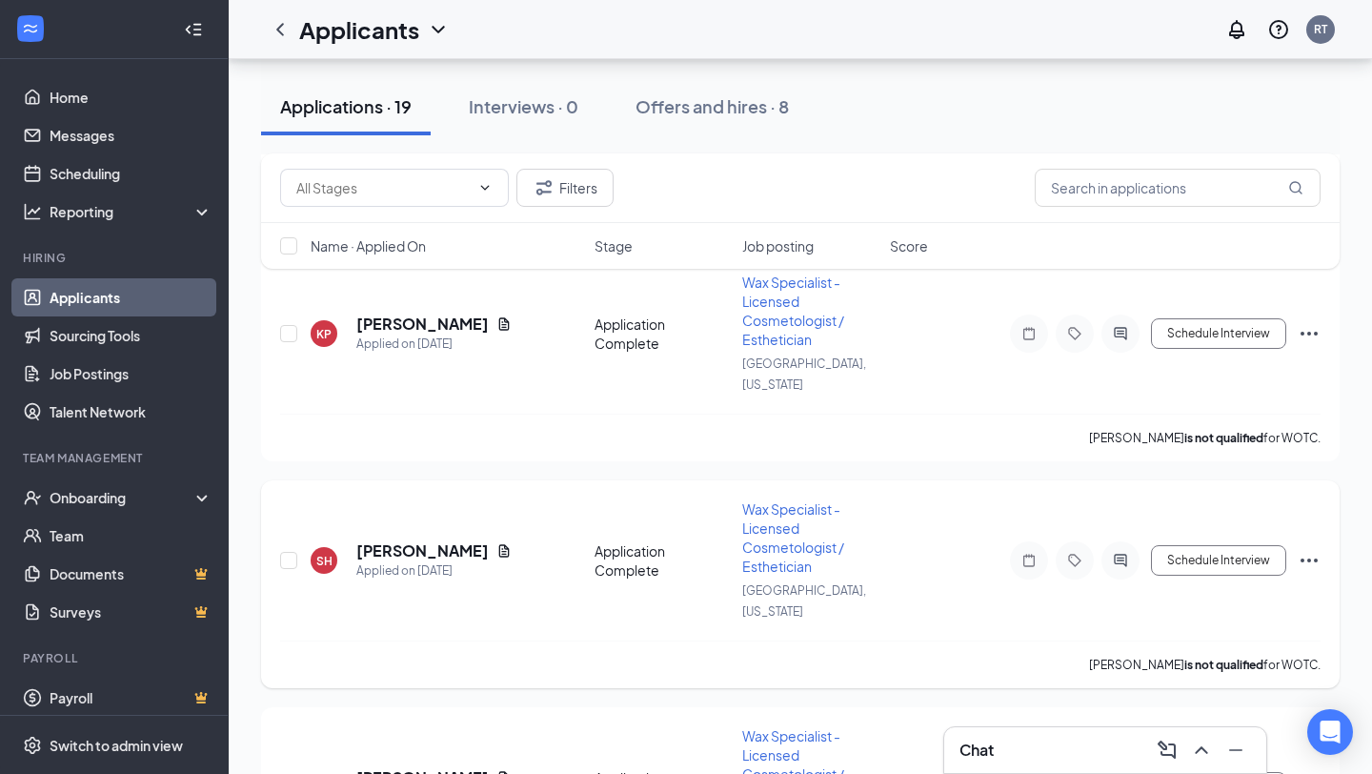
scroll to position [497, 0]
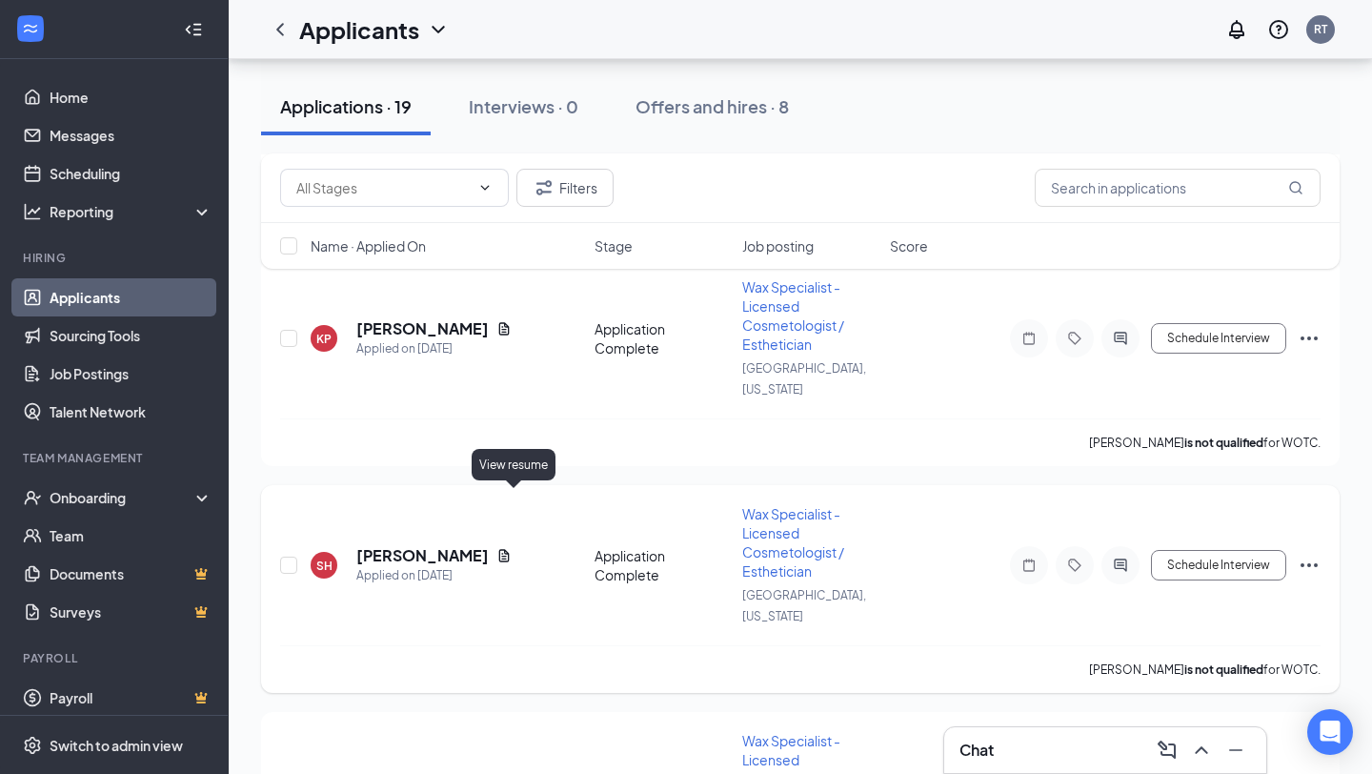
click at [510, 549] on icon "Document" at bounding box center [504, 555] width 10 height 12
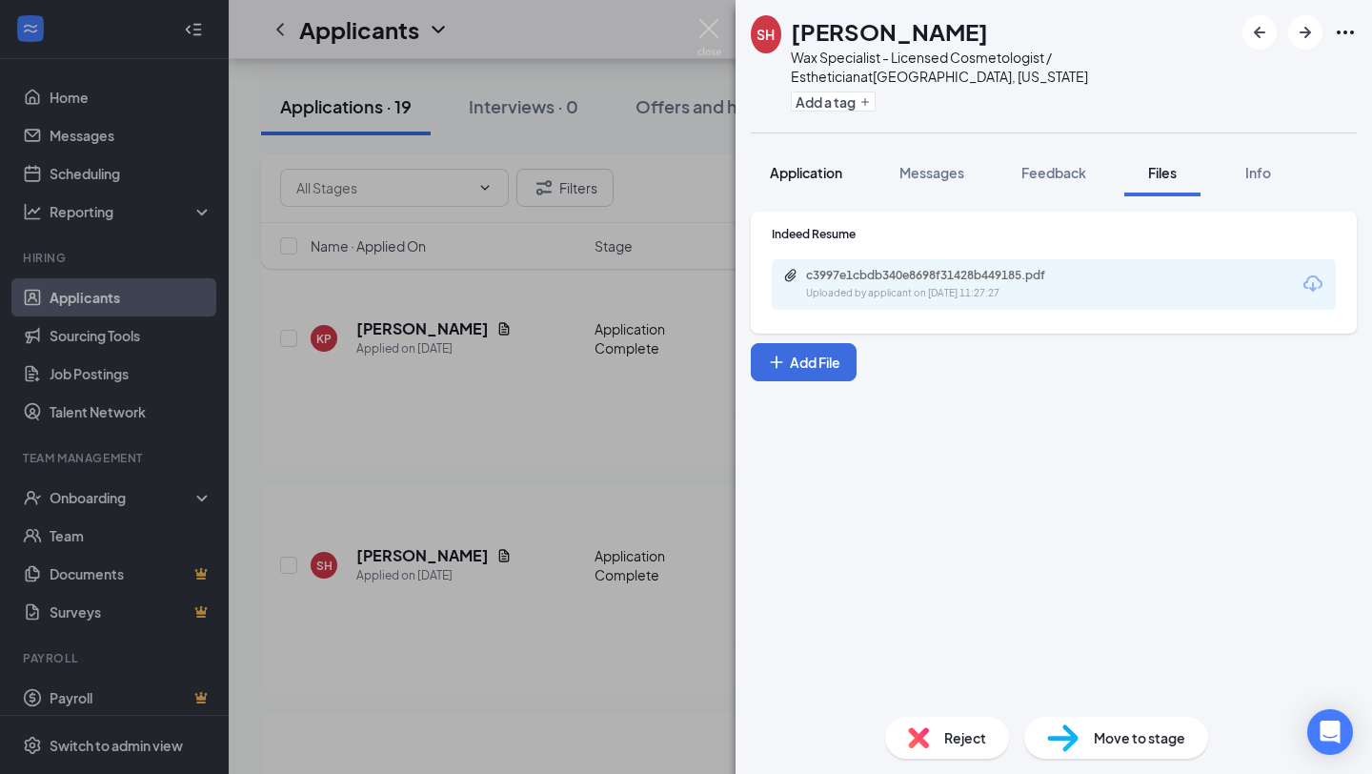
click at [837, 165] on span "Application" at bounding box center [806, 172] width 72 height 17
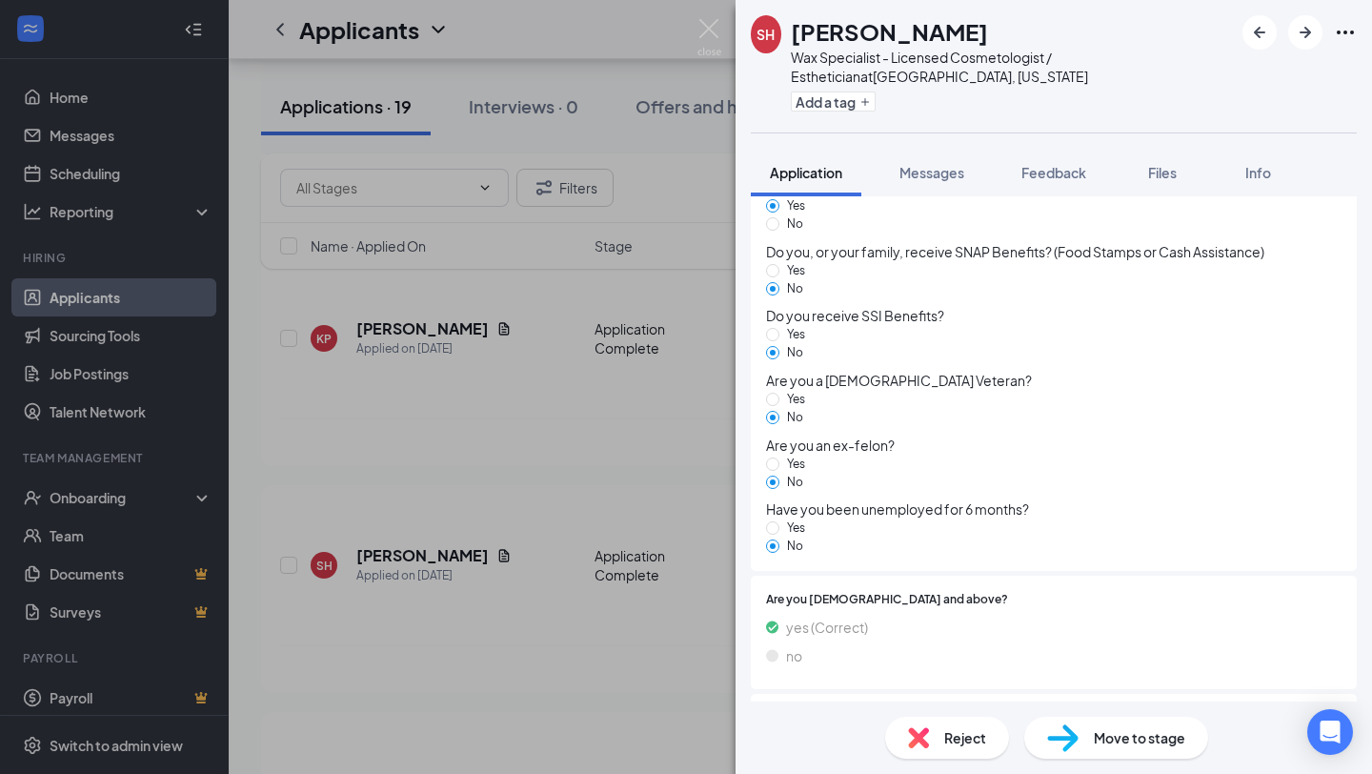
scroll to position [1753, 0]
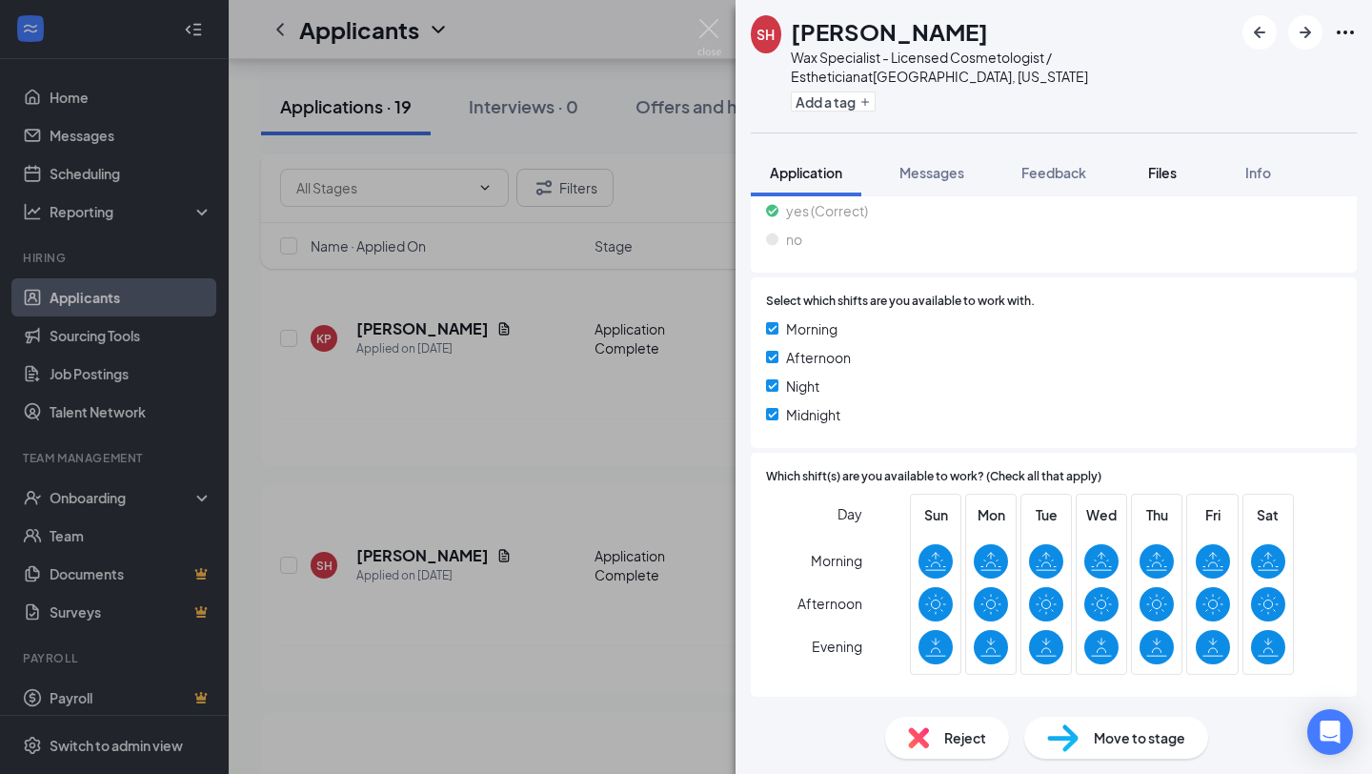
click at [1172, 177] on span "Files" at bounding box center [1162, 172] width 29 height 17
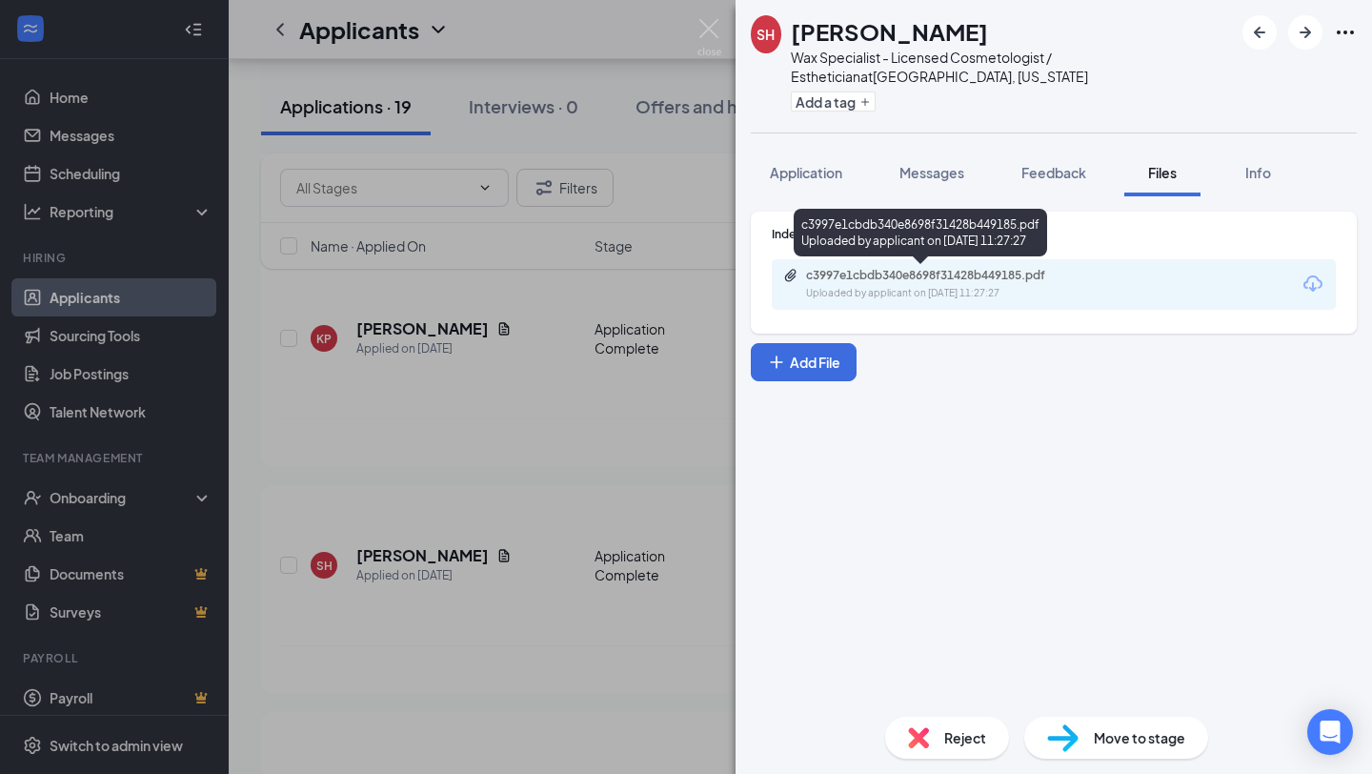
click at [1041, 286] on div "Uploaded by applicant on Aug 24, 2025 at 11:27:27" at bounding box center [949, 293] width 286 height 15
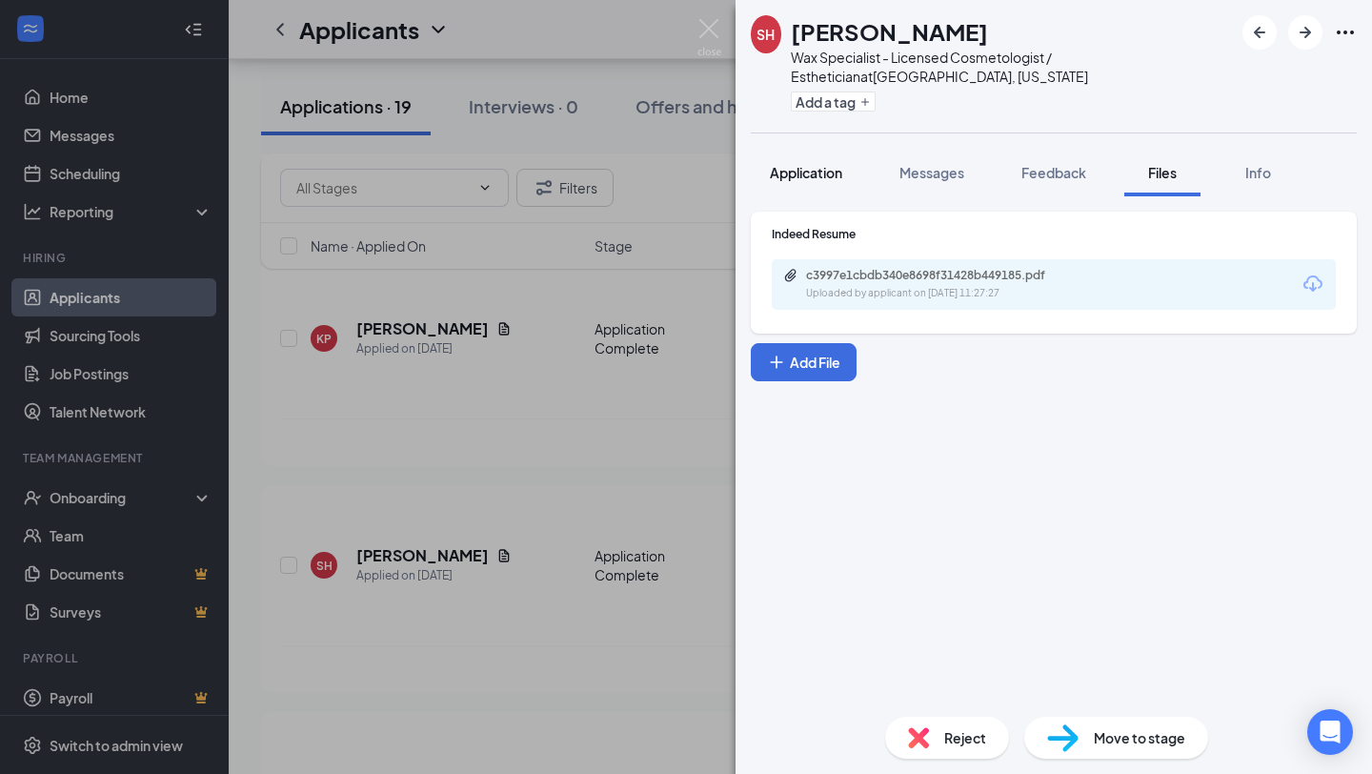
click at [801, 161] on button "Application" at bounding box center [806, 173] width 111 height 48
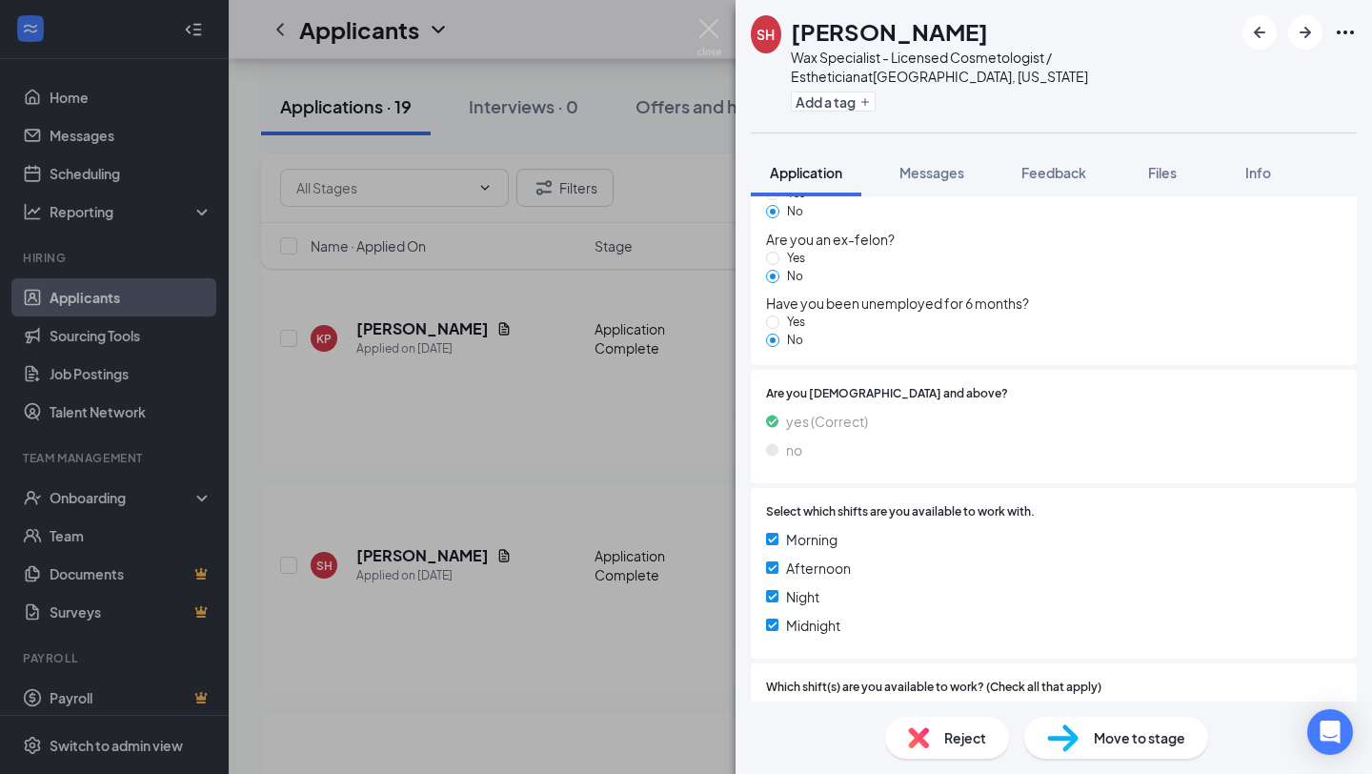
scroll to position [1753, 0]
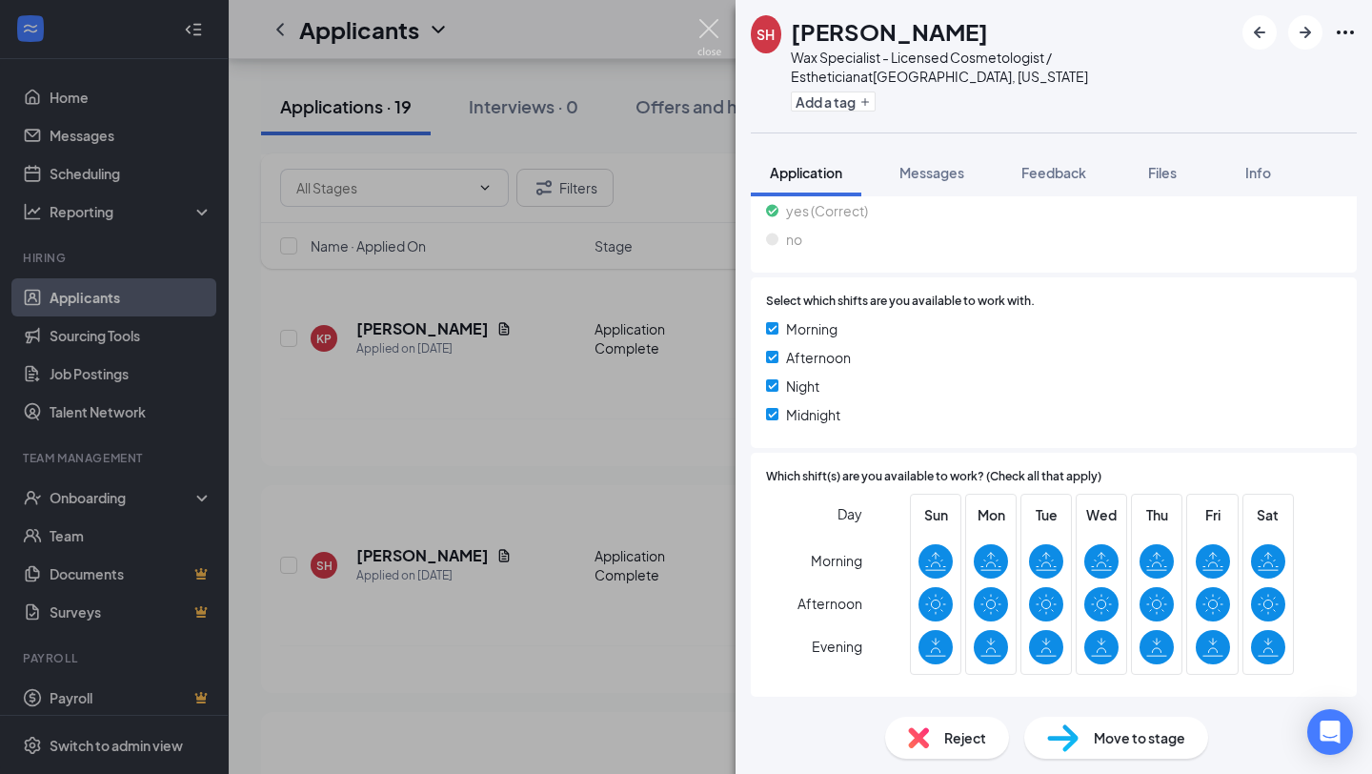
click at [702, 38] on img at bounding box center [709, 37] width 24 height 37
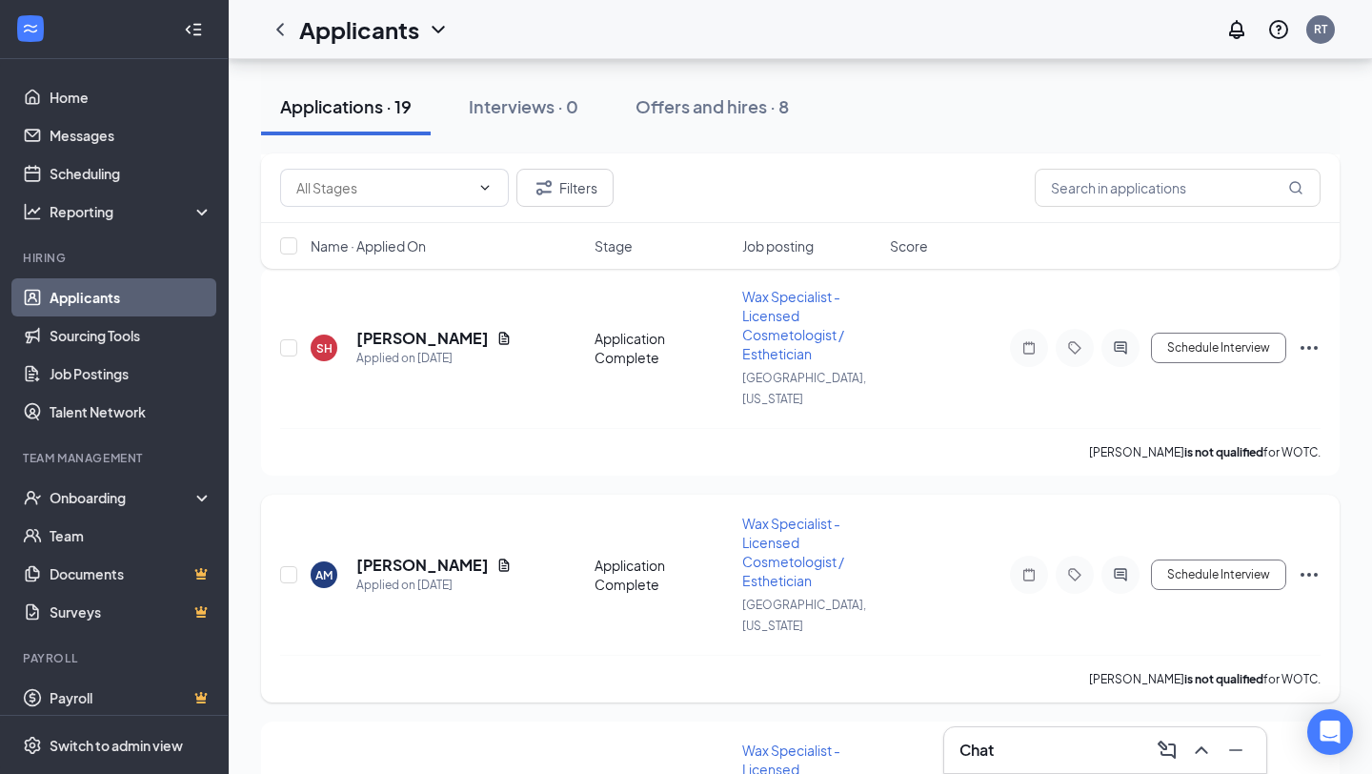
scroll to position [716, 0]
click at [510, 556] on icon "Document" at bounding box center [504, 562] width 10 height 12
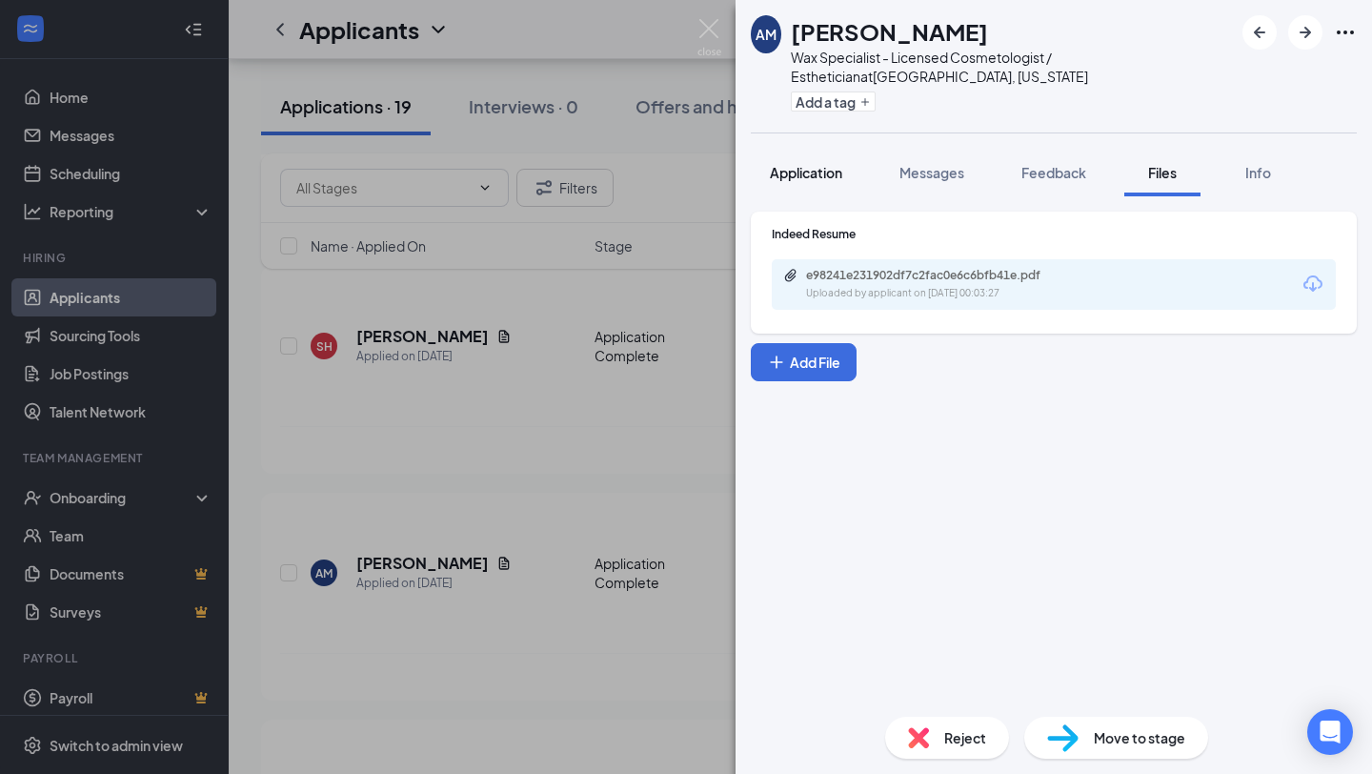
click at [834, 171] on span "Application" at bounding box center [806, 172] width 72 height 17
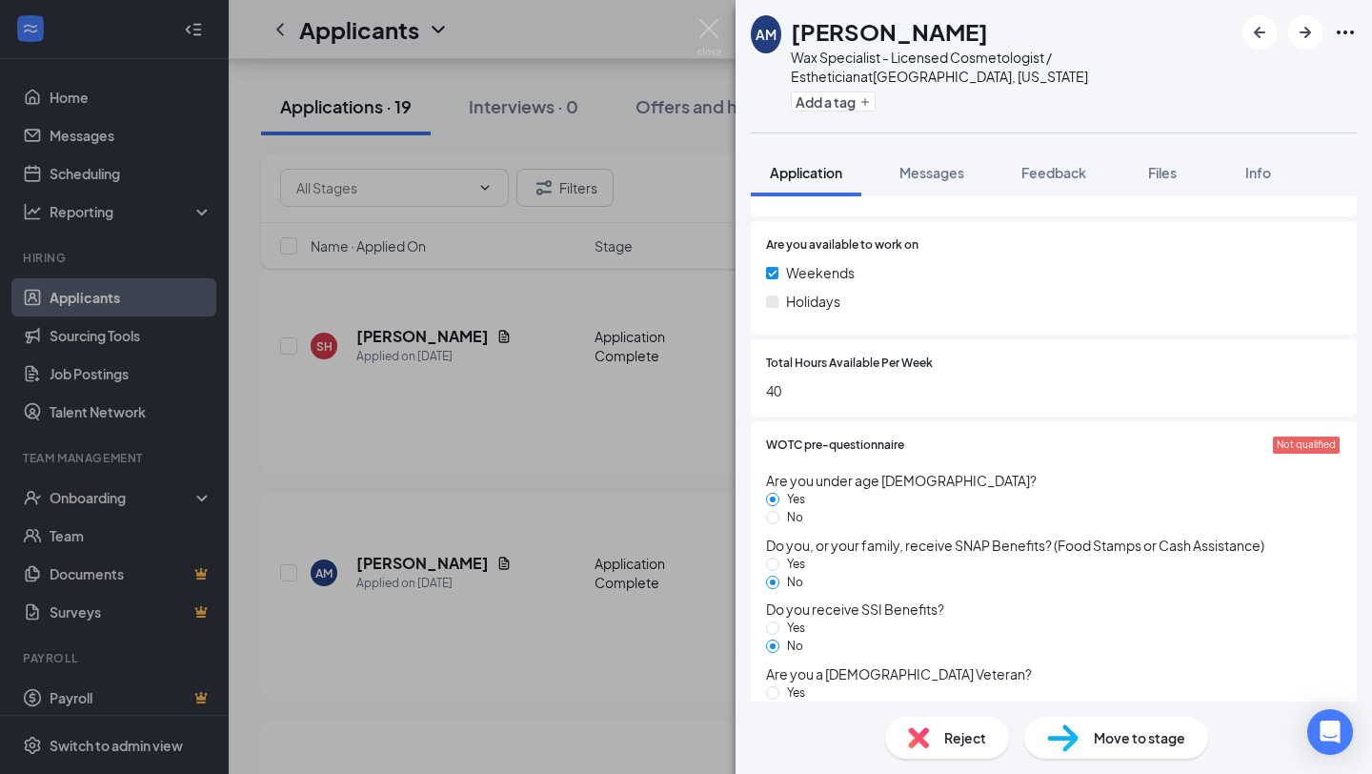
scroll to position [965, 0]
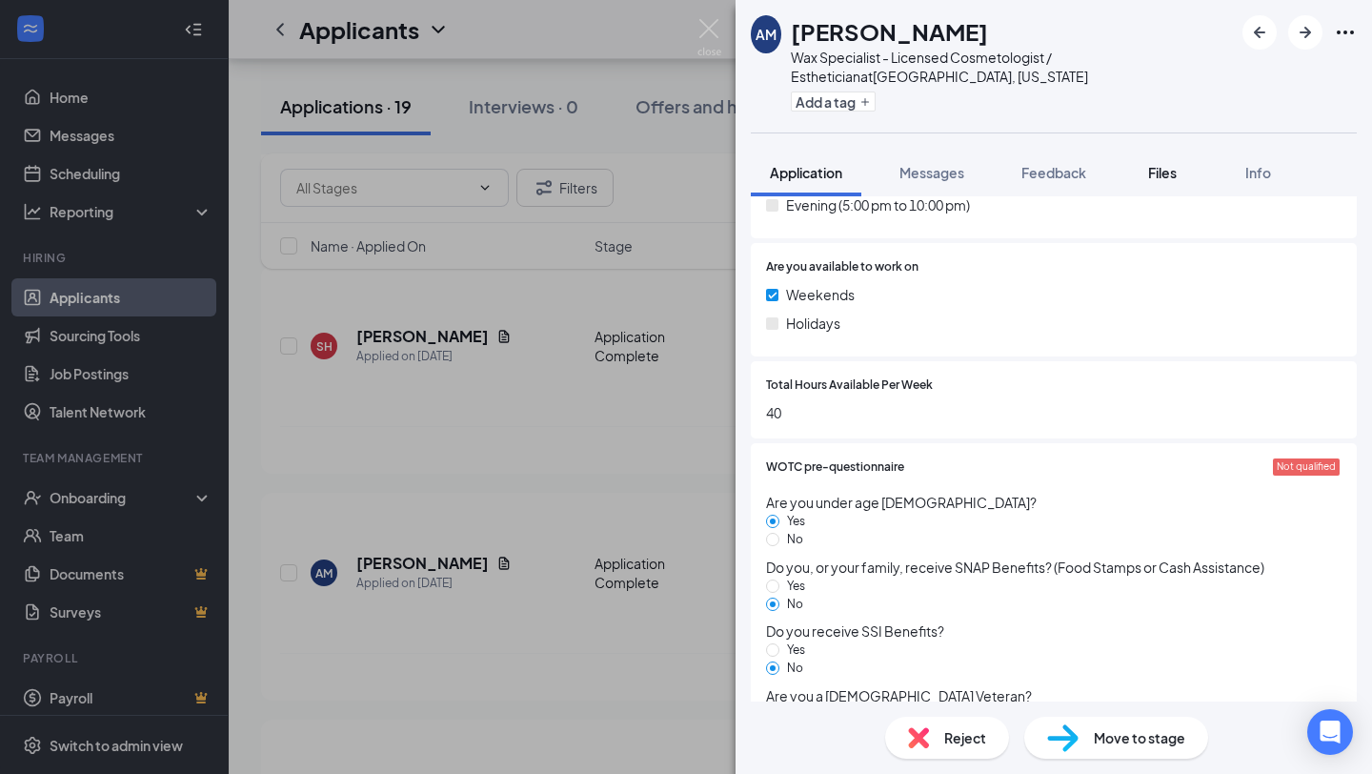
click at [1169, 184] on button "Files" at bounding box center [1162, 173] width 76 height 48
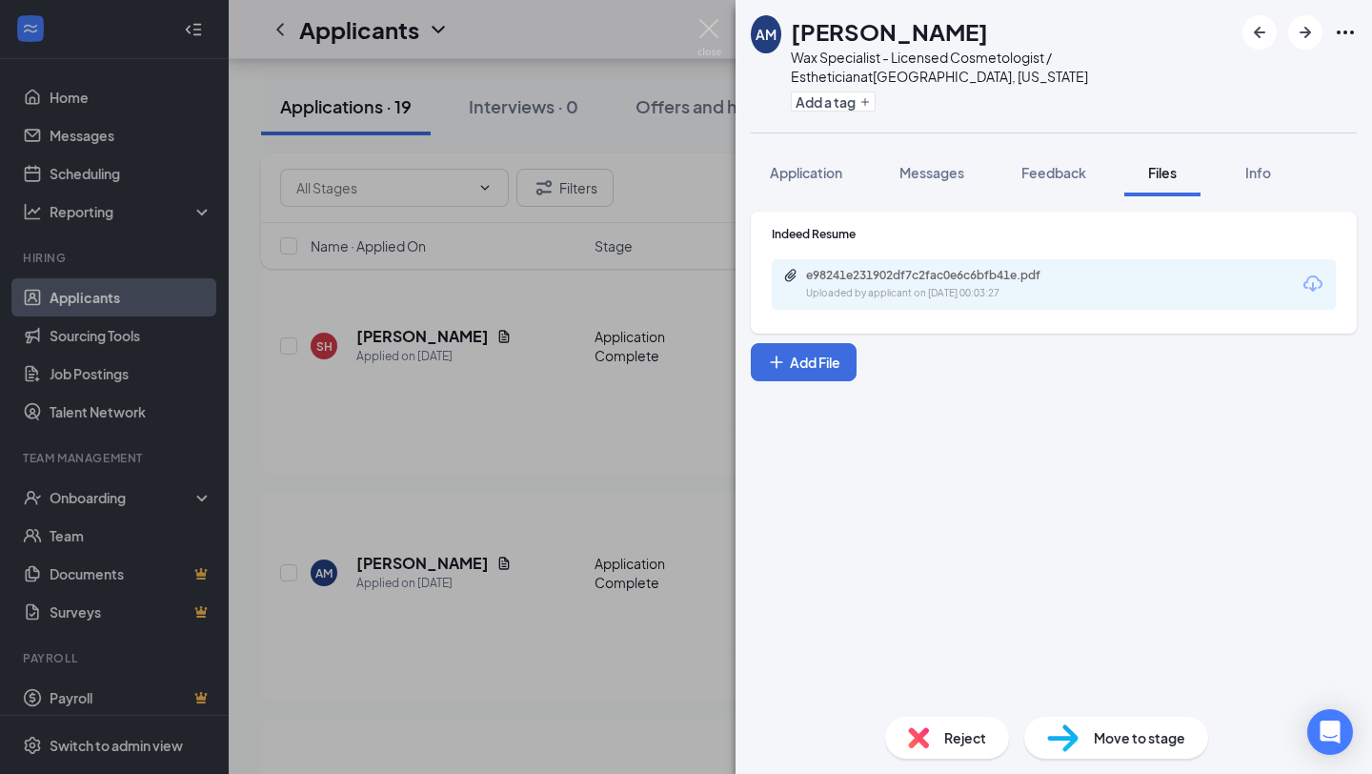
click at [990, 289] on div "Uploaded by applicant on Aug 24, 2025 at 00:03:27" at bounding box center [949, 293] width 286 height 15
click at [704, 28] on img at bounding box center [709, 37] width 24 height 37
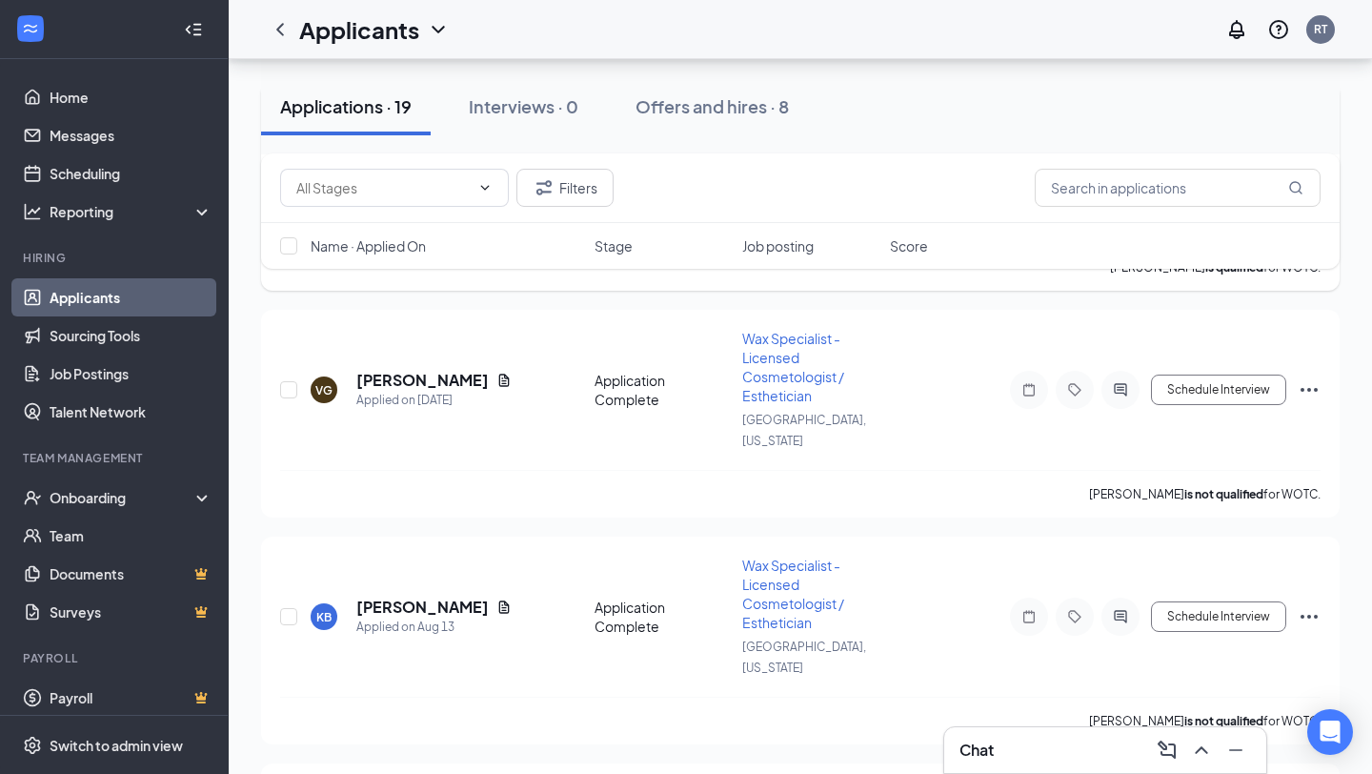
scroll to position [1801, 0]
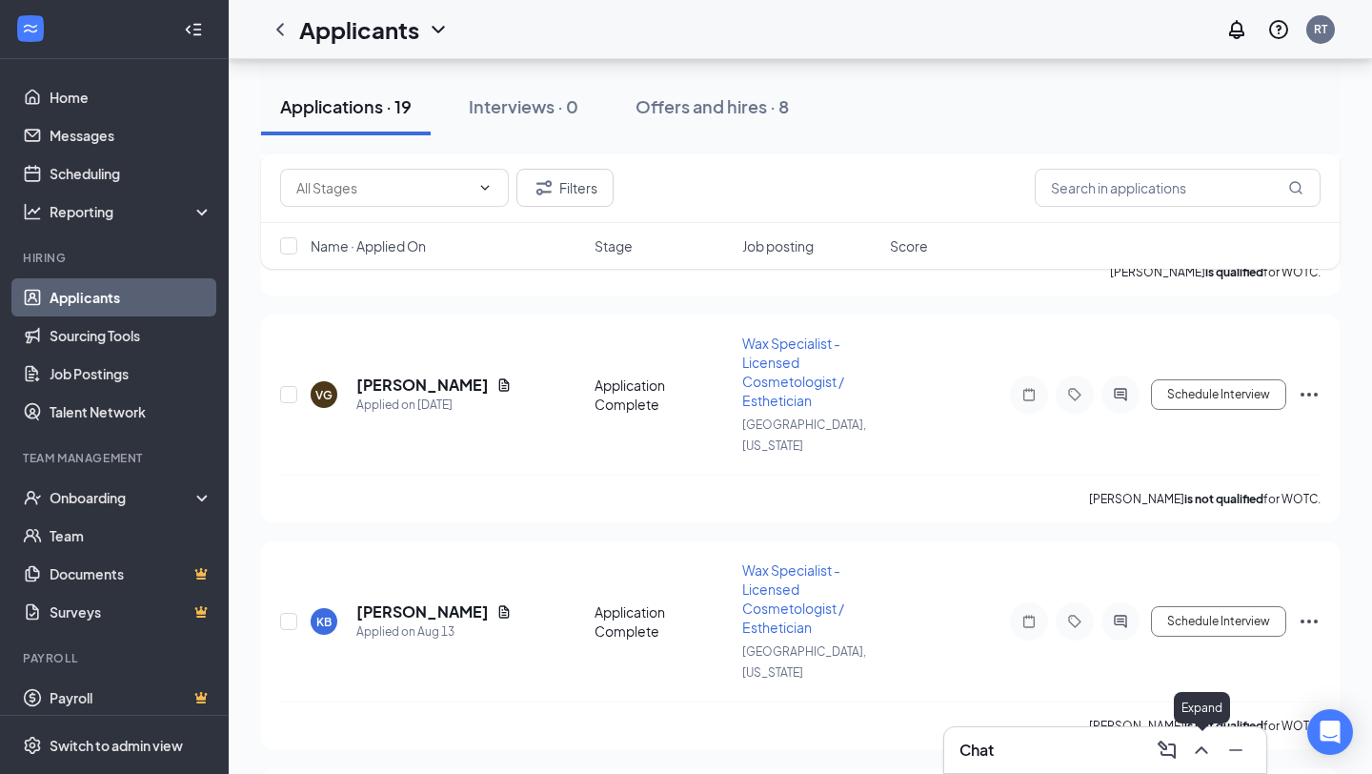
click at [1207, 756] on icon "ChevronUp" at bounding box center [1201, 749] width 23 height 23
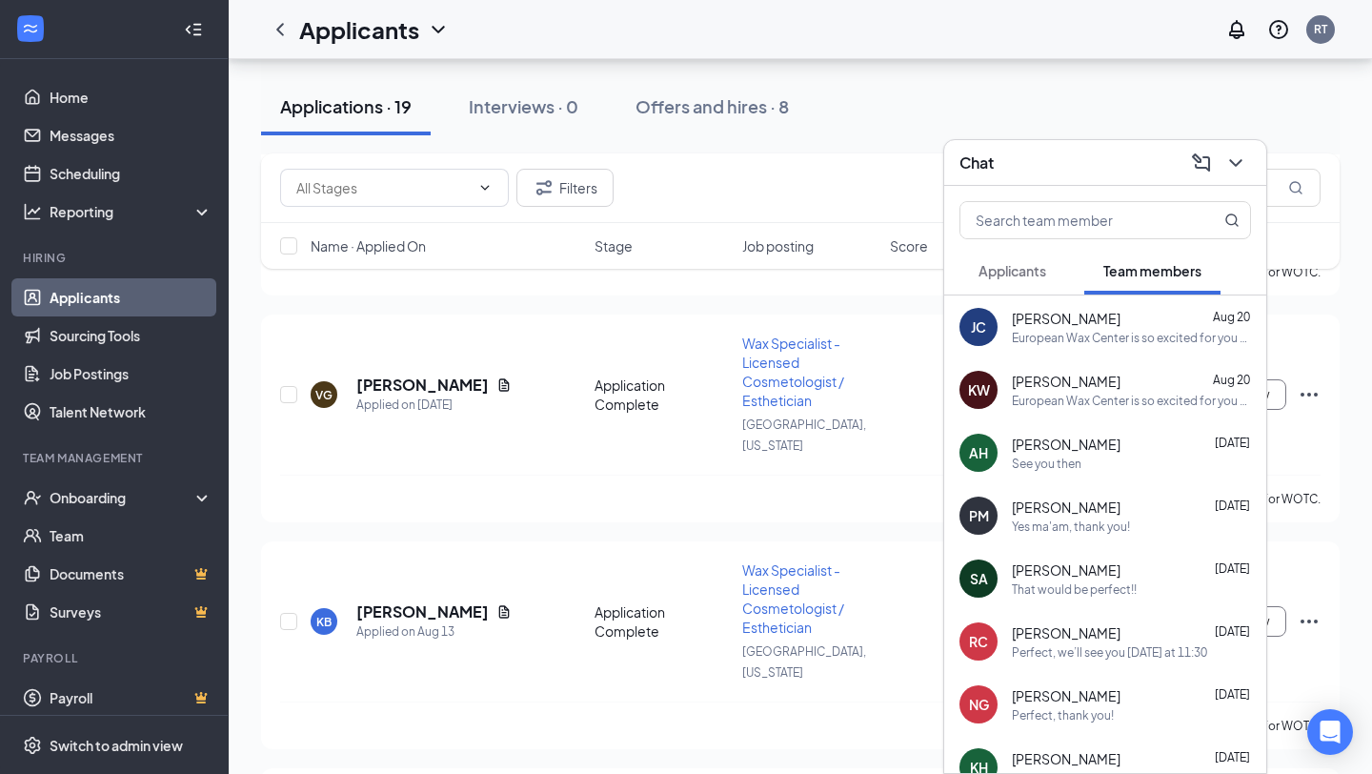
click at [1043, 270] on span "Applicants" at bounding box center [1012, 270] width 68 height 17
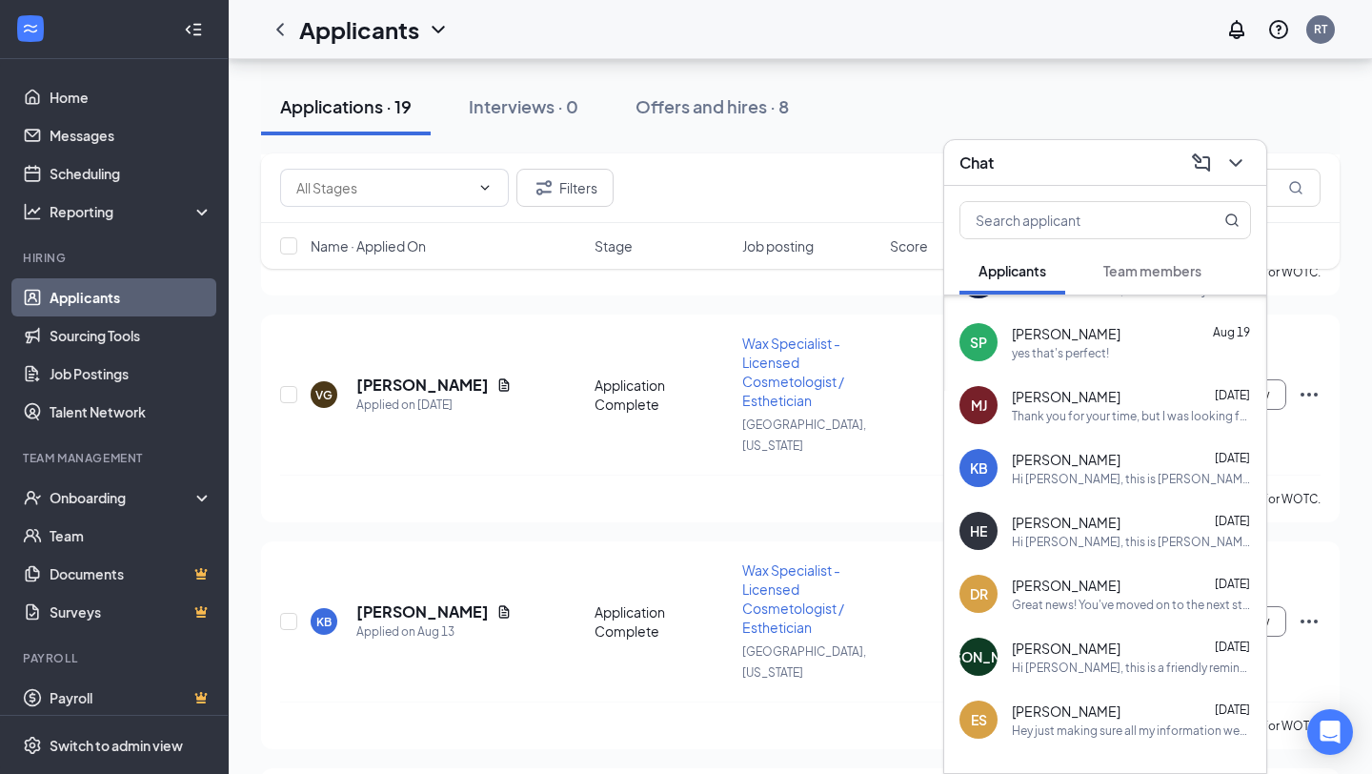
scroll to position [174, 0]
click at [1088, 473] on div "Hi Klover, this is Rudy the manager of European Wax Center. Would you be able t…" at bounding box center [1131, 478] width 239 height 16
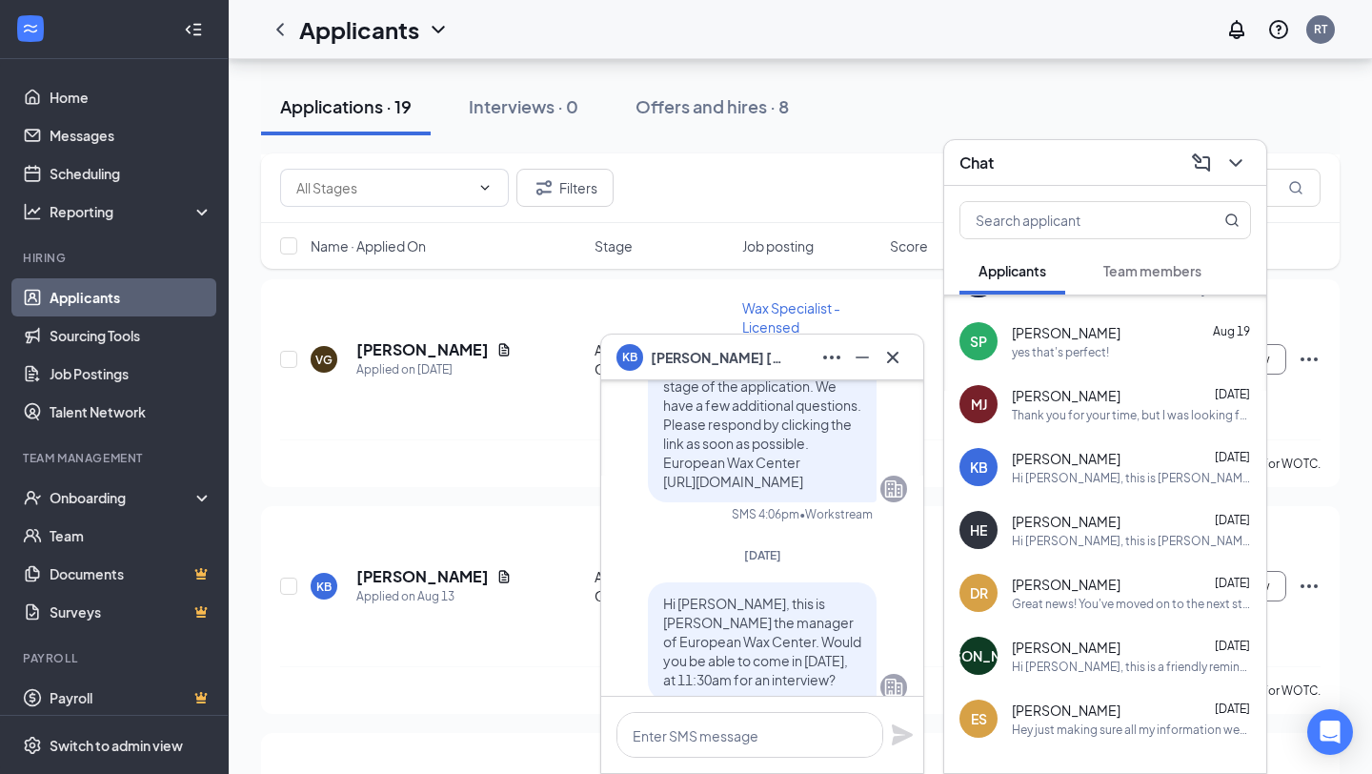
scroll to position [0, 0]
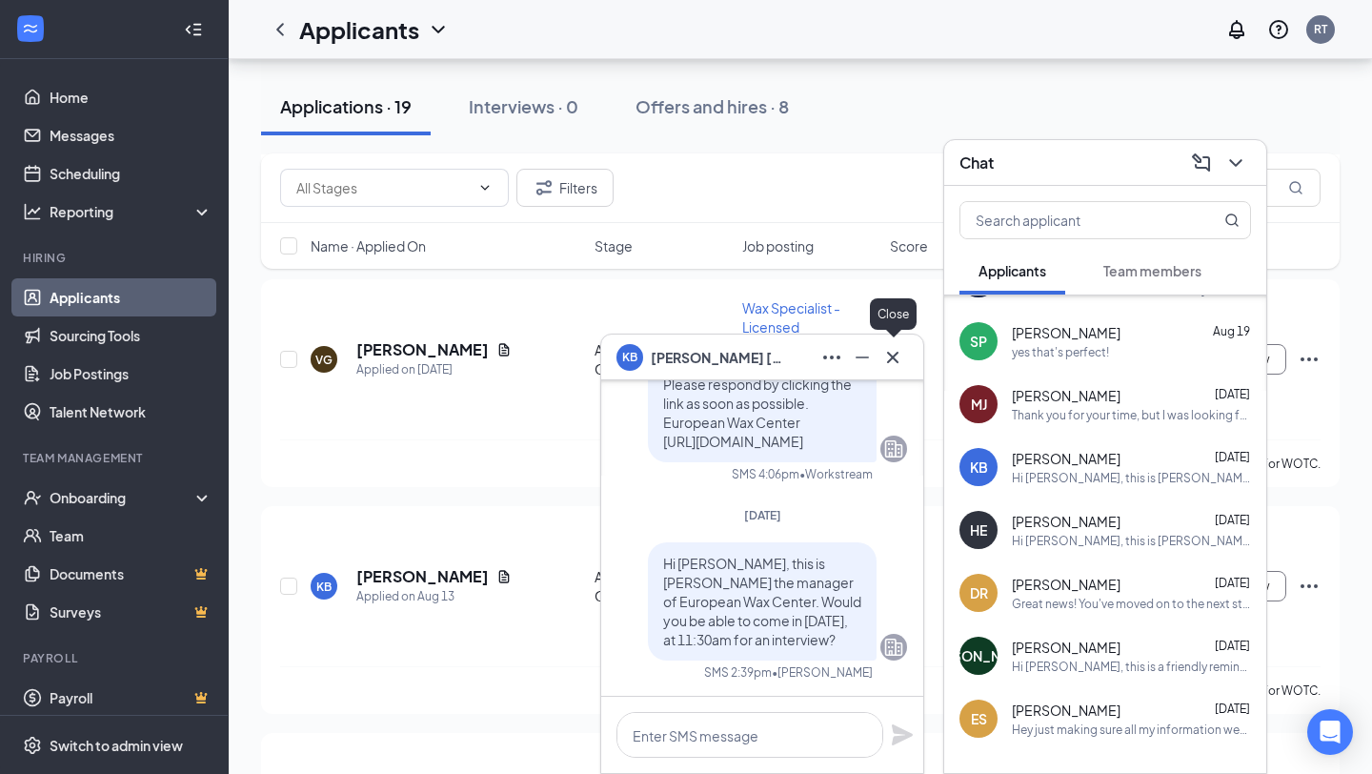
click at [897, 355] on icon "Cross" at bounding box center [892, 357] width 23 height 23
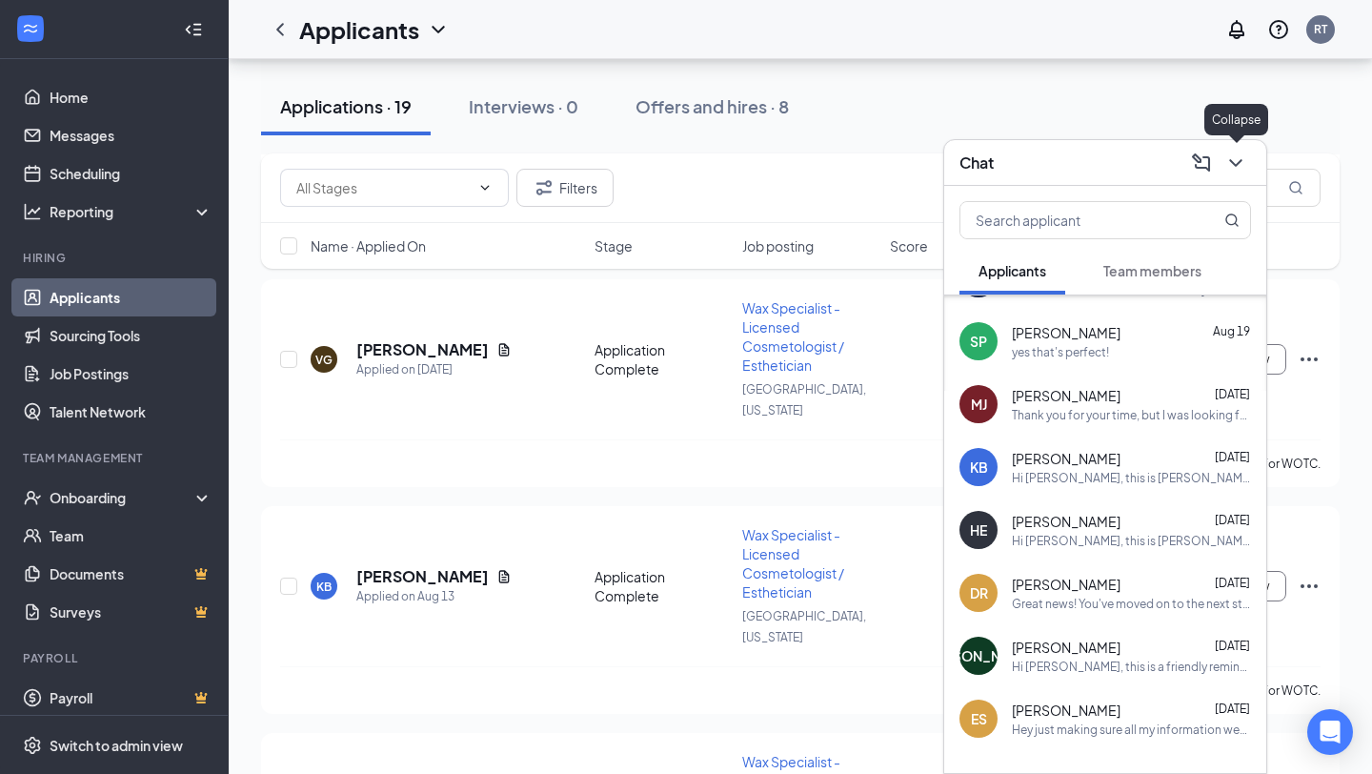
click at [1232, 170] on icon "ChevronDown" at bounding box center [1235, 162] width 23 height 23
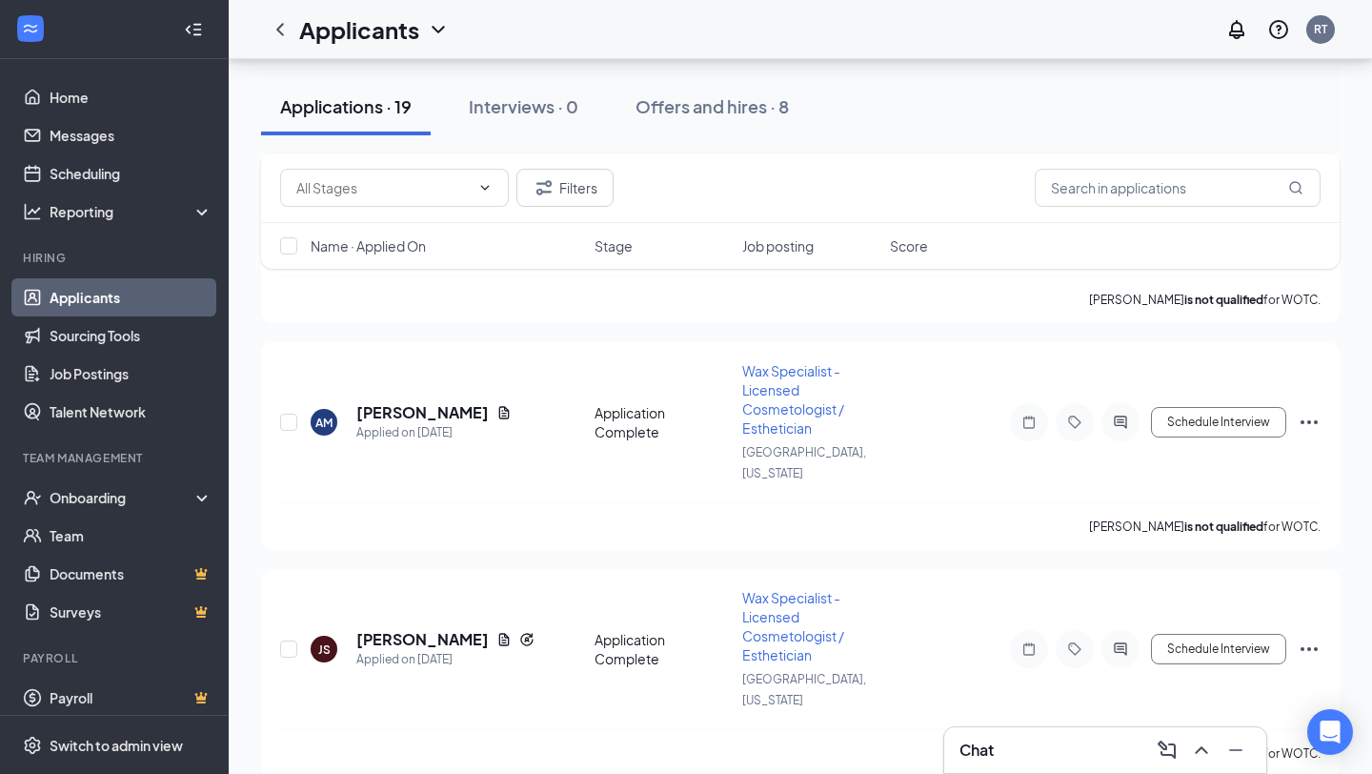
scroll to position [875, 0]
